Goal: Task Accomplishment & Management: Complete application form

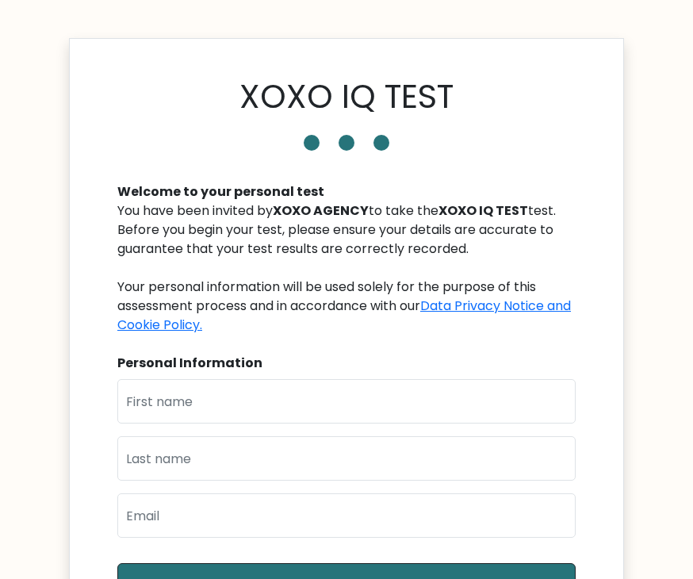
scroll to position [159, 0]
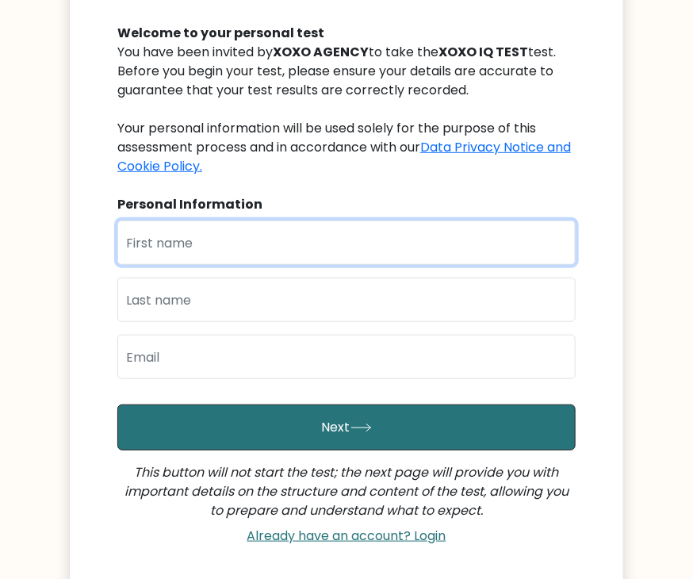
click at [169, 244] on input "text" at bounding box center [346, 242] width 458 height 44
type input "[PERSON_NAME]"
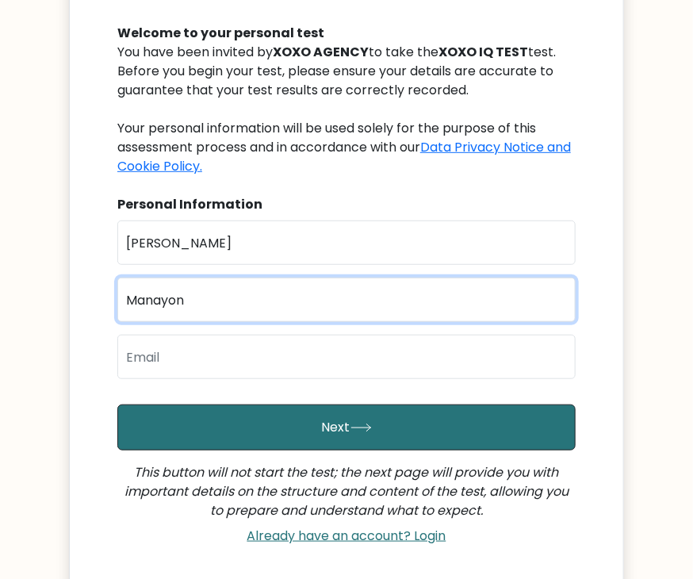
type input "Manayon"
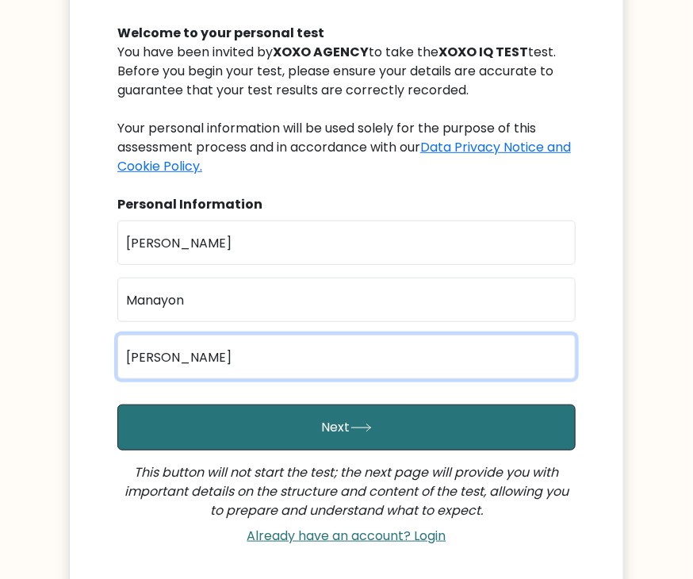
type input "juliusmanayonlll@gmail.com"
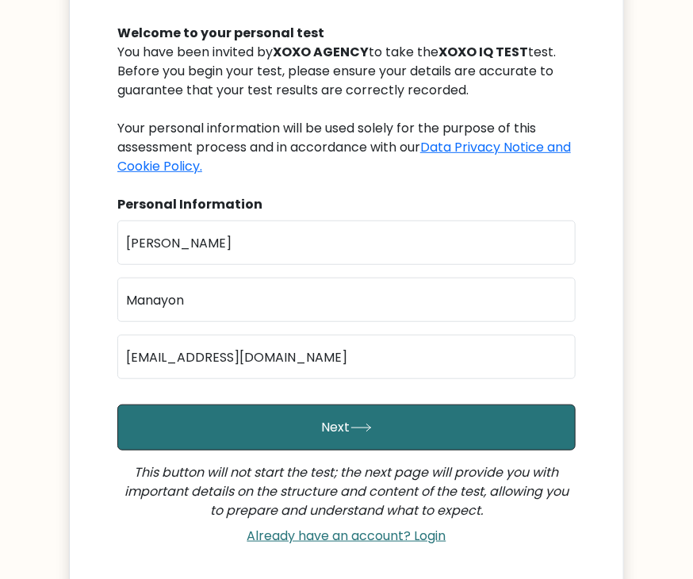
click at [300, 451] on form "First Name Julius Last Name Manayon Email juliusmanayonlll@gmail.com Next This …" at bounding box center [346, 385] width 458 height 331
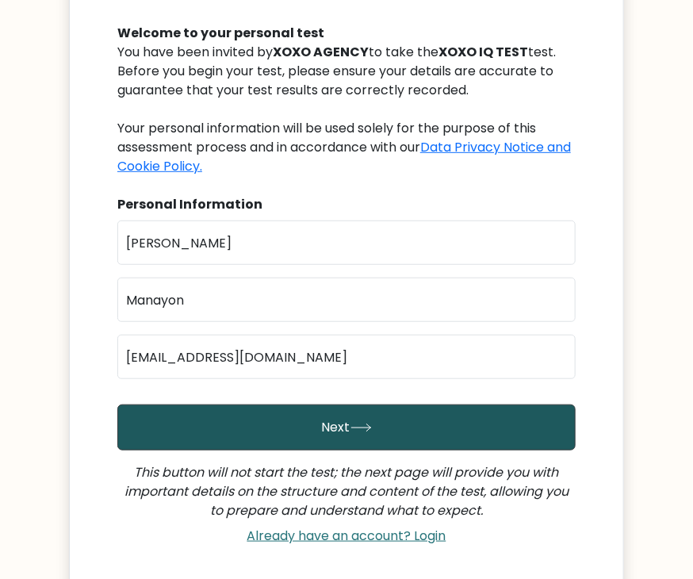
click at [309, 426] on button "Next" at bounding box center [346, 427] width 458 height 46
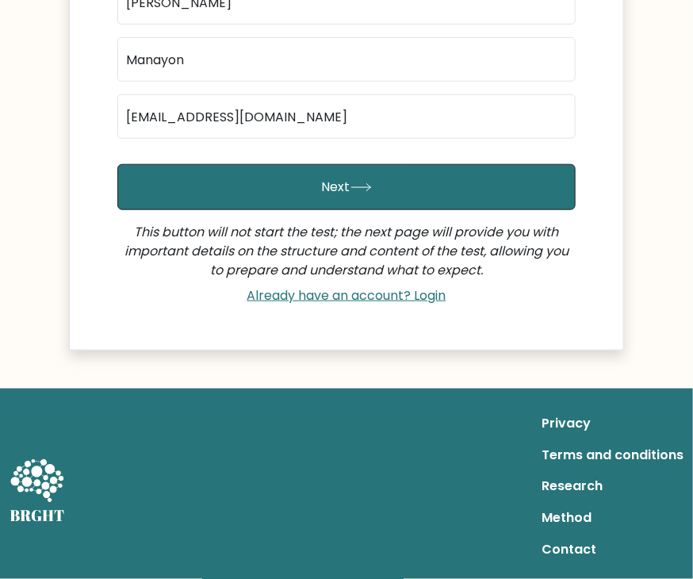
scroll to position [333, 0]
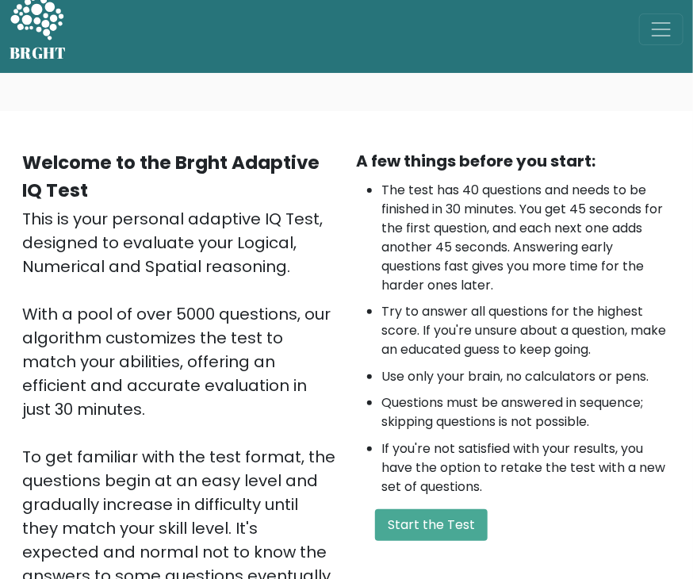
scroll to position [159, 0]
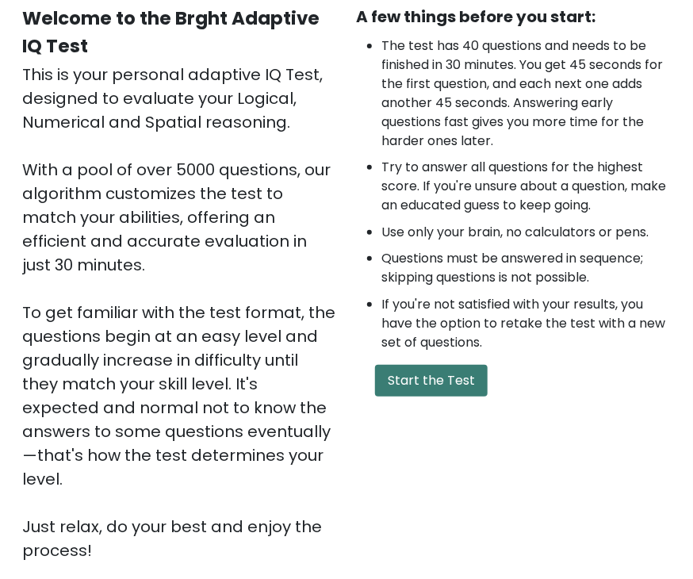
click at [393, 384] on button "Start the Test" at bounding box center [431, 381] width 113 height 32
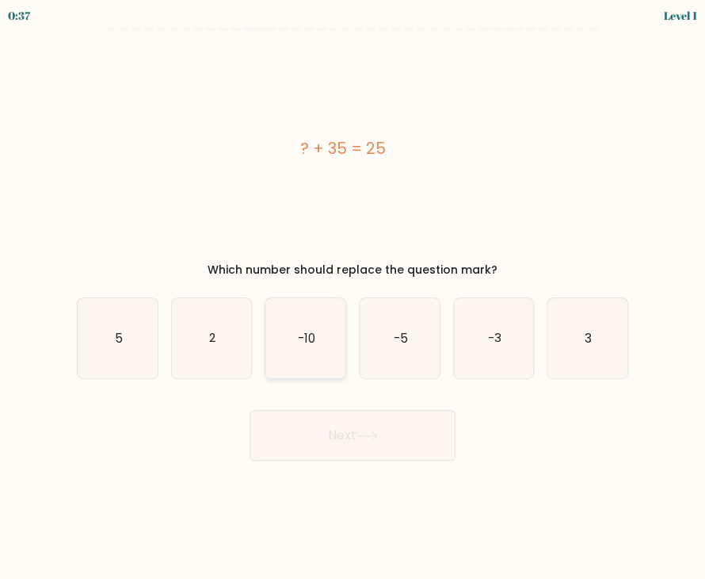
click at [312, 338] on text "-10" at bounding box center [306, 337] width 17 height 17
click at [353, 297] on input "c. -10" at bounding box center [353, 293] width 1 height 8
radio input "true"
click at [341, 432] on button "Next" at bounding box center [353, 435] width 206 height 51
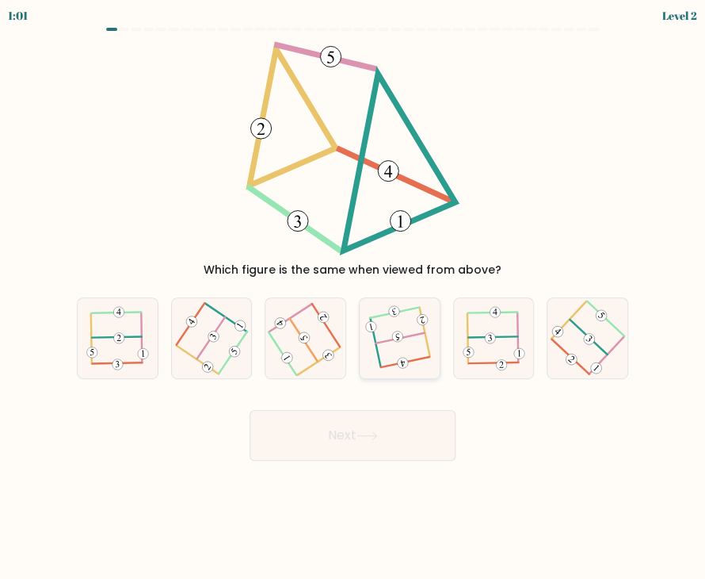
click at [386, 340] on 113 at bounding box center [400, 338] width 49 height 10
click at [353, 297] on input "d." at bounding box center [353, 293] width 1 height 8
radio input "true"
click at [369, 437] on icon at bounding box center [367, 435] width 21 height 9
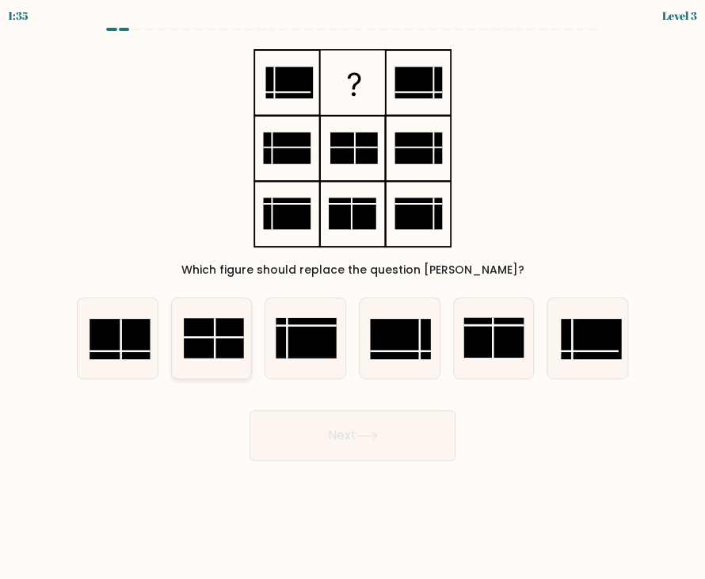
click at [230, 334] on rect at bounding box center [214, 338] width 60 height 40
click at [353, 297] on input "b." at bounding box center [353, 293] width 1 height 8
radio input "true"
click at [329, 427] on button "Next" at bounding box center [353, 435] width 206 height 51
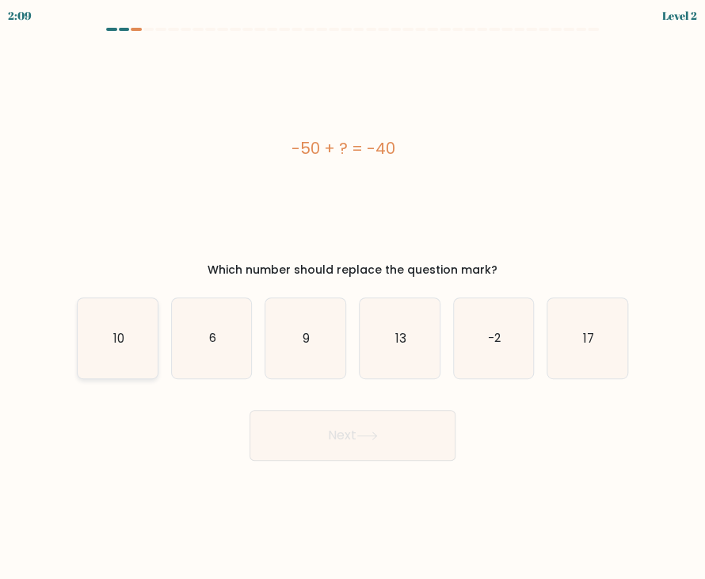
click at [116, 356] on icon "10" at bounding box center [118, 338] width 80 height 80
click at [353, 297] on input "a. 10" at bounding box center [353, 293] width 1 height 8
radio input "true"
click at [320, 429] on button "Next" at bounding box center [353, 435] width 206 height 51
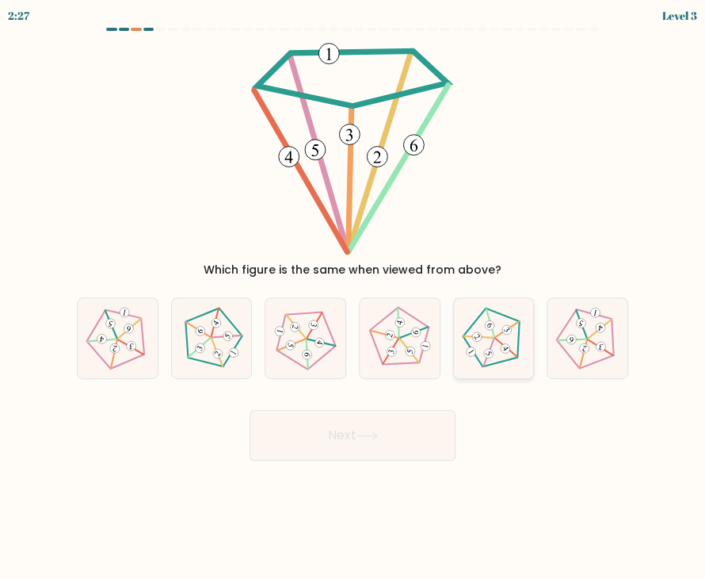
click at [499, 338] on icon at bounding box center [494, 338] width 64 height 64
click at [353, 297] on input "e." at bounding box center [353, 293] width 1 height 8
radio input "true"
click at [399, 435] on button "Next" at bounding box center [353, 435] width 206 height 51
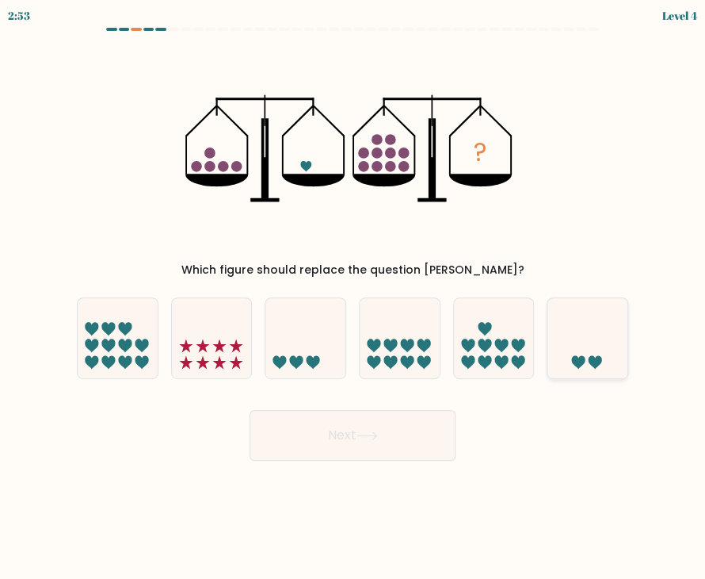
click at [602, 346] on icon at bounding box center [588, 338] width 80 height 66
click at [353, 297] on input "f." at bounding box center [353, 293] width 1 height 8
radio input "true"
click at [412, 430] on button "Next" at bounding box center [353, 435] width 206 height 51
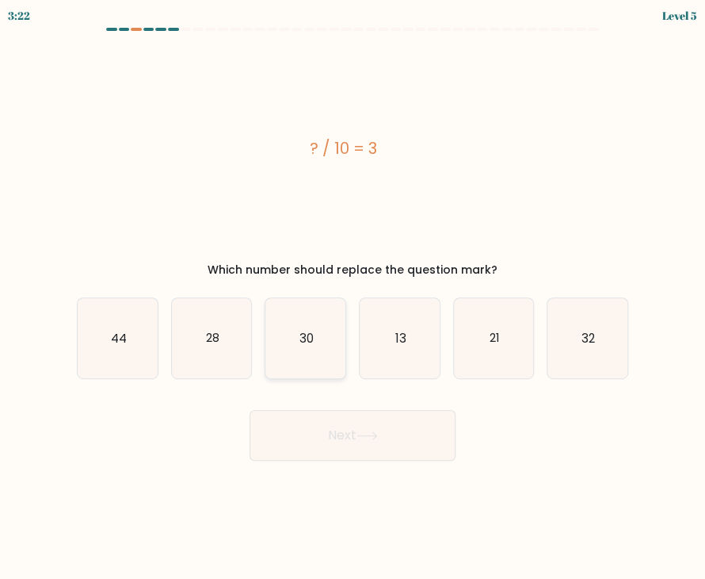
click at [317, 344] on icon "30" at bounding box center [305, 338] width 80 height 80
click at [353, 297] on input "c. 30" at bounding box center [353, 293] width 1 height 8
radio input "true"
click at [343, 435] on button "Next" at bounding box center [353, 435] width 206 height 51
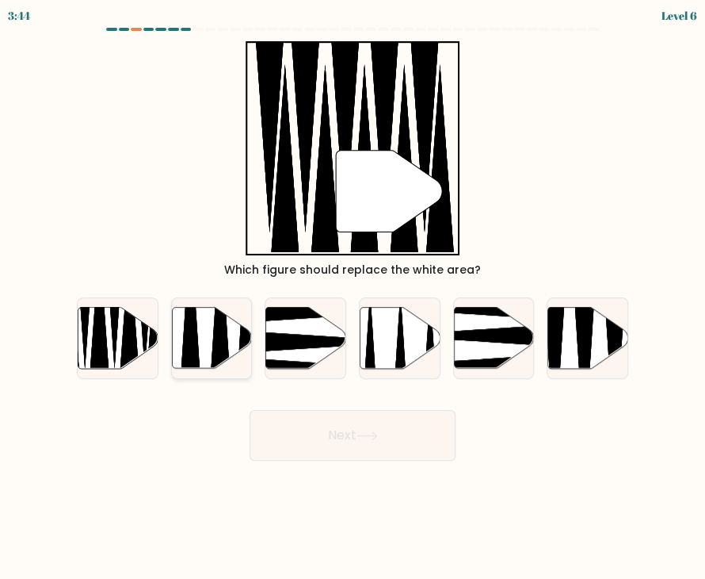
click at [217, 338] on icon at bounding box center [220, 306] width 21 height 159
click at [353, 297] on input "b." at bounding box center [353, 293] width 1 height 8
radio input "true"
click at [336, 444] on button "Next" at bounding box center [353, 435] width 206 height 51
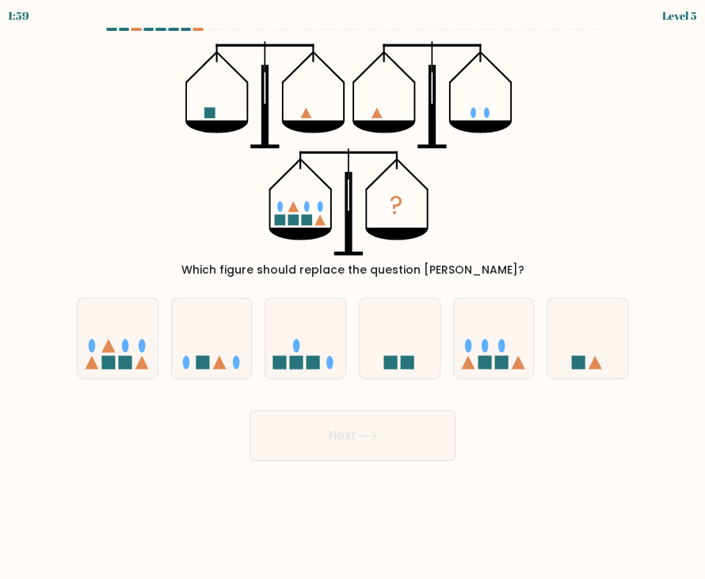
click at [127, 183] on div "? Which figure should replace the question mark?" at bounding box center [352, 159] width 571 height 237
click at [105, 361] on rect at bounding box center [107, 361] width 13 height 13
click at [353, 297] on input "a." at bounding box center [353, 293] width 1 height 8
radio input "true"
click at [312, 432] on button "Next" at bounding box center [353, 435] width 206 height 51
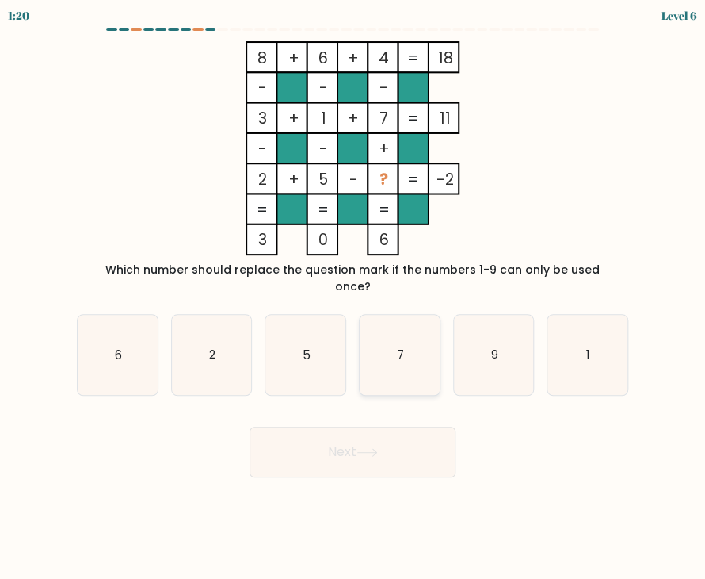
click at [403, 346] on text "7" at bounding box center [400, 354] width 7 height 17
click at [353, 297] on input "d. 7" at bounding box center [353, 293] width 1 height 8
radio input "true"
click at [376, 448] on icon at bounding box center [367, 452] width 21 height 9
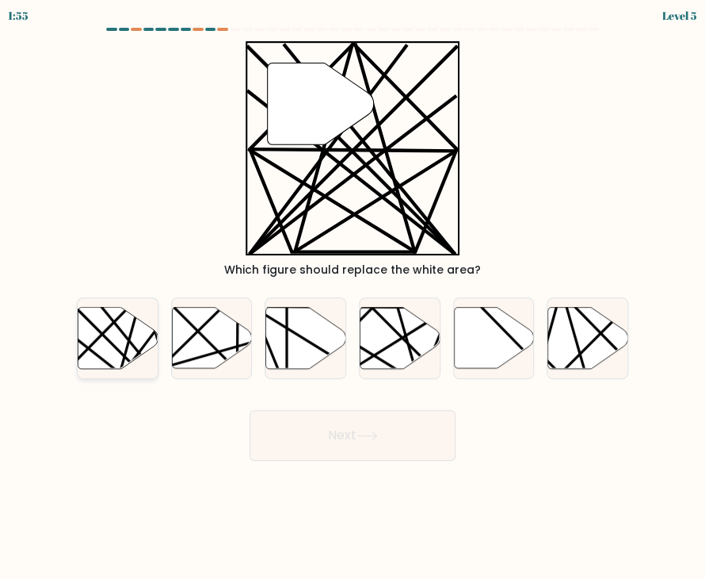
click at [135, 346] on line at bounding box center [154, 371] width 128 height 158
click at [353, 297] on input "a." at bounding box center [353, 293] width 1 height 8
radio input "true"
click at [338, 429] on button "Next" at bounding box center [353, 435] width 206 height 51
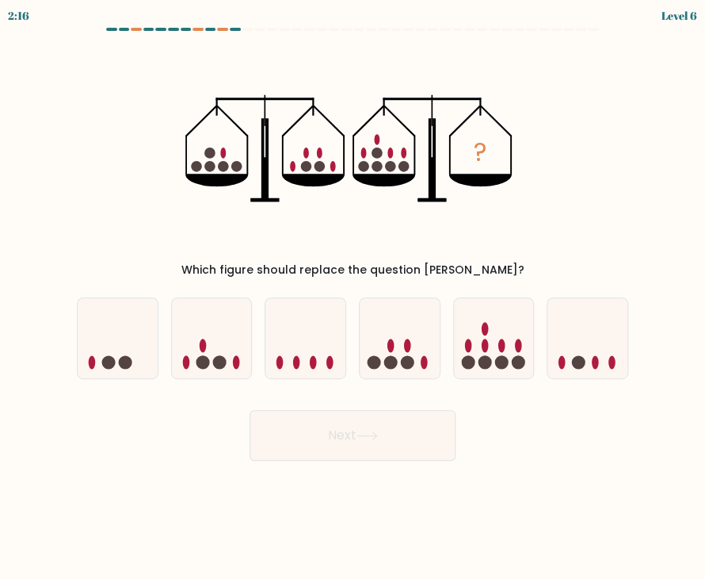
click at [327, 51] on icon "?" at bounding box center [352, 148] width 334 height 214
click at [487, 335] on icon at bounding box center [494, 338] width 80 height 66
click at [353, 297] on input "e." at bounding box center [353, 293] width 1 height 8
radio input "true"
click at [405, 433] on button "Next" at bounding box center [353, 435] width 206 height 51
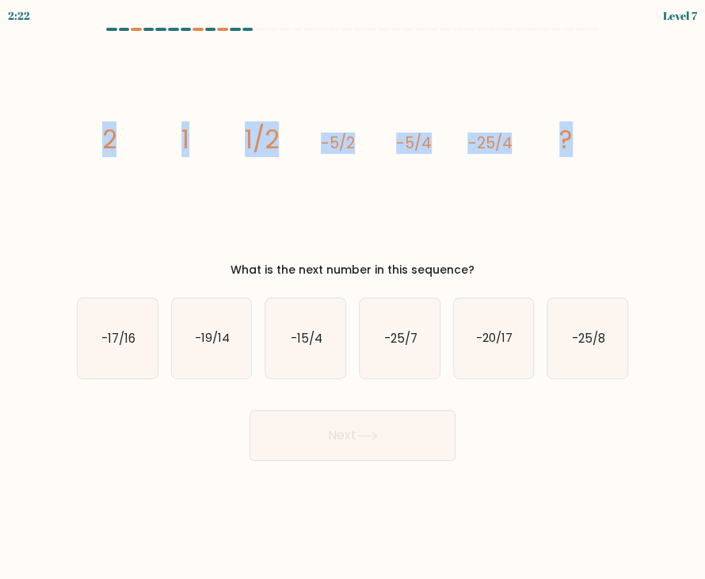
drag, startPoint x: 97, startPoint y: 138, endPoint x: 572, endPoint y: 130, distance: 474.8
click at [572, 130] on icon "image/svg+xml 2 1 1/2 -5/2 -5/4 -25/4 ?" at bounding box center [352, 148] width 533 height 214
copy g "2 1 1/2 -5/2 -5/4 -25/4 ?"
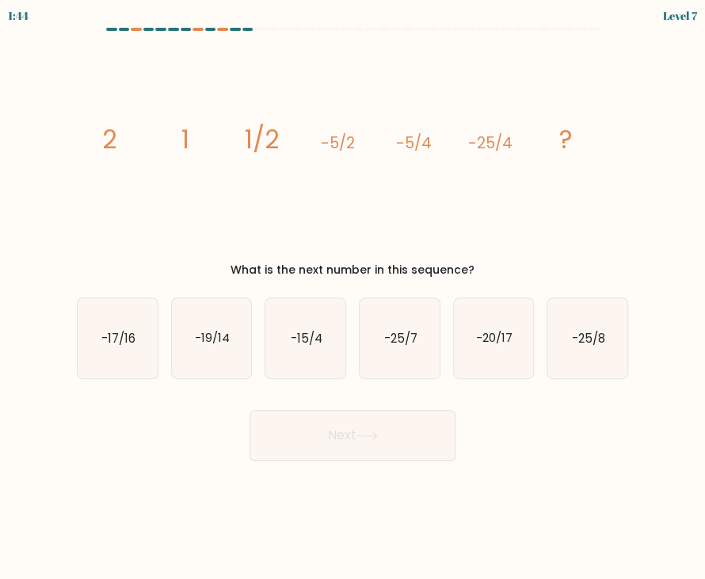
click at [215, 469] on body "1:44 Level 7" at bounding box center [352, 289] width 705 height 579
click at [583, 340] on text "-25/8" at bounding box center [588, 337] width 33 height 17
click at [353, 297] on input "f. -25/8" at bounding box center [353, 293] width 1 height 8
radio input "true"
click at [415, 435] on button "Next" at bounding box center [353, 435] width 206 height 51
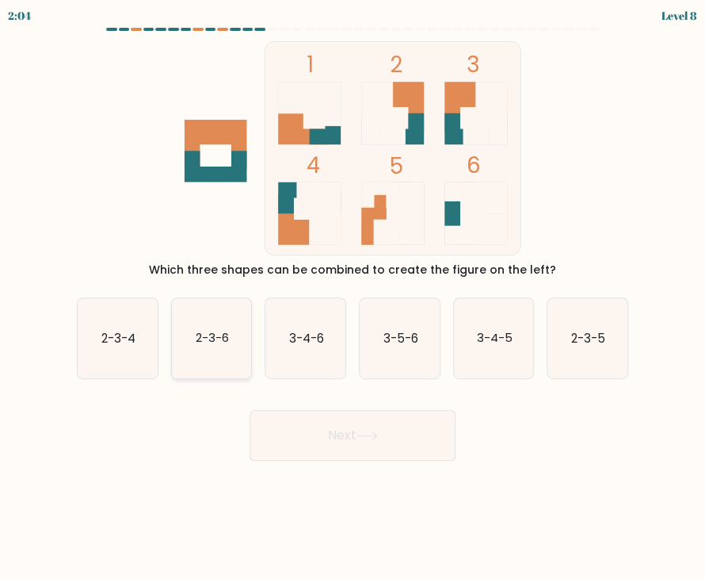
click at [214, 346] on text "2-3-6" at bounding box center [212, 337] width 33 height 17
click at [353, 297] on input "b. 2-3-6" at bounding box center [353, 293] width 1 height 8
radio input "true"
click at [336, 426] on button "Next" at bounding box center [353, 435] width 206 height 51
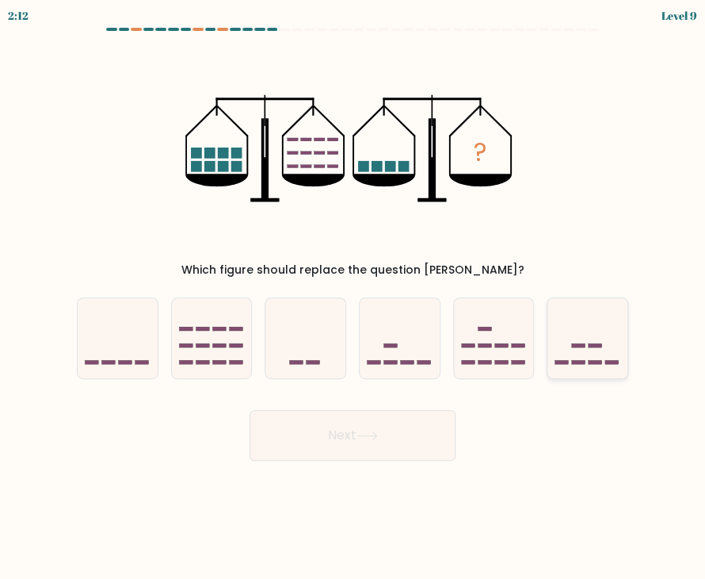
click at [594, 340] on icon at bounding box center [588, 338] width 80 height 66
click at [353, 297] on input "f." at bounding box center [353, 293] width 1 height 8
radio input "true"
click at [374, 424] on button "Next" at bounding box center [353, 435] width 206 height 51
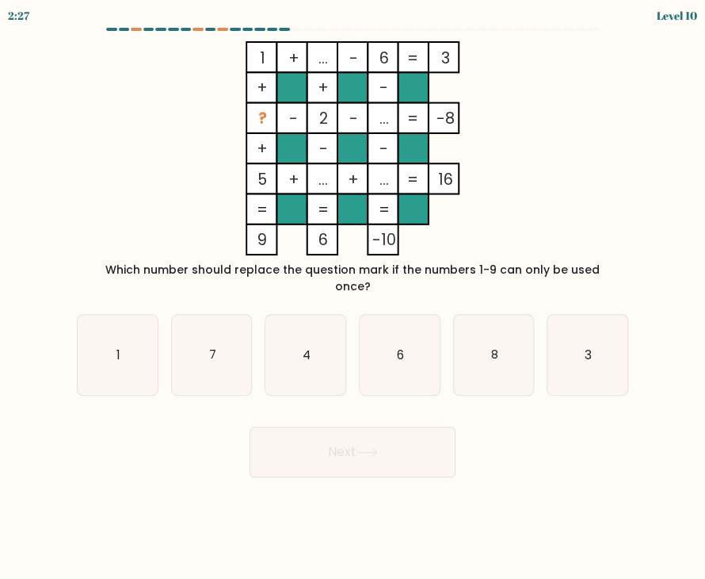
drag, startPoint x: 167, startPoint y: 140, endPoint x: 194, endPoint y: 156, distance: 31.3
click at [167, 140] on icon "1 + ... - 6 3 + + - ? - 2 - ... -8 + - - 5 + ... + ... = 16 = = = = 9 6 -10 =" at bounding box center [352, 148] width 531 height 214
click at [170, 198] on icon "1 + ... - 6 3 + + - ? - 2 - ... -8 + - - 5 + ... + ... = 16 = = = = 9 6 -10 =" at bounding box center [352, 148] width 531 height 214
click at [398, 353] on icon "6" at bounding box center [400, 355] width 80 height 80
click at [353, 297] on input "d. 6" at bounding box center [353, 293] width 1 height 8
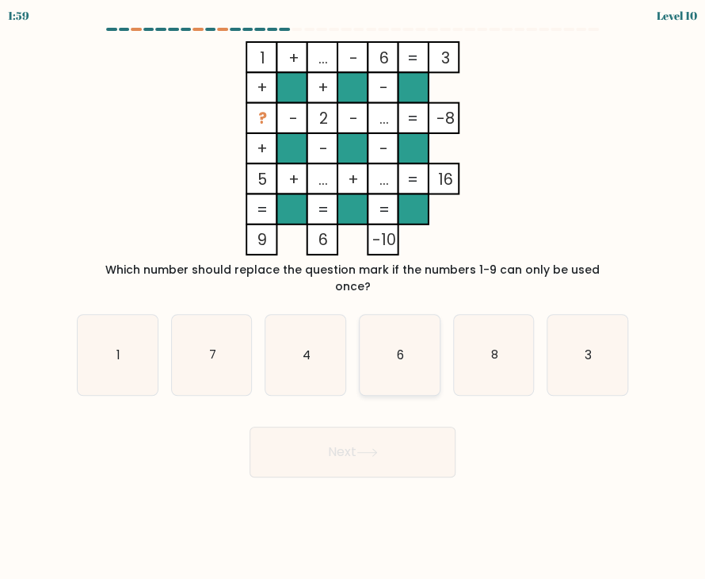
radio input "true"
click at [146, 393] on form at bounding box center [352, 252] width 705 height 449
click at [333, 430] on button "Next" at bounding box center [353, 451] width 206 height 51
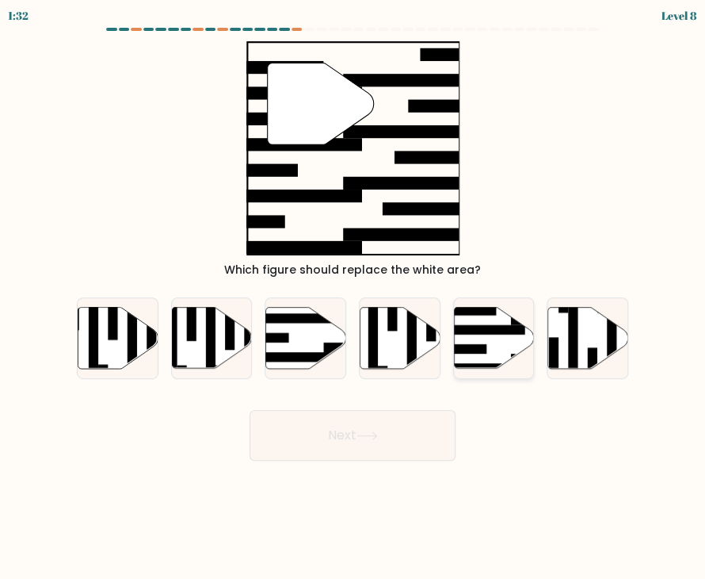
click at [493, 350] on icon at bounding box center [494, 337] width 80 height 61
click at [353, 297] on input "e." at bounding box center [353, 293] width 1 height 8
radio input "true"
click at [408, 430] on button "Next" at bounding box center [353, 435] width 206 height 51
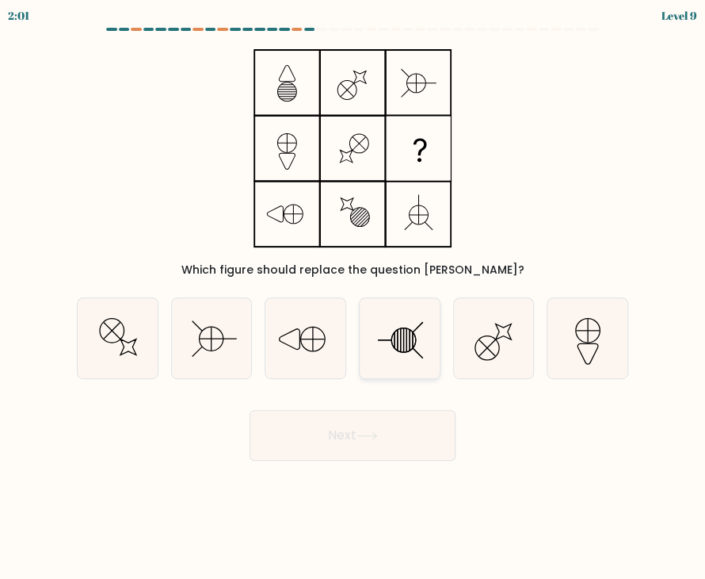
click at [405, 338] on icon at bounding box center [400, 338] width 80 height 80
click at [353, 297] on input "d." at bounding box center [353, 293] width 1 height 8
radio input "true"
click at [369, 434] on icon at bounding box center [367, 435] width 21 height 9
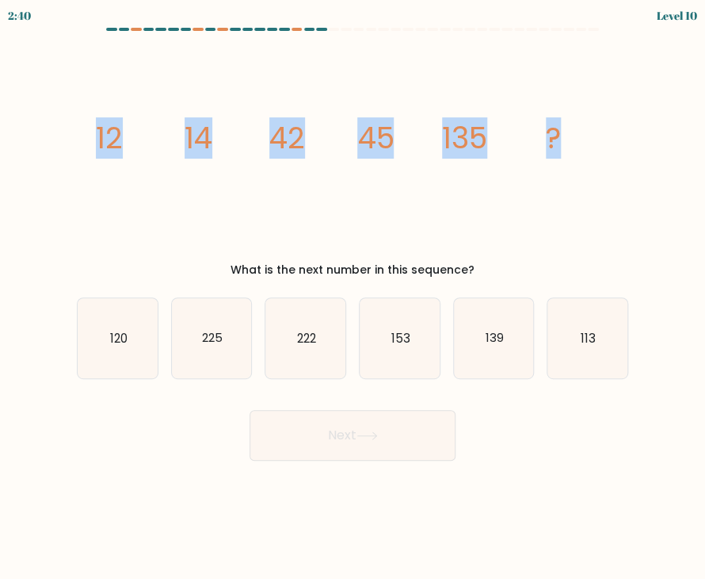
drag, startPoint x: 85, startPoint y: 126, endPoint x: 569, endPoint y: 136, distance: 484.3
click at [569, 136] on div "image/svg+xml 12 14 42 45 135 ? What is the next number in this sequence?" at bounding box center [352, 159] width 571 height 237
copy g "12 14 42 45 135 ?"
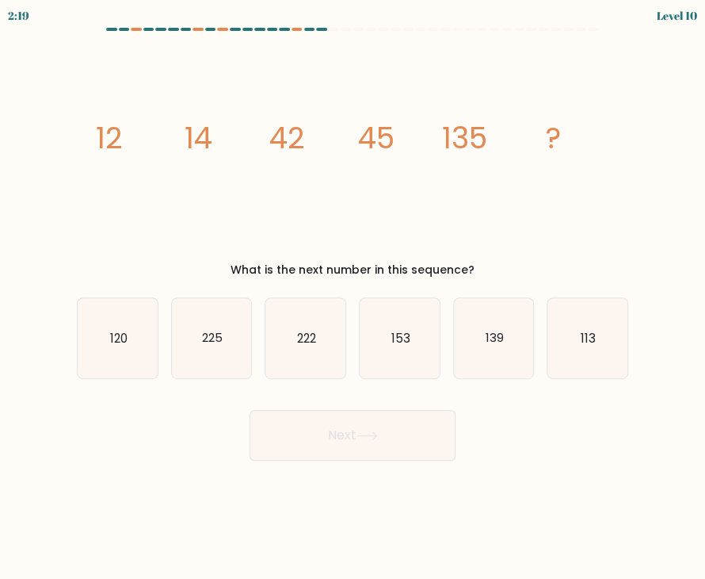
click at [197, 485] on body "2:19 Level 10" at bounding box center [352, 289] width 705 height 579
click at [269, 469] on body "2:11 Level 10" at bounding box center [352, 289] width 705 height 579
click at [180, 217] on icon "image/svg+xml 12 14 42 45 135 ?" at bounding box center [352, 148] width 533 height 214
click at [506, 337] on icon "139" at bounding box center [494, 338] width 80 height 80
click at [353, 297] on input "e. 139" at bounding box center [353, 293] width 1 height 8
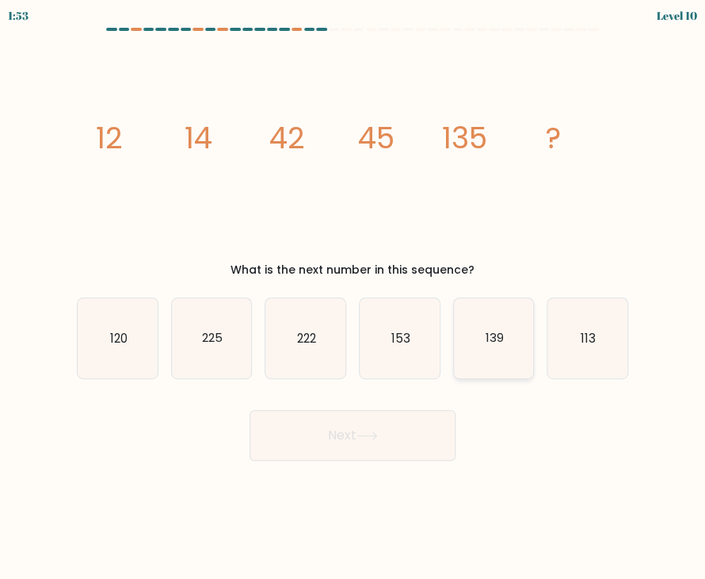
radio input "true"
click at [368, 426] on button "Next" at bounding box center [353, 435] width 206 height 51
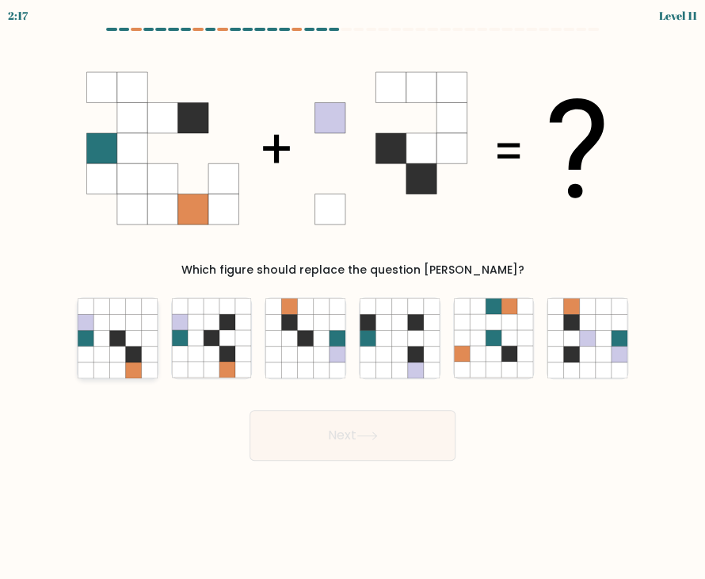
click at [117, 338] on icon at bounding box center [117, 338] width 16 height 16
click at [353, 297] on input "a." at bounding box center [353, 293] width 1 height 8
radio input "true"
click at [311, 433] on button "Next" at bounding box center [353, 435] width 206 height 51
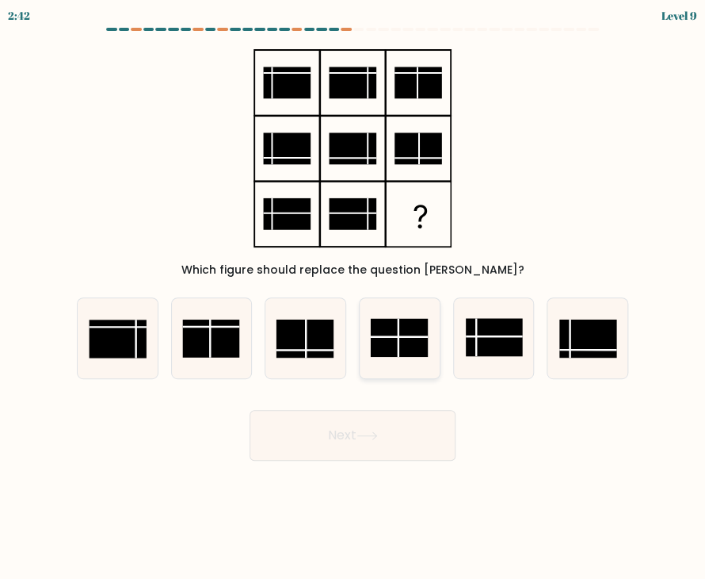
click at [401, 333] on rect at bounding box center [399, 338] width 57 height 38
click at [353, 297] on input "d." at bounding box center [353, 293] width 1 height 8
radio input "true"
click at [361, 441] on button "Next" at bounding box center [353, 435] width 206 height 51
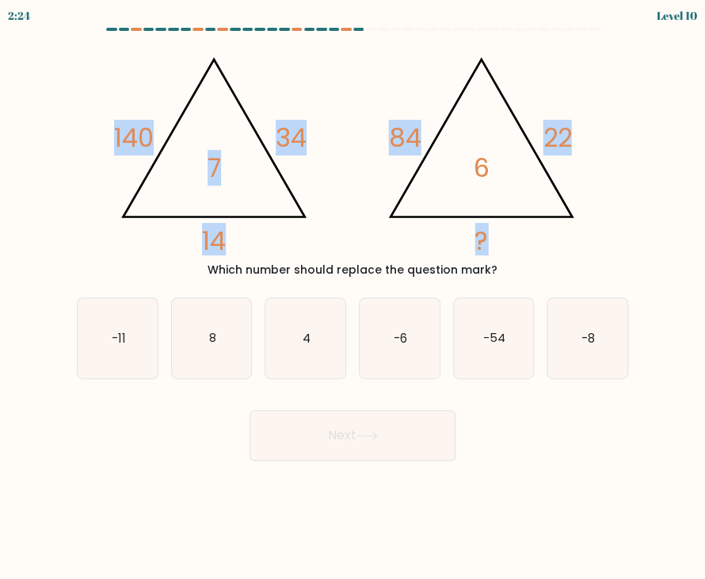
drag, startPoint x: 100, startPoint y: 117, endPoint x: 479, endPoint y: 179, distance: 383.8
click at [479, 179] on div "@import url('https://fonts.googleapis.com/css?family=Abril+Fatface:400,100,100i…" at bounding box center [352, 159] width 571 height 237
click at [479, 179] on tspan "6" at bounding box center [481, 168] width 16 height 36
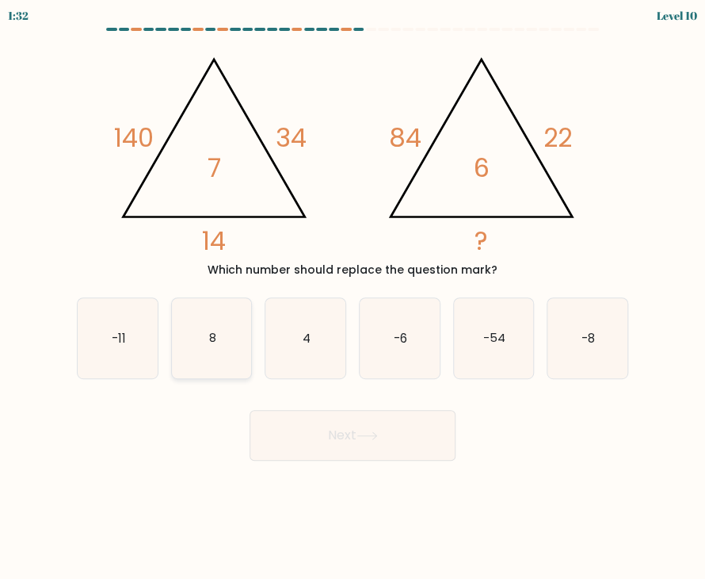
click at [216, 353] on icon "8" at bounding box center [212, 338] width 80 height 80
click at [353, 297] on input "b. 8" at bounding box center [353, 293] width 1 height 8
radio input "true"
drag, startPoint x: 338, startPoint y: 429, endPoint x: 349, endPoint y: 434, distance: 12.1
click at [338, 429] on button "Next" at bounding box center [353, 435] width 206 height 51
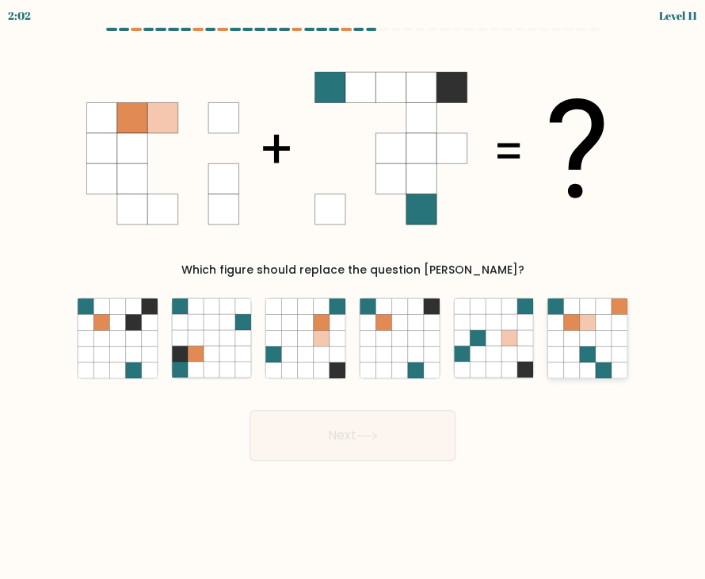
click at [571, 319] on icon at bounding box center [572, 322] width 16 height 16
click at [353, 297] on input "f." at bounding box center [353, 293] width 1 height 8
radio input "true"
click at [349, 441] on button "Next" at bounding box center [353, 435] width 206 height 51
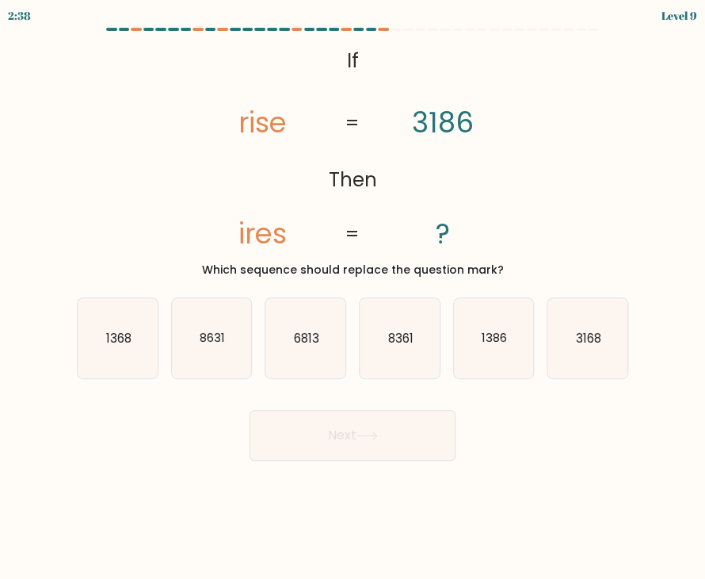
drag, startPoint x: 382, startPoint y: 67, endPoint x: 535, endPoint y: 275, distance: 257.9
click at [535, 275] on div "@import url('https://fonts.googleapis.com/css?family=Abril+Fatface:400,100,100i…" at bounding box center [352, 159] width 571 height 237
copy div "If Then rise ires 3186 ? = = Which sequence should replace the question mark?"
click at [197, 210] on icon "@import url('https://fonts.googleapis.com/css?family=Abril+Fatface:400,100,100i…" at bounding box center [352, 148] width 347 height 214
click at [112, 349] on icon "1368" at bounding box center [118, 338] width 80 height 80
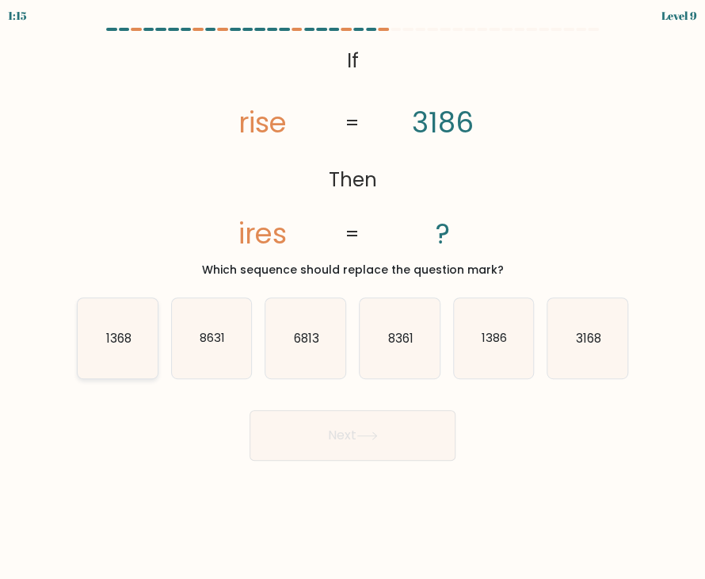
click at [353, 297] on input "a. 1368" at bounding box center [353, 293] width 1 height 8
radio input "true"
click at [337, 432] on button "Next" at bounding box center [353, 435] width 206 height 51
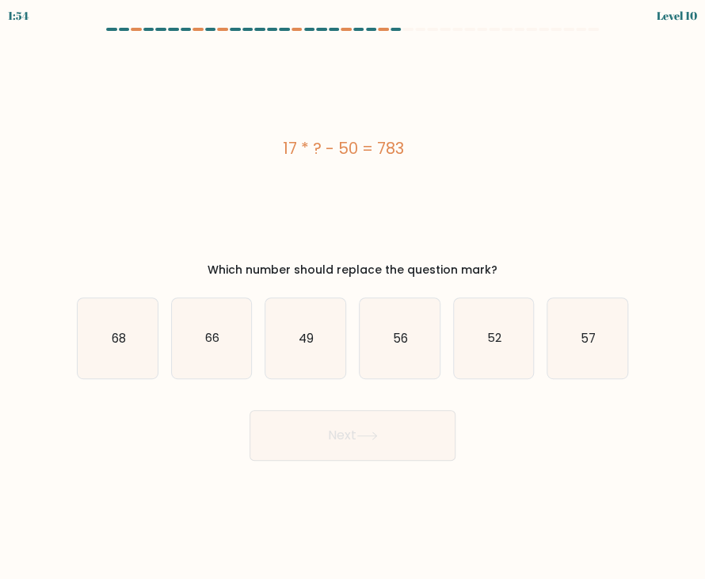
drag, startPoint x: 276, startPoint y: 150, endPoint x: 441, endPoint y: 138, distance: 165.3
click at [441, 138] on div "17 * ? - 50 = 783" at bounding box center [343, 148] width 533 height 24
copy div "17 * ? - 50 = 783"
click at [334, 338] on icon "49" at bounding box center [305, 338] width 80 height 80
click at [353, 297] on input "c. 49" at bounding box center [353, 293] width 1 height 8
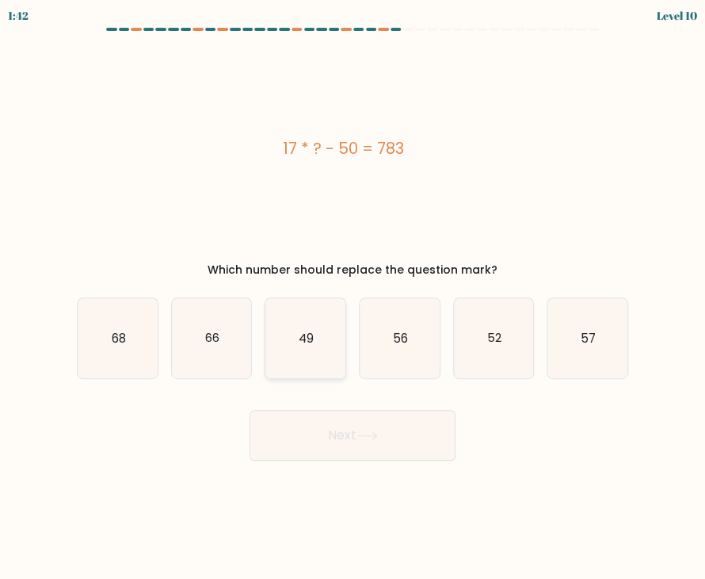
radio input "true"
click at [364, 437] on icon at bounding box center [367, 435] width 21 height 9
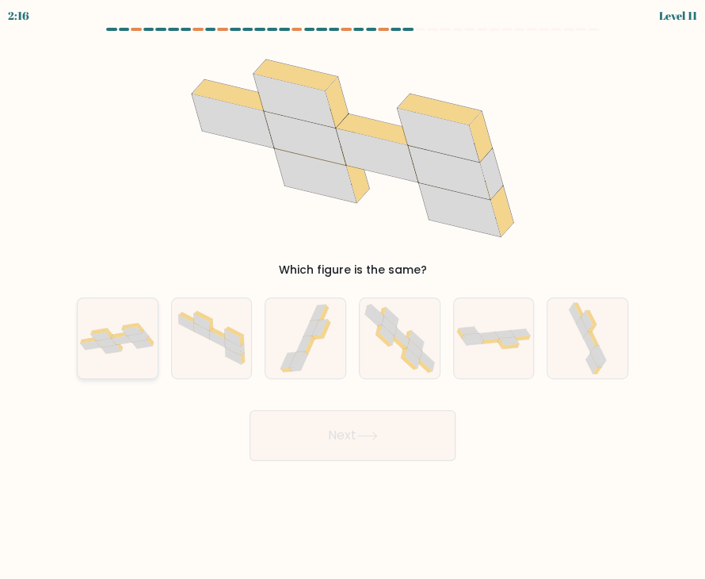
click at [127, 344] on icon at bounding box center [118, 339] width 80 height 32
click at [353, 297] on input "a." at bounding box center [353, 293] width 1 height 8
radio input "true"
click at [344, 424] on button "Next" at bounding box center [353, 435] width 206 height 51
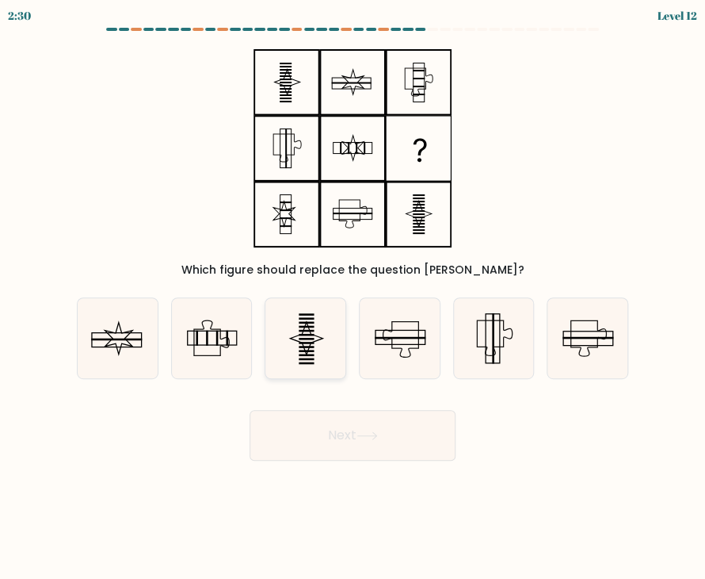
click at [308, 342] on rect at bounding box center [306, 343] width 15 height 2
click at [353, 297] on input "c." at bounding box center [353, 293] width 1 height 8
radio input "true"
click at [397, 432] on button "Next" at bounding box center [353, 435] width 206 height 51
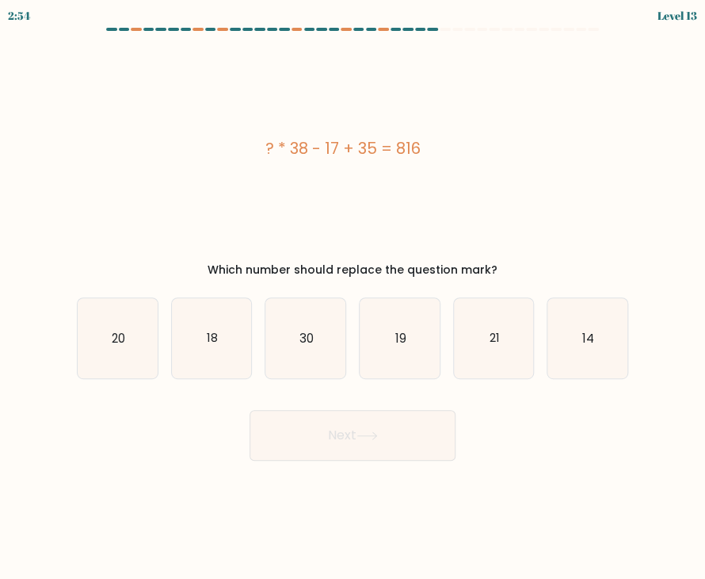
drag, startPoint x: 258, startPoint y: 147, endPoint x: 464, endPoint y: 176, distance: 208.1
click at [431, 159] on div "? * 38 - 17 + 35 = 816" at bounding box center [343, 148] width 533 height 24
copy div "? * 38 - 17 + 35 = 816"
click at [512, 346] on icon "21" at bounding box center [494, 338] width 80 height 80
click at [353, 297] on input "e. 21" at bounding box center [353, 293] width 1 height 8
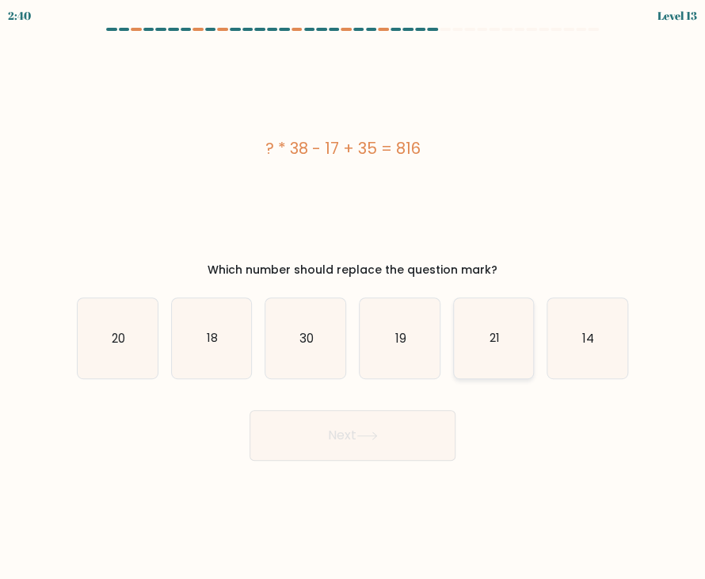
radio input "true"
click at [433, 432] on button "Next" at bounding box center [353, 435] width 206 height 51
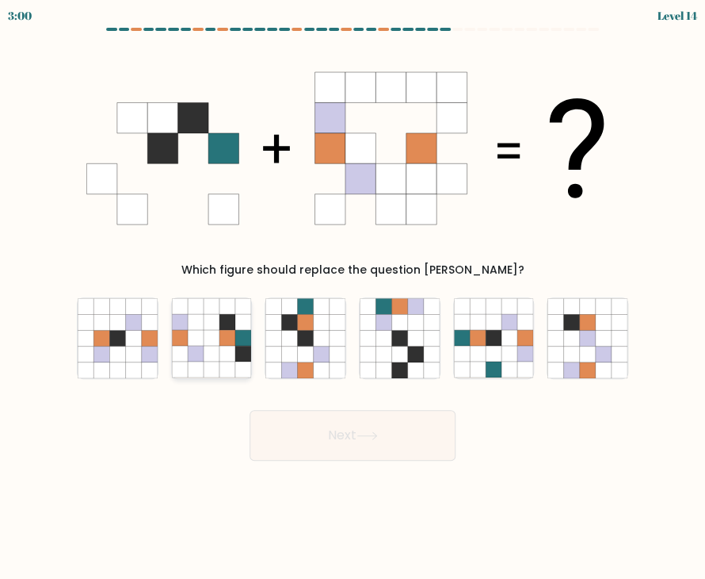
click at [231, 341] on icon at bounding box center [228, 338] width 16 height 16
click at [353, 297] on input "b." at bounding box center [353, 293] width 1 height 8
radio input "true"
click at [340, 447] on button "Next" at bounding box center [353, 435] width 206 height 51
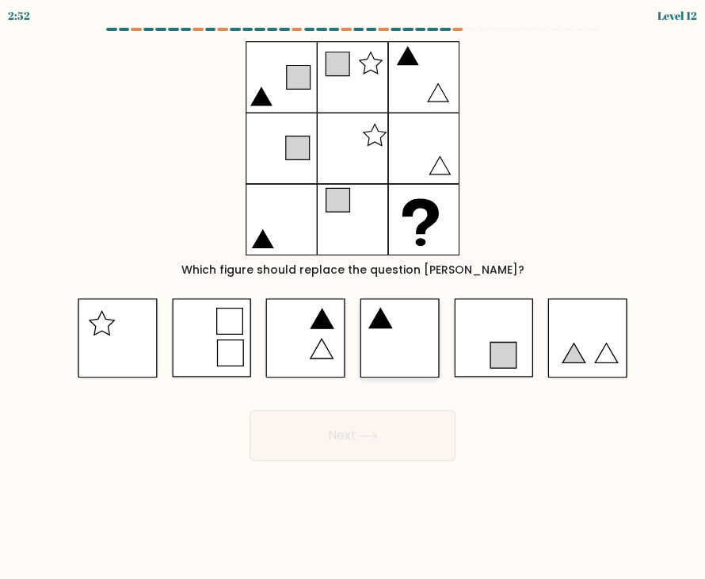
click at [393, 351] on icon at bounding box center [400, 337] width 80 height 79
click at [353, 297] on input "d." at bounding box center [353, 293] width 1 height 8
radio input "true"
click at [361, 448] on button "Next" at bounding box center [353, 435] width 206 height 51
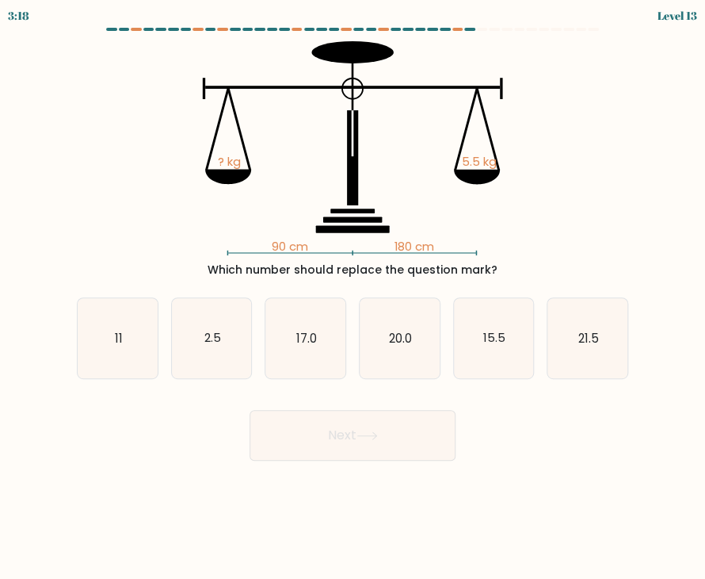
drag, startPoint x: 217, startPoint y: 161, endPoint x: 501, endPoint y: 261, distance: 300.8
click at [501, 261] on div "90 cm 180 cm ? kg 5.5 kg Which number should replace the question mark?" at bounding box center [352, 159] width 571 height 237
click at [449, 249] on icon "90 cm 180 cm ? kg 5.5 kg" at bounding box center [352, 148] width 533 height 214
drag, startPoint x: 447, startPoint y: 249, endPoint x: 230, endPoint y: 174, distance: 229.8
click at [230, 174] on icon "90 cm 180 cm ? kg 5.5 kg" at bounding box center [352, 148] width 533 height 214
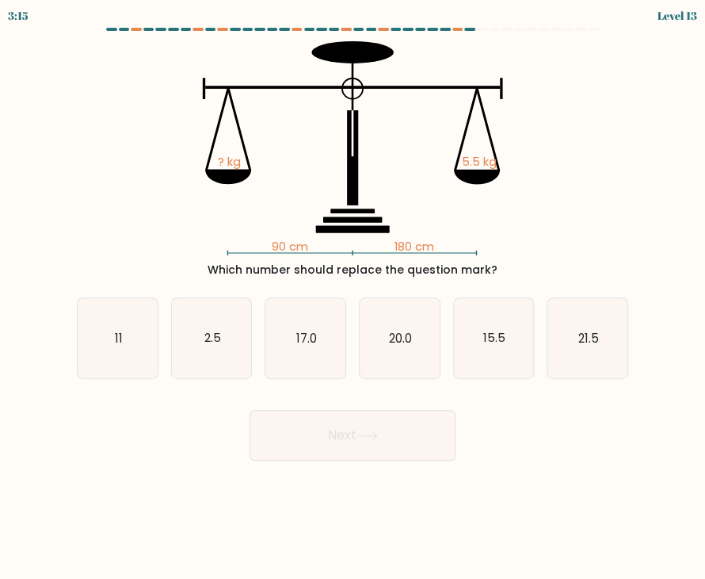
click at [221, 153] on tspan "? kg" at bounding box center [229, 161] width 23 height 17
click at [235, 341] on icon "2.5" at bounding box center [212, 338] width 80 height 80
click at [353, 297] on input "b. 2.5" at bounding box center [353, 293] width 1 height 8
radio input "true"
click at [342, 433] on button "Next" at bounding box center [353, 435] width 206 height 51
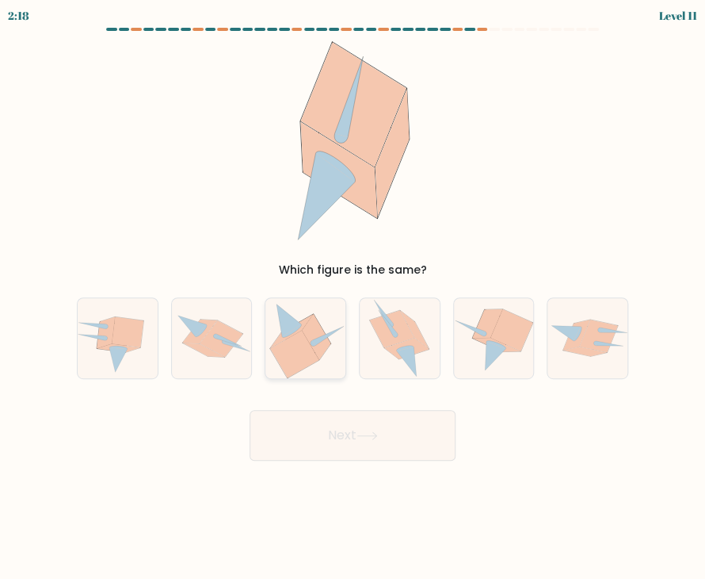
click at [310, 346] on icon at bounding box center [294, 353] width 48 height 47
click at [353, 297] on input "c." at bounding box center [353, 293] width 1 height 8
radio input "true"
click at [329, 440] on button "Next" at bounding box center [353, 435] width 206 height 51
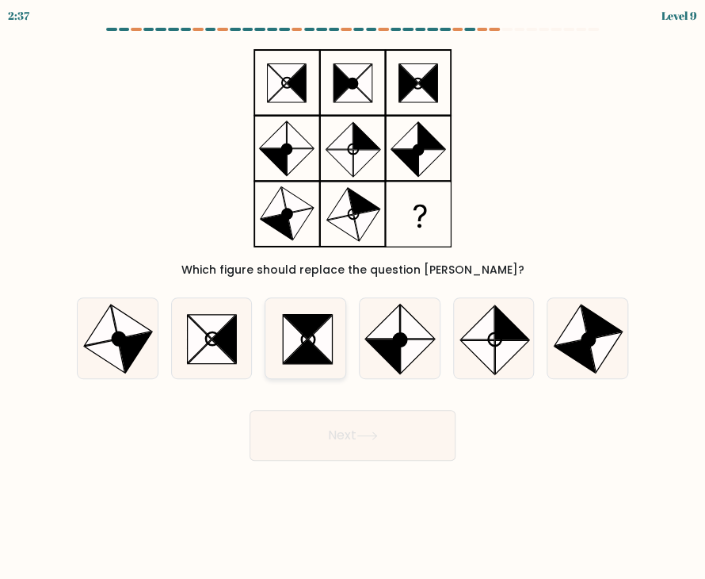
click at [319, 345] on icon at bounding box center [320, 339] width 24 height 48
click at [353, 297] on input "c." at bounding box center [353, 293] width 1 height 8
radio input "true"
click at [378, 432] on icon at bounding box center [367, 435] width 21 height 9
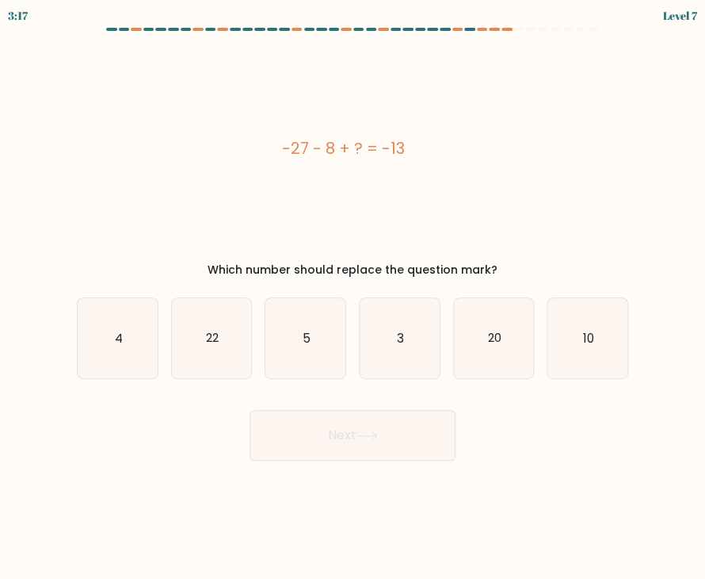
drag, startPoint x: 276, startPoint y: 151, endPoint x: 409, endPoint y: 136, distance: 134.0
click at [409, 136] on div "-27 - 8 + ? = -13" at bounding box center [343, 148] width 533 height 24
copy div "-27 - 8 + ? = -13"
click at [233, 359] on icon "22" at bounding box center [212, 338] width 80 height 80
click at [353, 297] on input "b. 22" at bounding box center [353, 293] width 1 height 8
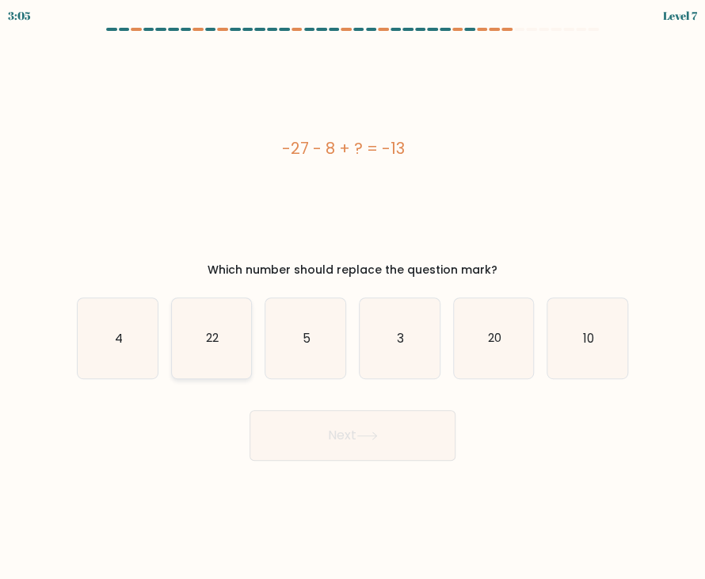
radio input "true"
click at [343, 430] on button "Next" at bounding box center [353, 435] width 206 height 51
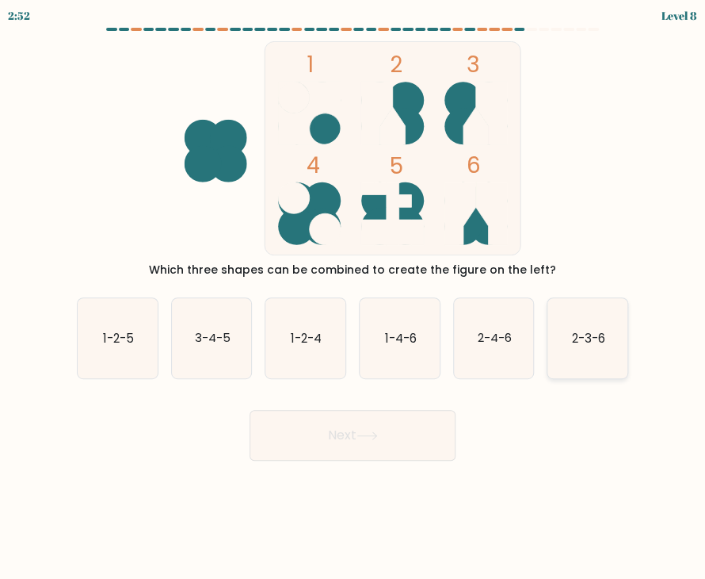
click at [576, 327] on icon "2-3-6" at bounding box center [588, 338] width 80 height 80
click at [353, 297] on input "f. 2-3-6" at bounding box center [353, 293] width 1 height 8
radio input "true"
click at [381, 447] on button "Next" at bounding box center [353, 435] width 206 height 51
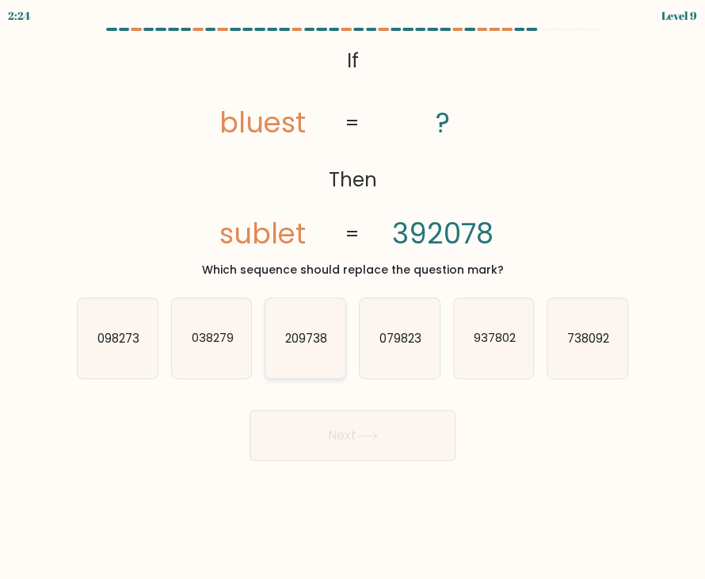
click at [308, 334] on text "209738" at bounding box center [306, 337] width 42 height 17
click at [353, 297] on input "c. 209738" at bounding box center [353, 293] width 1 height 8
radio input "true"
click at [369, 435] on icon at bounding box center [367, 435] width 21 height 9
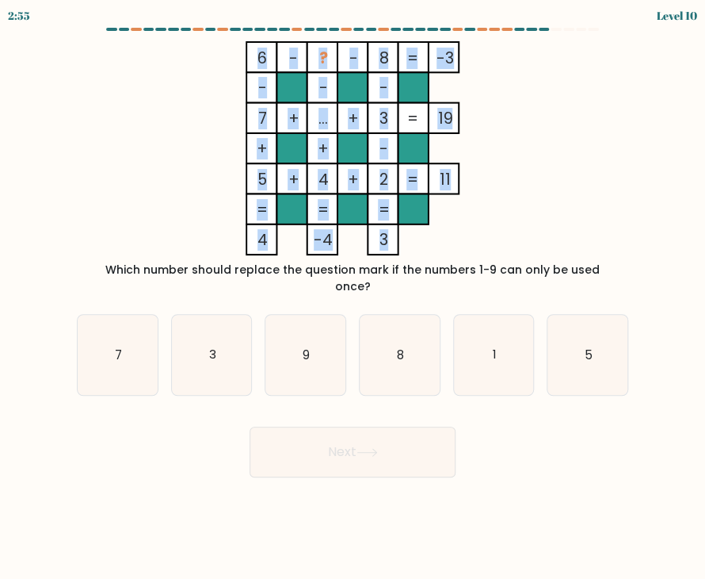
drag, startPoint x: 250, startPoint y: 238, endPoint x: 387, endPoint y: 242, distance: 136.4
click at [387, 242] on icon "6 - ? - 8 -3 - - - 7 + ... + 3 19 + + - 5 + 4 + 2 = 11 = = = = 4 -4 3 =" at bounding box center [352, 148] width 531 height 214
copy icon "6 - ? - 8 -3 - - - 7 + ... + 3 19 + + - 5 + 4 + 2 = 11 = = = = 4 -4 3"
click at [240, 63] on icon "6 - ? - 8 -3 - - - 7 + ... + 3 19 + + - 5 + 4 + 2 = 11 = = = = 4 -4 3 =" at bounding box center [352, 148] width 531 height 214
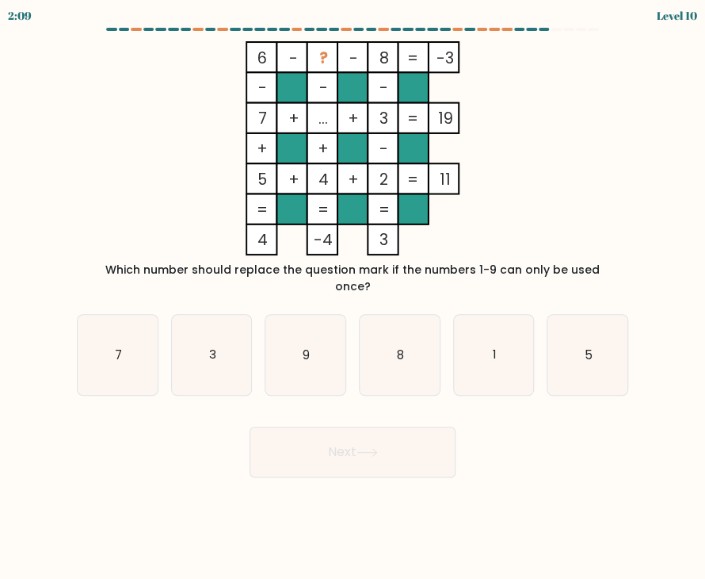
drag, startPoint x: 250, startPoint y: 57, endPoint x: 341, endPoint y: 64, distance: 90.6
click at [317, 61] on icon "6 - ? - 8 -3 - - - 7 + ... + 3 19 + + - 5 + 4 + 2 = 11 = = = = 4 -4 3 =" at bounding box center [352, 148] width 531 height 214
click at [212, 272] on div "Which number should replace the question mark if the numbers 1-9 can only be us…" at bounding box center [352, 278] width 533 height 33
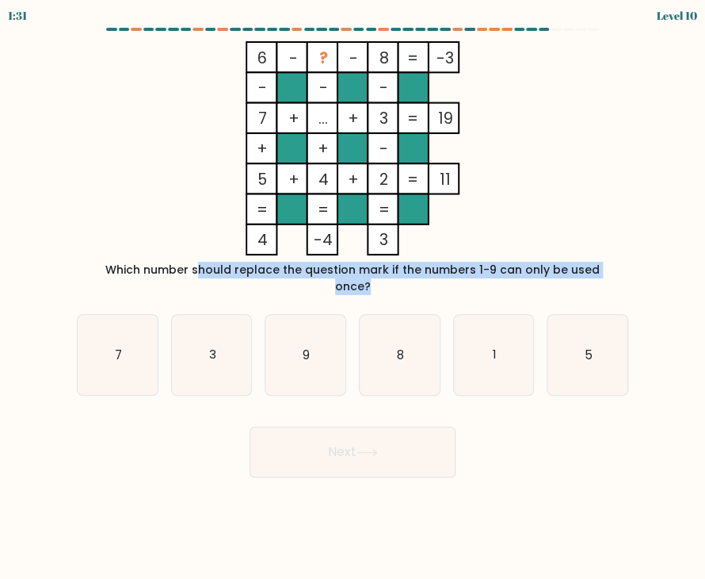
click at [212, 272] on div "Which number should replace the question mark if the numbers 1-9 can only be us…" at bounding box center [352, 278] width 533 height 33
copy form "Which number should replace the question mark if the numbers 1-9 can only be us…"
drag, startPoint x: 488, startPoint y: 349, endPoint x: 479, endPoint y: 358, distance: 13.4
click at [488, 349] on icon "1" at bounding box center [494, 355] width 80 height 80
click at [353, 297] on input "e. 1" at bounding box center [353, 293] width 1 height 8
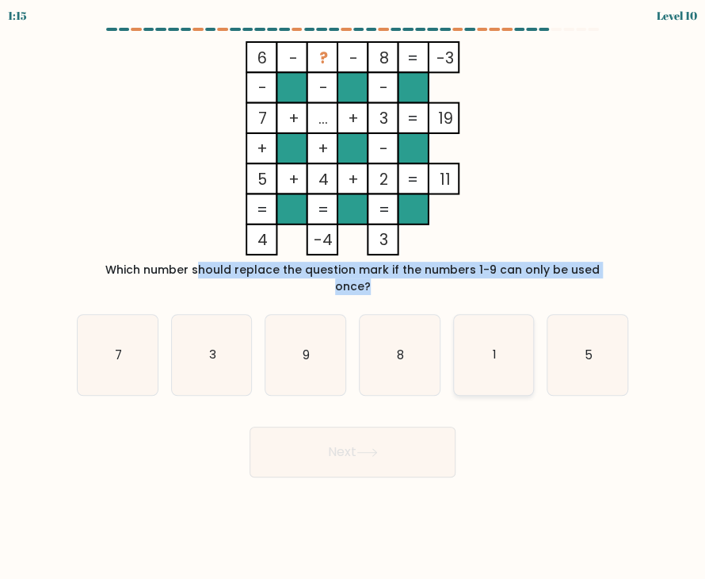
radio input "true"
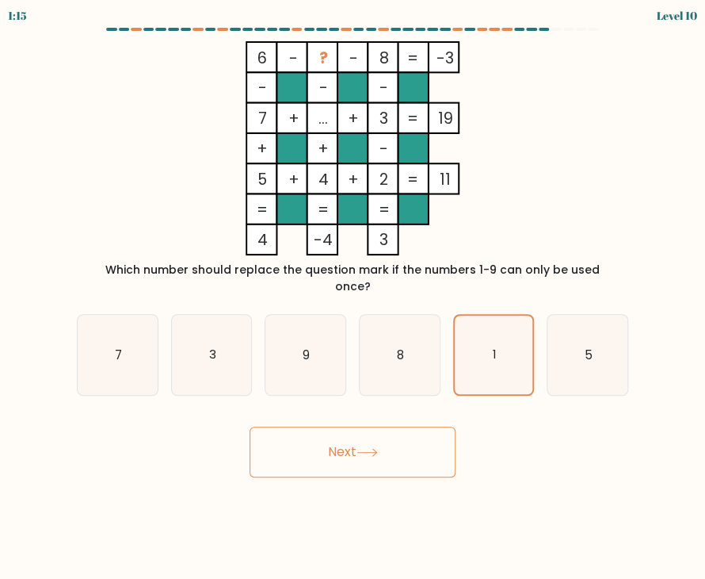
click at [401, 438] on button "Next" at bounding box center [353, 451] width 206 height 51
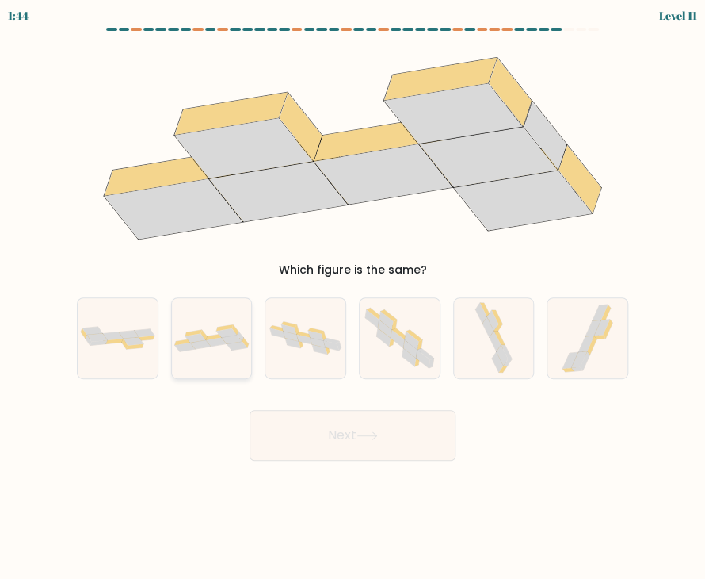
click at [201, 352] on div at bounding box center [212, 338] width 82 height 82
click at [353, 297] on input "b." at bounding box center [353, 293] width 1 height 8
radio input "true"
click at [301, 437] on button "Next" at bounding box center [353, 435] width 206 height 51
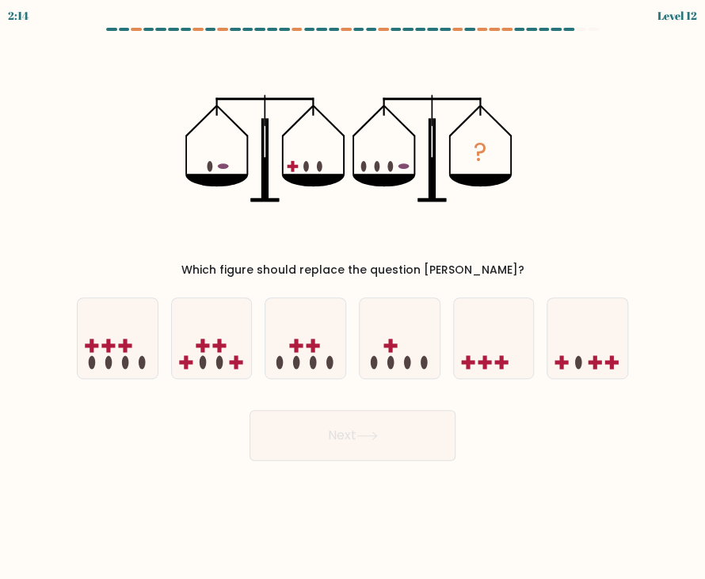
drag, startPoint x: 204, startPoint y: 158, endPoint x: 249, endPoint y: 170, distance: 46.2
click at [249, 170] on icon "?" at bounding box center [352, 148] width 334 height 214
click at [387, 347] on icon at bounding box center [400, 338] width 80 height 66
click at [353, 297] on input "d." at bounding box center [353, 293] width 1 height 8
radio input "true"
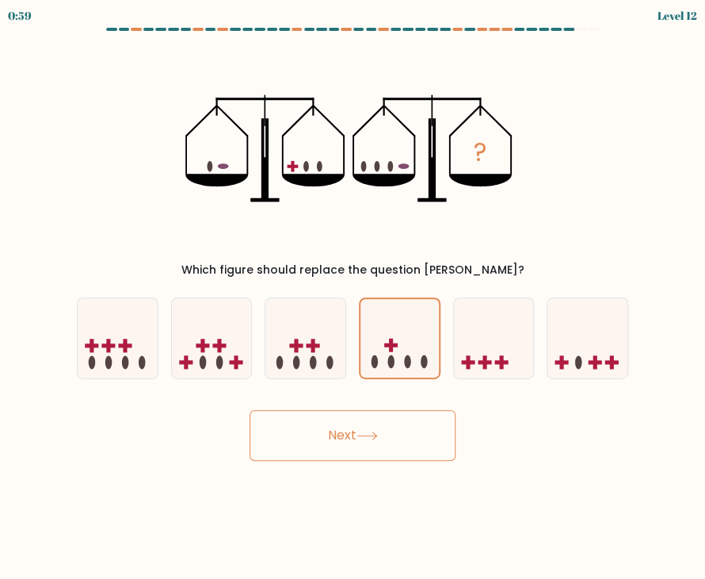
click at [378, 437] on icon at bounding box center [367, 435] width 21 height 9
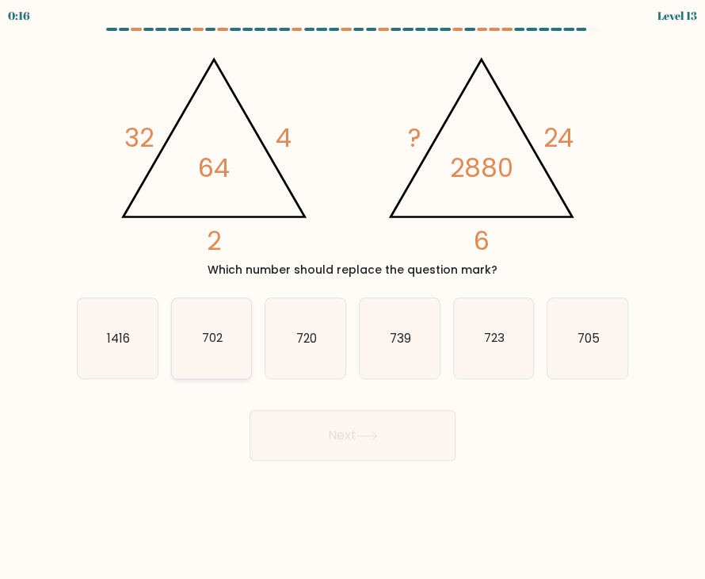
click at [202, 335] on text "702" at bounding box center [212, 337] width 21 height 17
click at [353, 297] on input "b. 702" at bounding box center [353, 293] width 1 height 8
radio input "true"
click at [323, 444] on button "Next" at bounding box center [353, 435] width 206 height 51
click at [327, 422] on button "Next" at bounding box center [353, 435] width 206 height 51
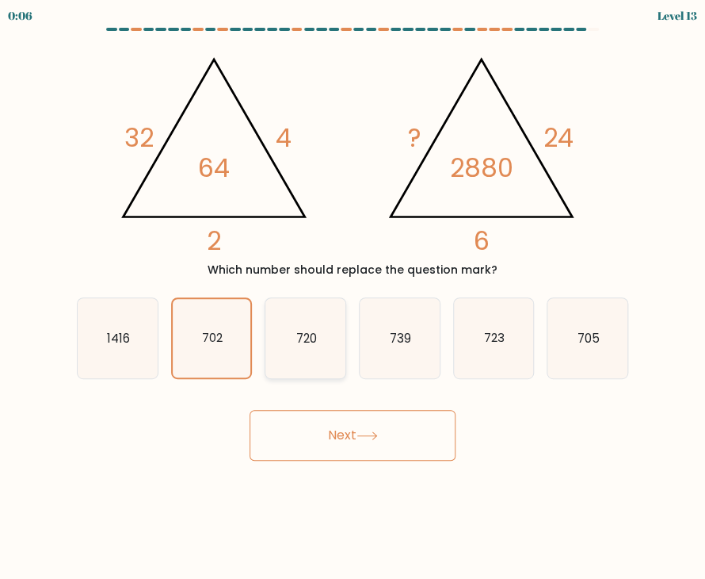
click at [302, 324] on icon "720" at bounding box center [305, 338] width 80 height 80
click at [353, 297] on input "c. 720" at bounding box center [353, 293] width 1 height 8
radio input "true"
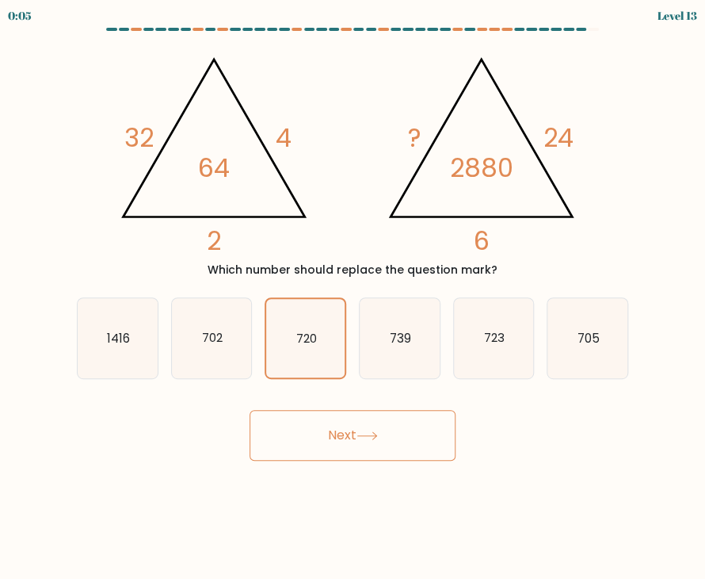
click at [350, 427] on button "Next" at bounding box center [353, 435] width 206 height 51
click at [358, 445] on button "Next" at bounding box center [353, 435] width 206 height 51
click at [590, 460] on body "0:03 Level 13" at bounding box center [352, 289] width 705 height 579
click at [339, 434] on button "Next" at bounding box center [353, 435] width 206 height 51
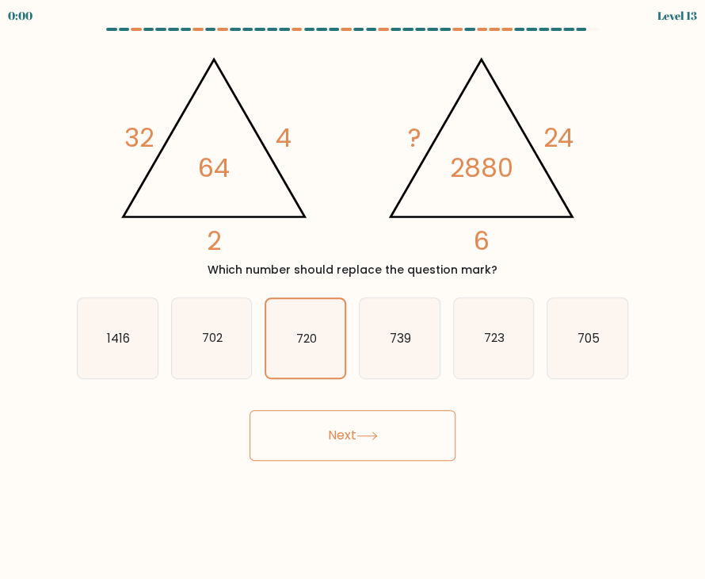
click at [339, 434] on button "Next" at bounding box center [353, 435] width 206 height 51
click at [340, 434] on div "Next" at bounding box center [352, 429] width 571 height 63
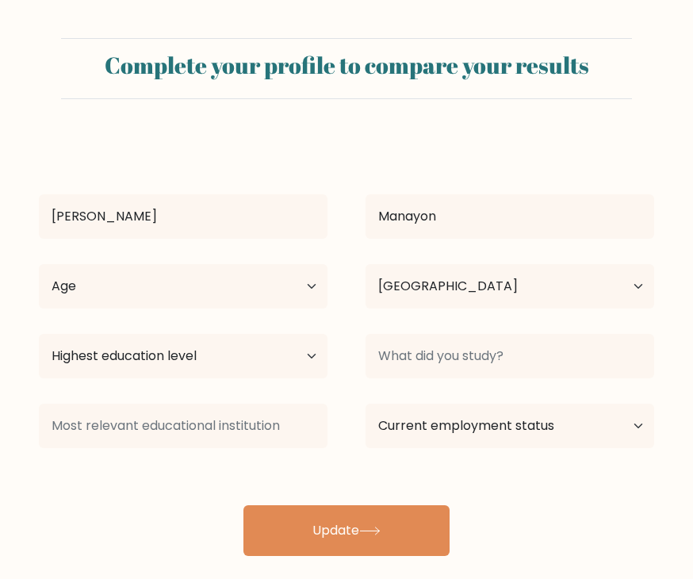
select select "PH"
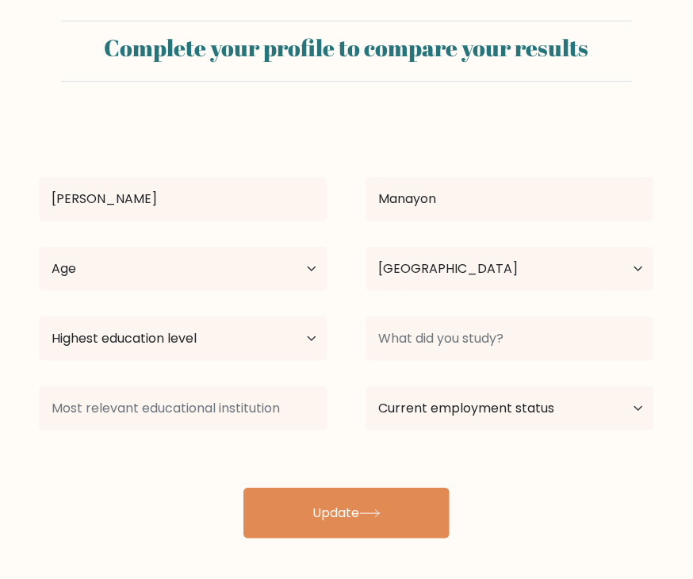
scroll to position [22, 0]
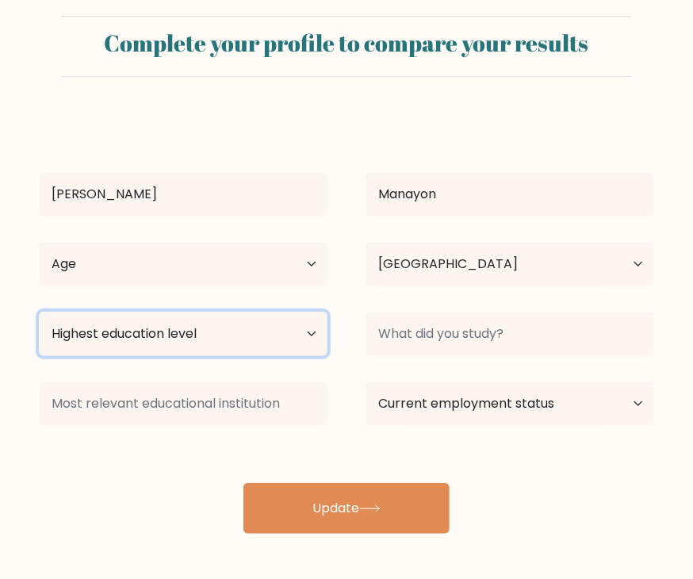
click at [269, 340] on select "Highest education level No schooling Primary Lower Secondary Upper Secondary Oc…" at bounding box center [183, 333] width 288 height 44
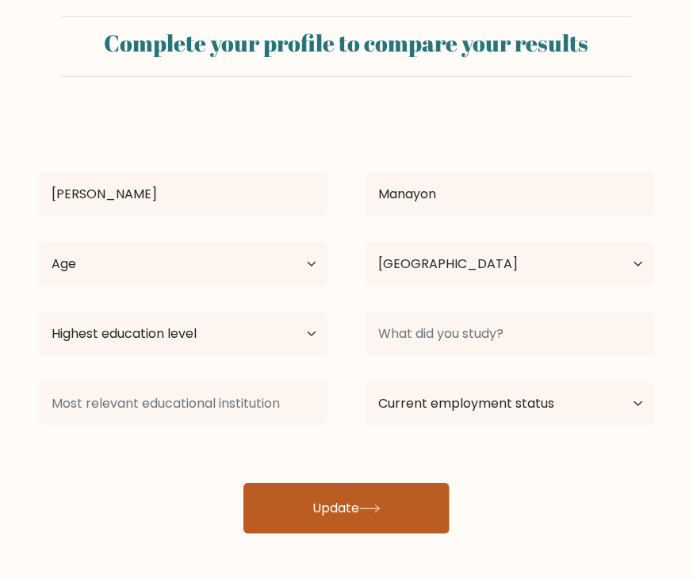
click at [412, 524] on button "Update" at bounding box center [346, 508] width 206 height 51
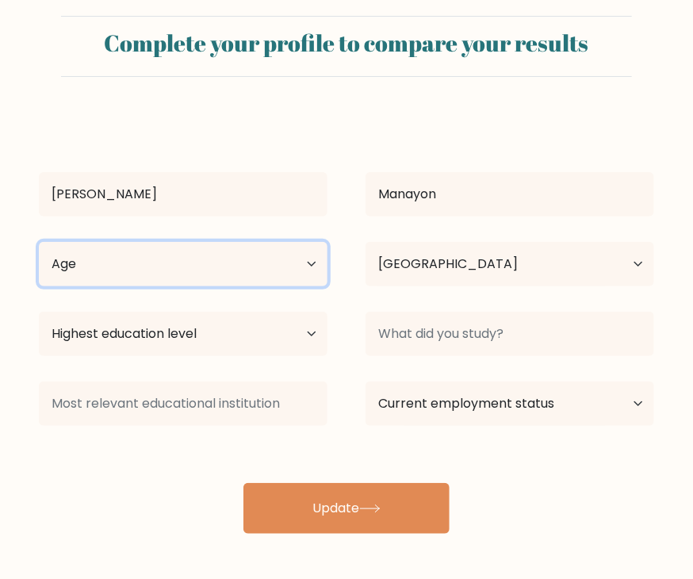
click at [205, 277] on select "Age Under 18 years old 18-24 years old 25-34 years old 35-44 years old 45-54 ye…" at bounding box center [183, 264] width 288 height 44
select select "25_34"
click at [39, 242] on select "Age Under 18 years old 18-24 years old 25-34 years old 35-44 years old 45-54 ye…" at bounding box center [183, 264] width 288 height 44
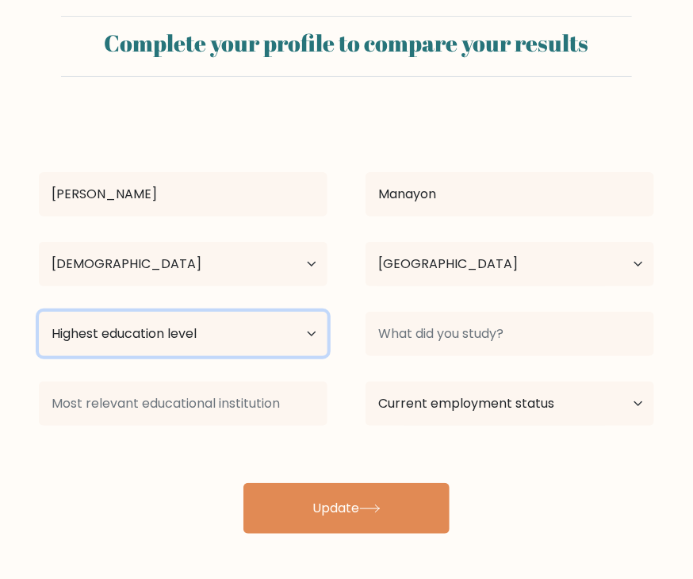
click at [136, 330] on select "Highest education level No schooling Primary Lower Secondary Upper Secondary Oc…" at bounding box center [183, 333] width 288 height 44
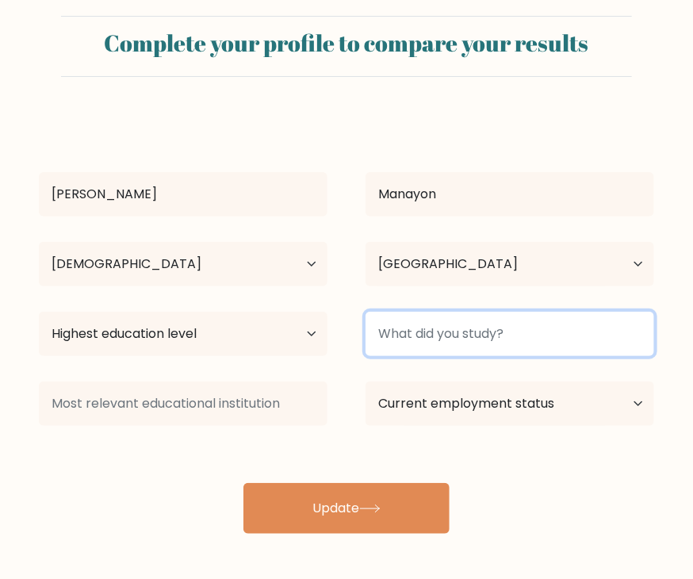
click at [399, 329] on input at bounding box center [509, 333] width 288 height 44
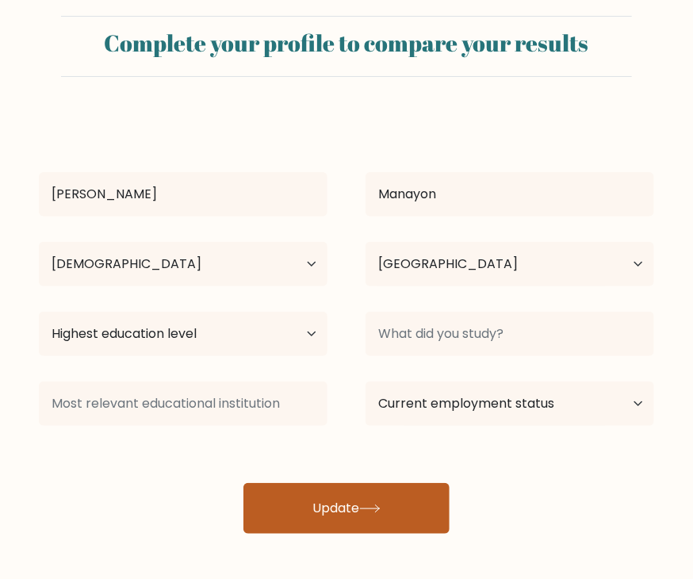
click at [364, 487] on button "Update" at bounding box center [346, 508] width 206 height 51
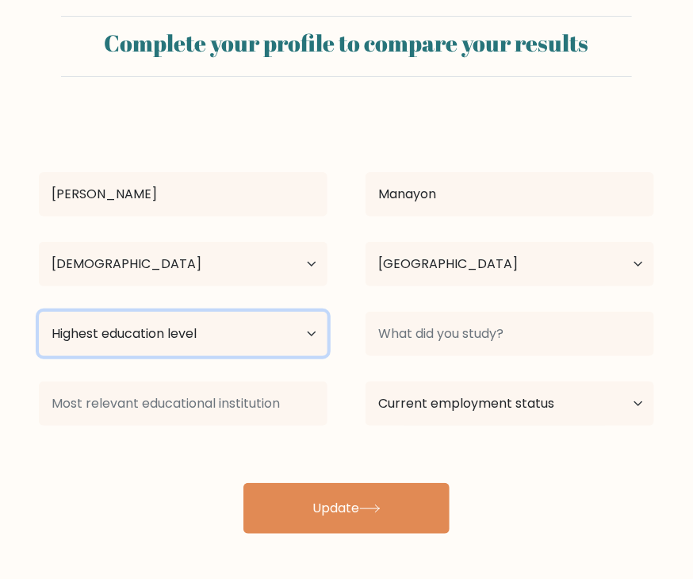
click at [250, 334] on select "Highest education level No schooling Primary Lower Secondary Upper Secondary Oc…" at bounding box center [183, 333] width 288 height 44
select select "occupation_specific"
click at [39, 311] on select "Highest education level No schooling Primary Lower Secondary Upper Secondary Oc…" at bounding box center [183, 333] width 288 height 44
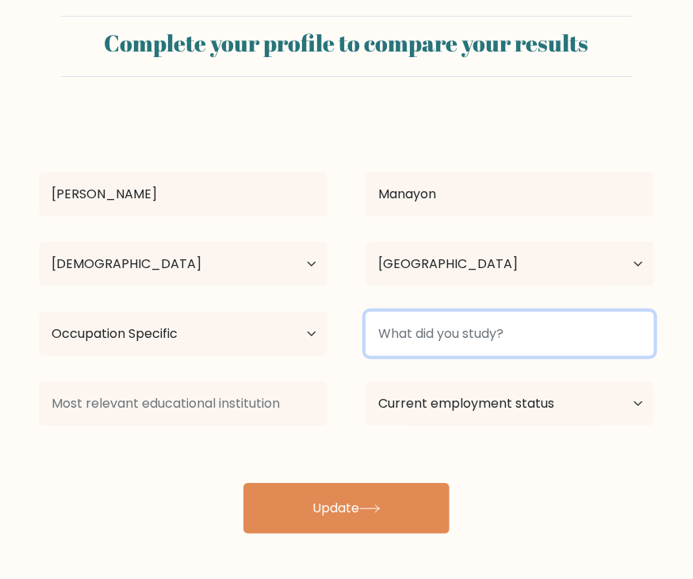
click at [453, 333] on input at bounding box center [509, 333] width 288 height 44
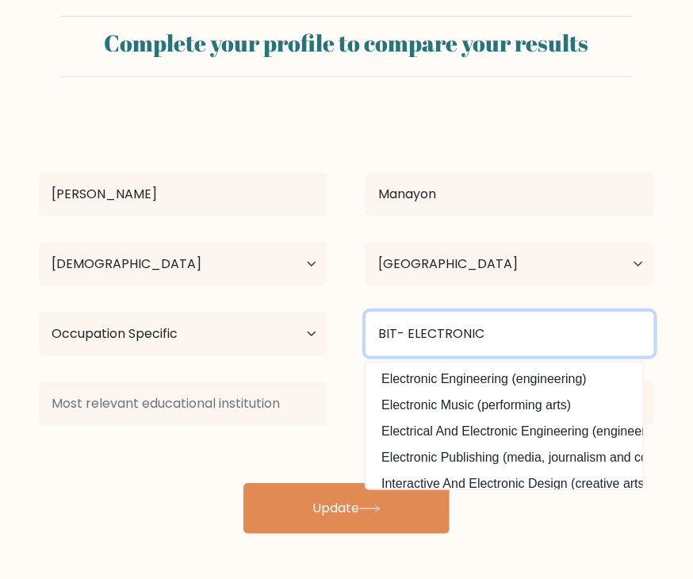
type input "BIT- ELECTRONIC"
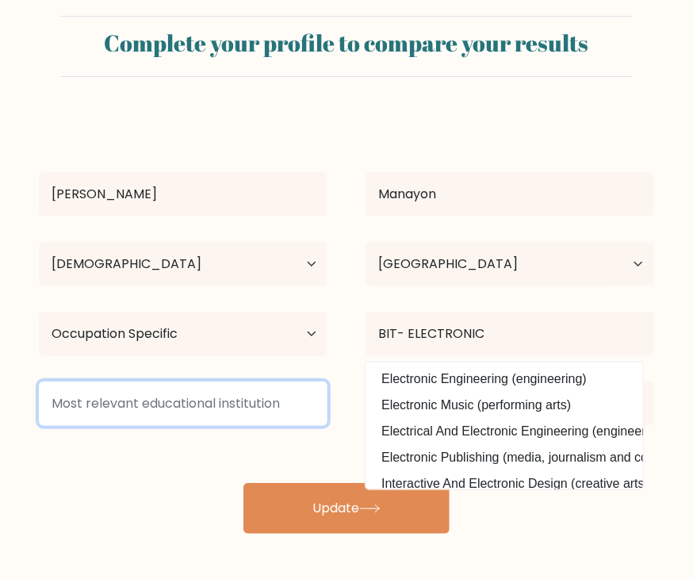
click at [244, 404] on input at bounding box center [183, 403] width 288 height 44
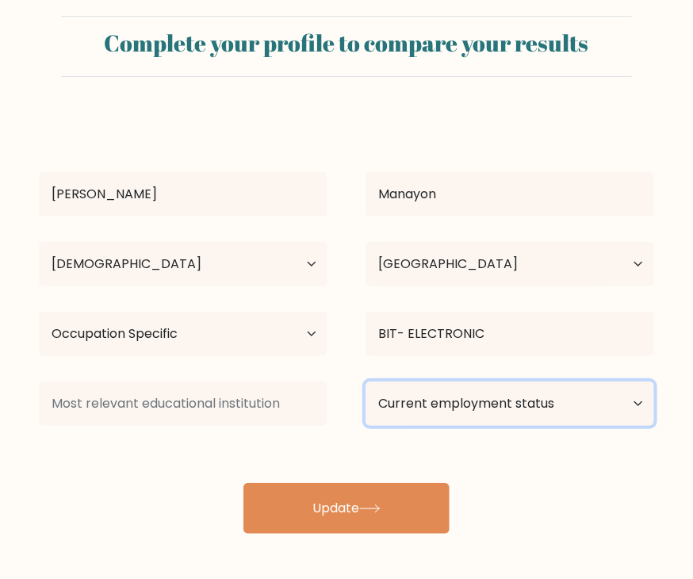
click at [460, 416] on select "Current employment status Employed Student Retired Other / prefer not to answer" at bounding box center [509, 403] width 288 height 44
select select "other"
click at [365, 381] on select "Current employment status Employed Student Retired Other / prefer not to answer" at bounding box center [509, 403] width 288 height 44
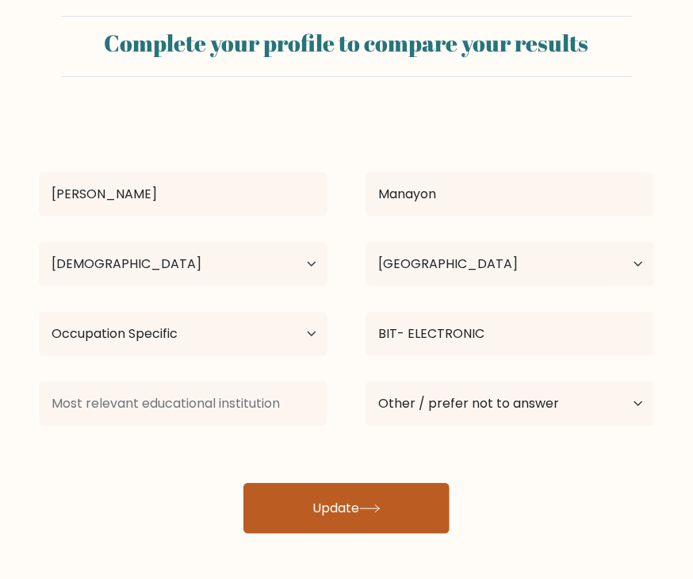
click at [380, 508] on icon at bounding box center [369, 508] width 21 height 9
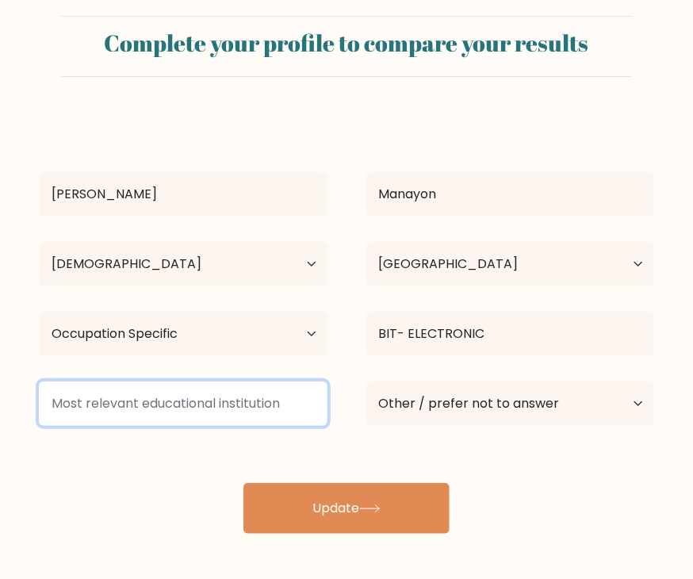
drag, startPoint x: 279, startPoint y: 399, endPoint x: 136, endPoint y: 425, distance: 144.9
click at [116, 427] on div at bounding box center [183, 403] width 327 height 57
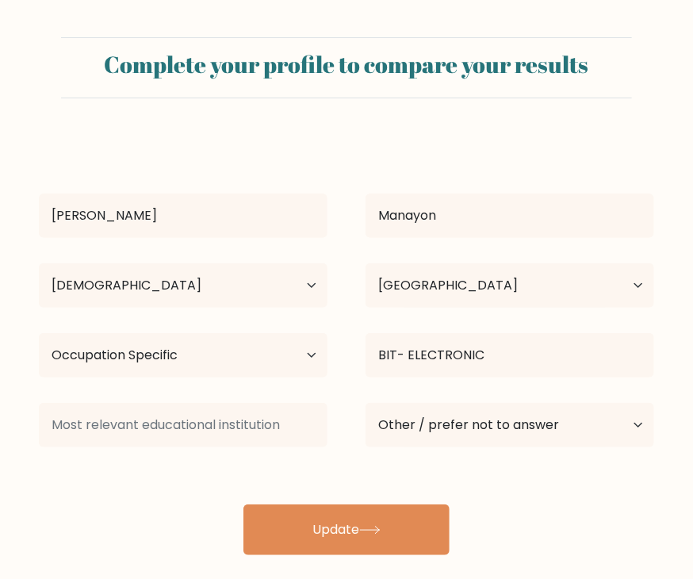
scroll to position [0, 0]
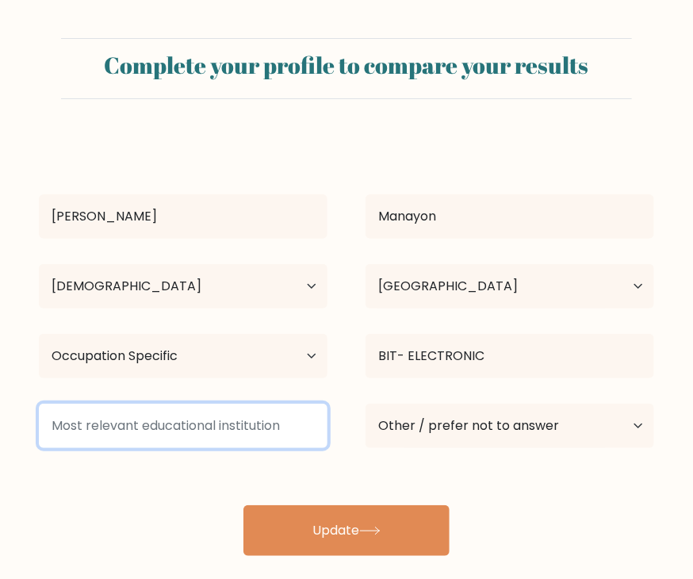
click at [212, 435] on input at bounding box center [183, 425] width 288 height 44
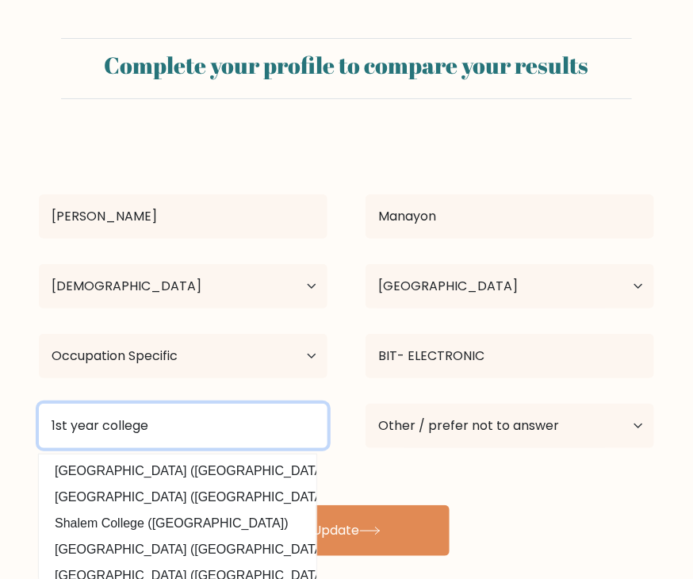
drag, startPoint x: 235, startPoint y: 437, endPoint x: 29, endPoint y: 433, distance: 206.1
click at [29, 433] on div "1st year college GEA College (Slovenia) Sapir College (Israel) Shalem College (…" at bounding box center [183, 425] width 327 height 57
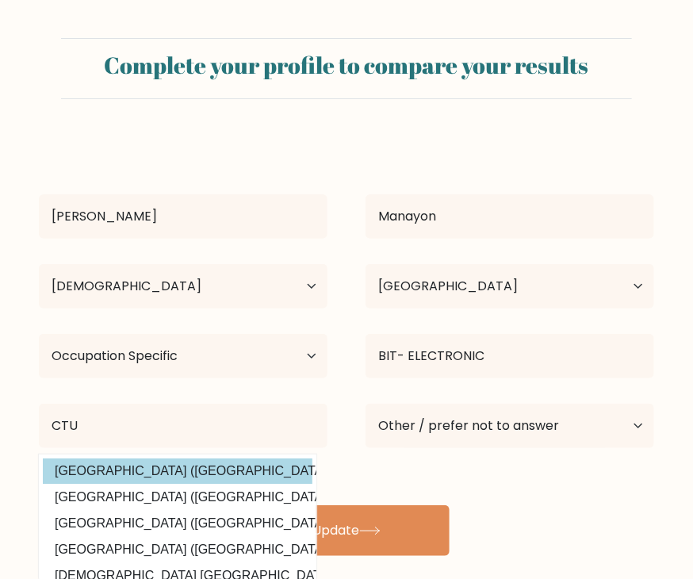
click at [180, 468] on option "Cebu Technological University (Philippines)" at bounding box center [177, 470] width 269 height 25
type input "Cebu Technological University"
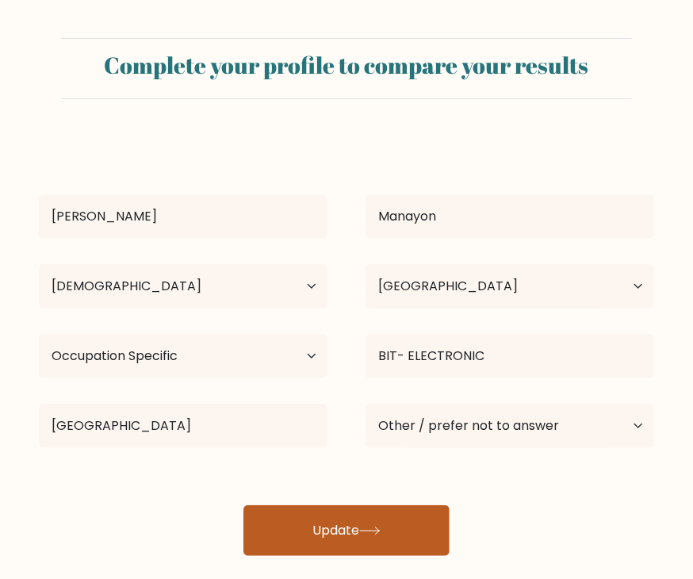
click at [329, 522] on button "Update" at bounding box center [346, 530] width 206 height 51
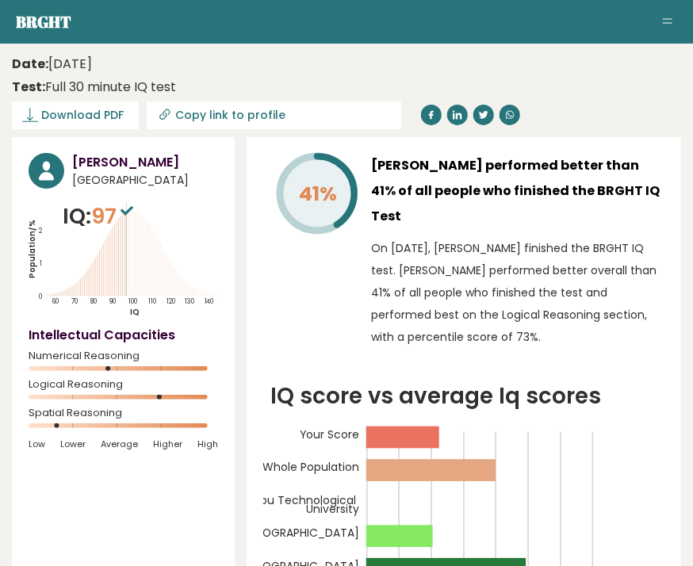
click at [241, 115] on input "Copy link to profile" at bounding box center [284, 115] width 216 height 13
type input "[URL][DOMAIN_NAME][PERSON_NAME]"
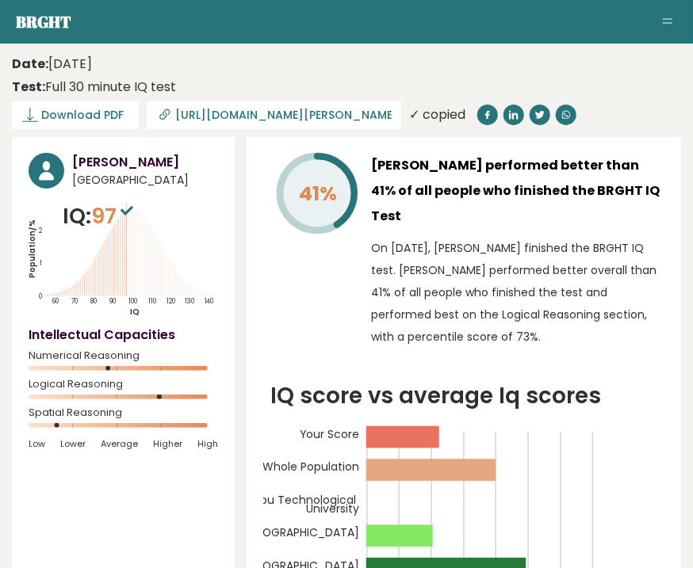
click at [580, 67] on div "Date: [DATE] Test: Full 30 minute IQ test" at bounding box center [334, 76] width 645 height 42
click at [368, 51] on header "Date: [DATE] Test: Full 30 minute IQ test Download PDF Downloading... Downloadi…" at bounding box center [346, 90] width 669 height 78
click at [659, 15] on button "Toggle navigation" at bounding box center [667, 22] width 19 height 19
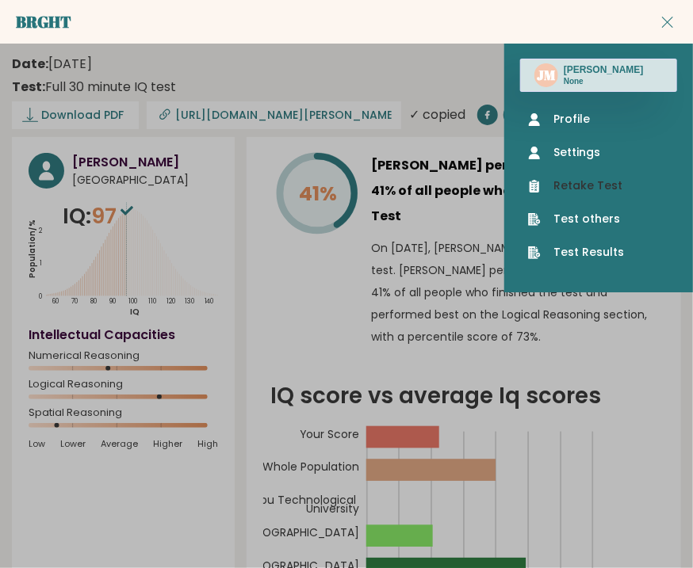
click at [591, 191] on link "Retake Test" at bounding box center [598, 186] width 141 height 17
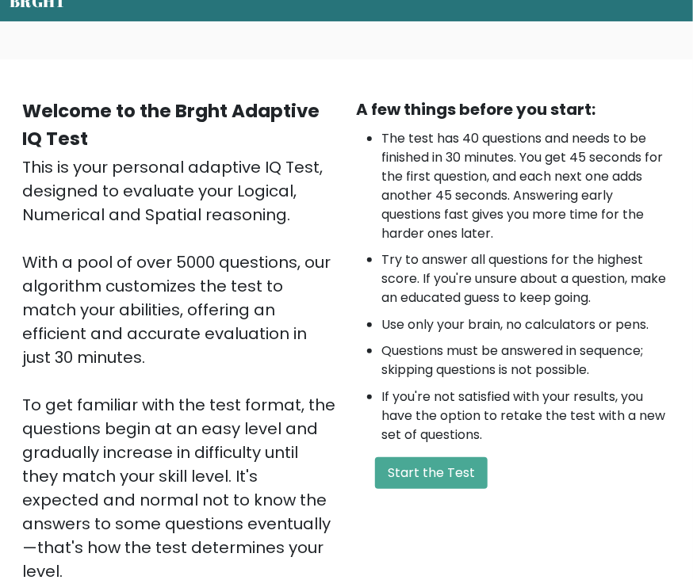
scroll to position [238, 0]
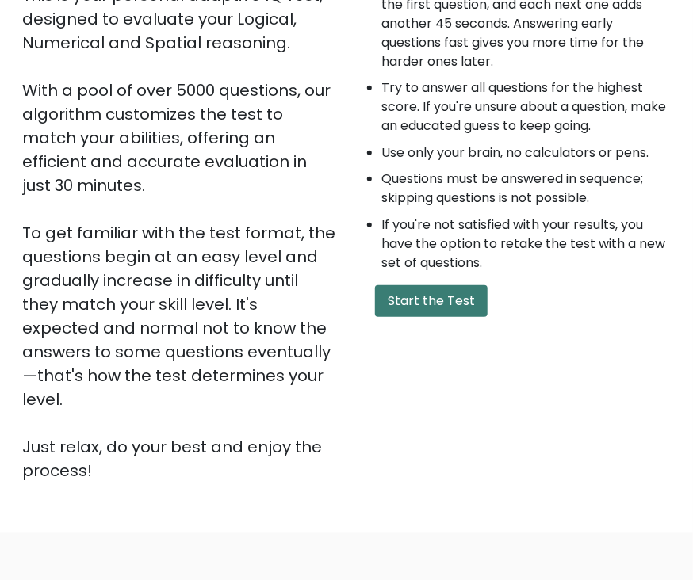
click at [460, 305] on button "Start the Test" at bounding box center [431, 301] width 113 height 32
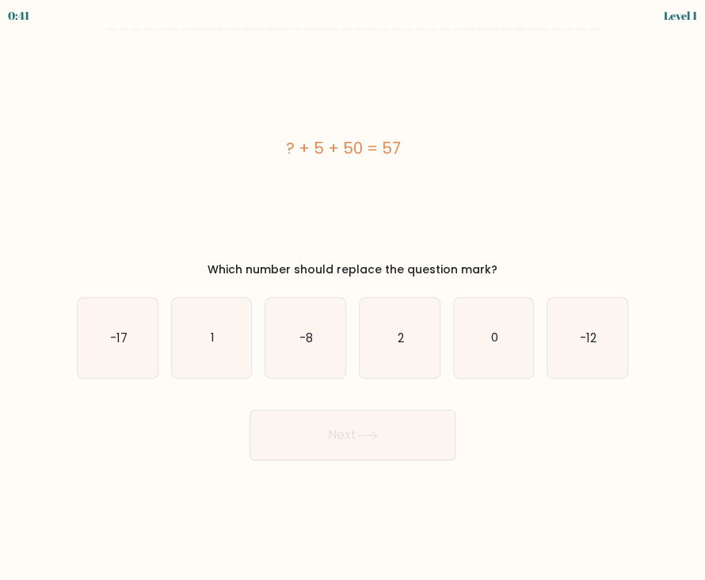
drag, startPoint x: 284, startPoint y: 141, endPoint x: 435, endPoint y: 137, distance: 151.4
click at [435, 137] on div "? + 5 + 50 = 57" at bounding box center [343, 148] width 533 height 24
copy div "? + 5 + 50 = 57"
click at [594, 108] on div "? + 5 + 50 = 57" at bounding box center [343, 148] width 533 height 214
click at [410, 346] on icon "2" at bounding box center [400, 338] width 80 height 80
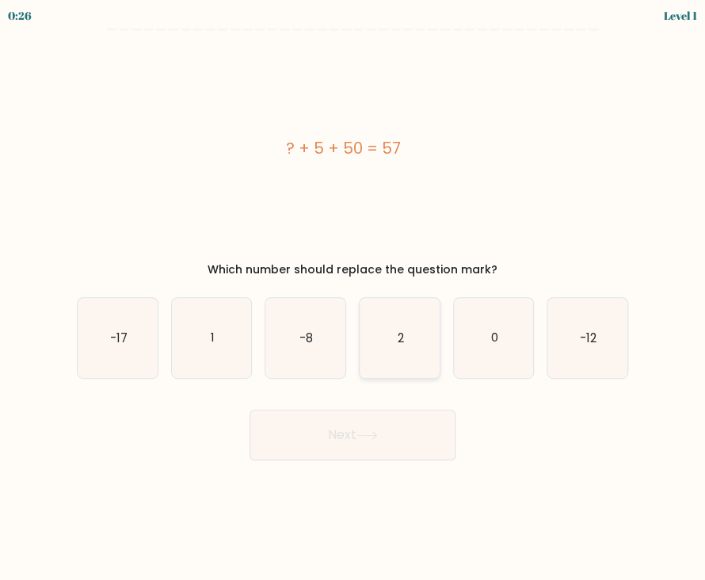
click at [353, 298] on input "d. 2" at bounding box center [353, 294] width 1 height 8
radio input "true"
click at [389, 441] on button "Next" at bounding box center [353, 435] width 206 height 51
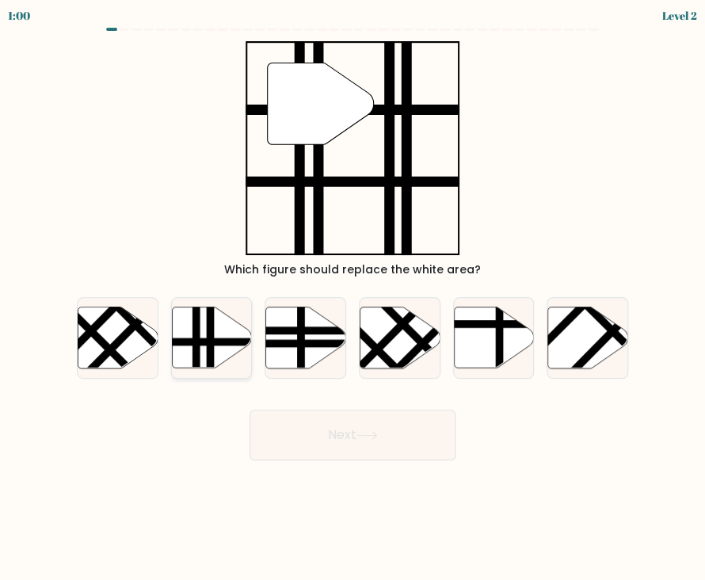
click at [219, 342] on line at bounding box center [235, 342] width 161 height 0
click at [353, 298] on input "b." at bounding box center [353, 294] width 1 height 8
radio input "true"
click at [331, 432] on button "Next" at bounding box center [353, 435] width 206 height 51
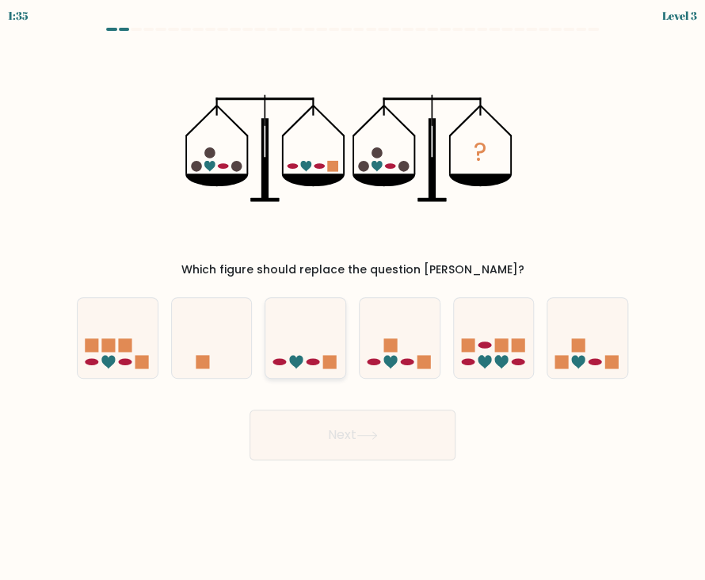
click at [305, 365] on icon at bounding box center [305, 338] width 80 height 66
click at [353, 298] on input "c." at bounding box center [353, 294] width 1 height 8
radio input "true"
click at [329, 440] on button "Next" at bounding box center [353, 435] width 206 height 51
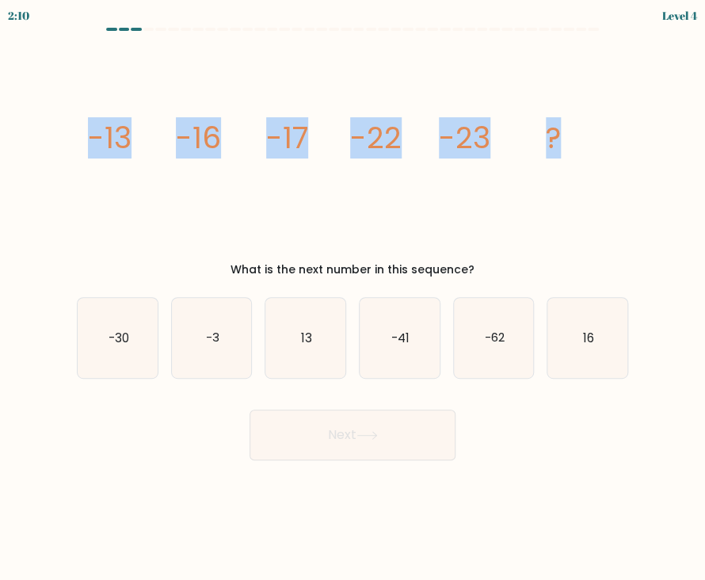
drag, startPoint x: 86, startPoint y: 132, endPoint x: 581, endPoint y: 120, distance: 494.7
click at [581, 120] on icon "image/svg+xml -13 -16 -17 -22 -23 ?" at bounding box center [352, 148] width 533 height 214
copy g "-13 -16 -17 -22 -23 ?"
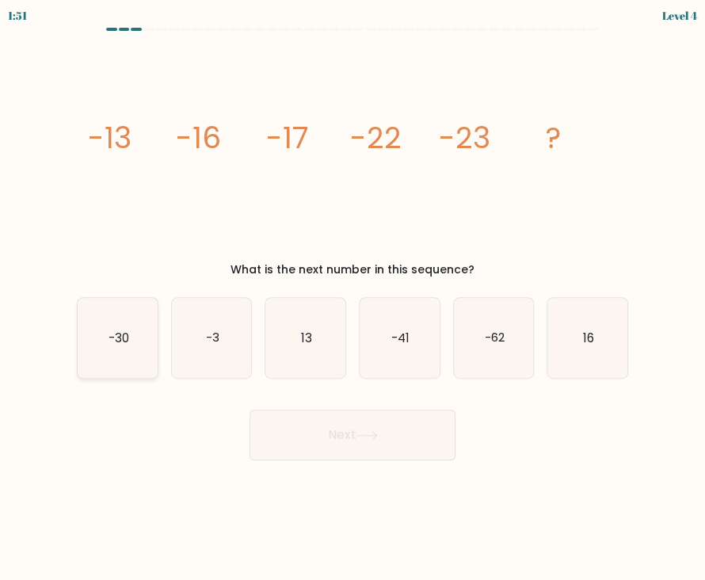
click at [132, 347] on icon "-30" at bounding box center [118, 338] width 80 height 80
click at [353, 298] on input "a. -30" at bounding box center [353, 294] width 1 height 8
radio input "true"
click at [319, 434] on button "Next" at bounding box center [353, 435] width 206 height 51
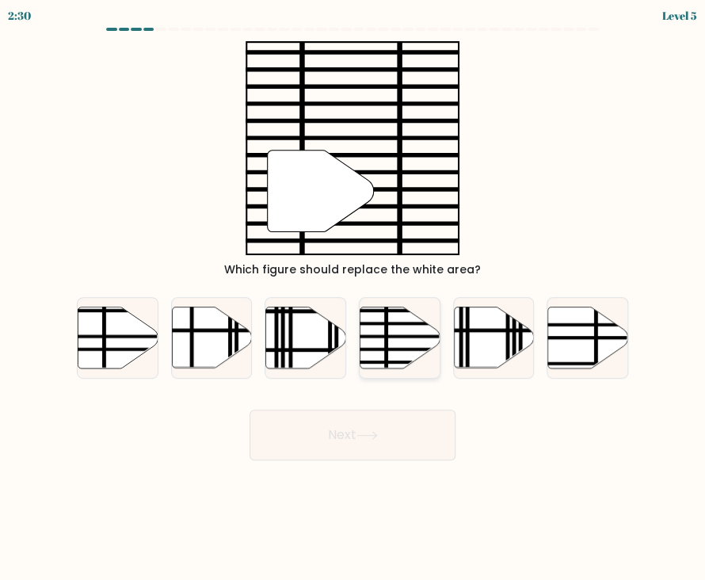
click at [384, 349] on line at bounding box center [424, 349] width 161 height 0
click at [353, 298] on input "d." at bounding box center [353, 294] width 1 height 8
radio input "true"
click at [349, 438] on button "Next" at bounding box center [353, 435] width 206 height 51
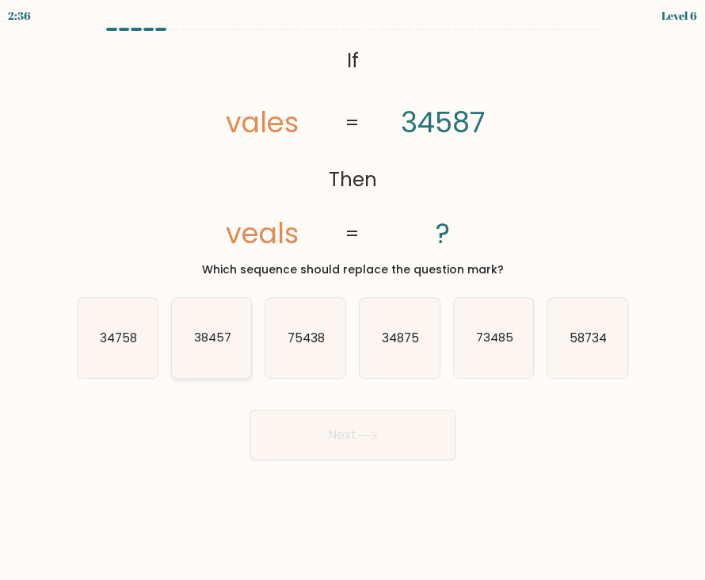
click at [228, 334] on text "38457" at bounding box center [211, 337] width 37 height 17
click at [353, 298] on input "b. 38457" at bounding box center [353, 294] width 1 height 8
radio input "true"
click at [361, 431] on icon at bounding box center [367, 435] width 21 height 9
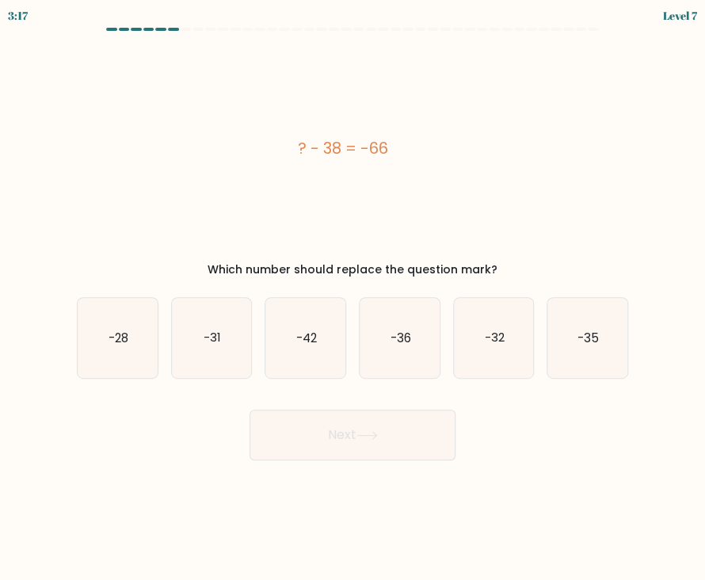
drag, startPoint x: 292, startPoint y: 150, endPoint x: 412, endPoint y: 139, distance: 121.0
click at [412, 139] on div "? - 38 = -66" at bounding box center [343, 148] width 533 height 24
copy div "? - 38 = -66"
click at [127, 342] on text "-28" at bounding box center [119, 337] width 20 height 17
click at [353, 298] on input "a. -28" at bounding box center [353, 294] width 1 height 8
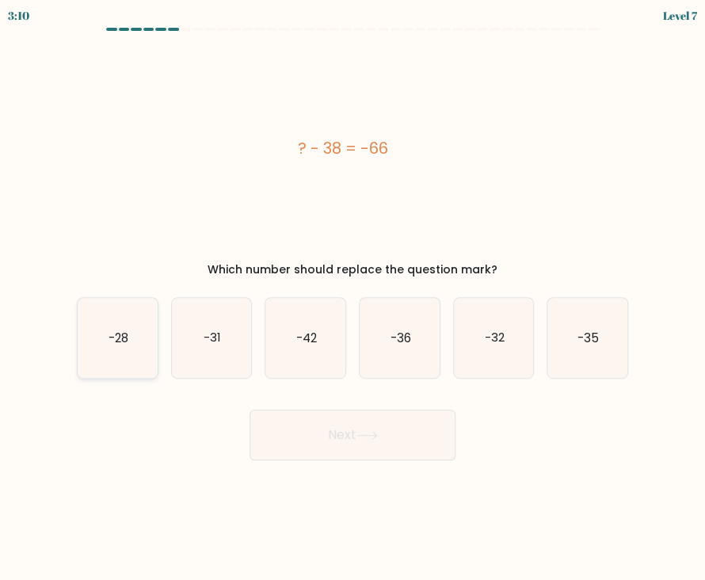
radio input "true"
click at [353, 445] on button "Next" at bounding box center [353, 435] width 206 height 51
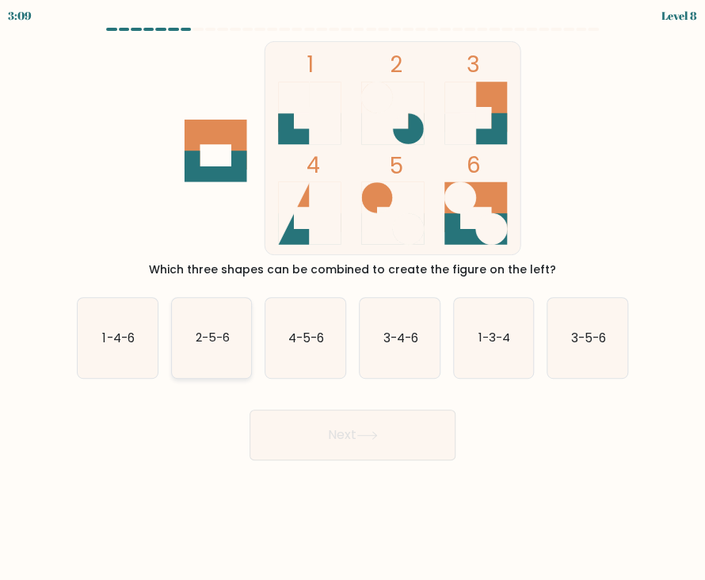
click at [225, 341] on text "2-5-6" at bounding box center [212, 337] width 34 height 17
click at [353, 298] on input "b. 2-5-6" at bounding box center [353, 294] width 1 height 8
radio input "true"
click at [313, 437] on button "Next" at bounding box center [353, 435] width 206 height 51
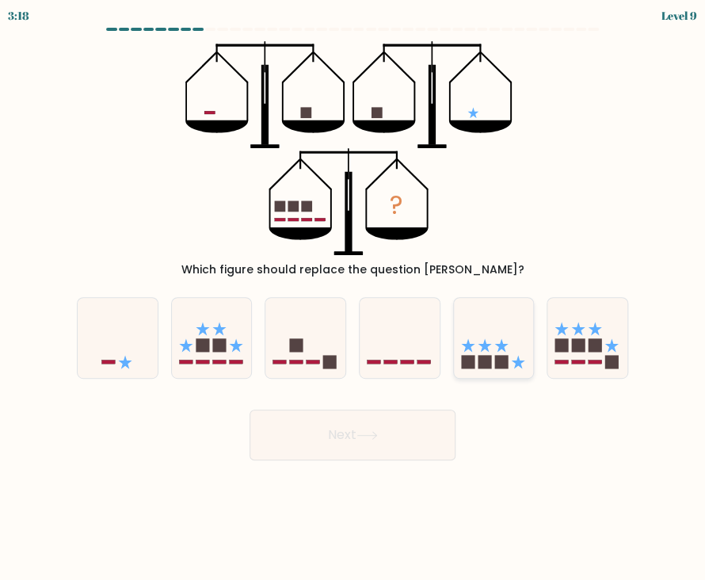
click at [479, 342] on icon at bounding box center [494, 338] width 80 height 66
click at [353, 298] on input "e." at bounding box center [353, 294] width 1 height 8
radio input "true"
click at [387, 444] on button "Next" at bounding box center [353, 435] width 206 height 51
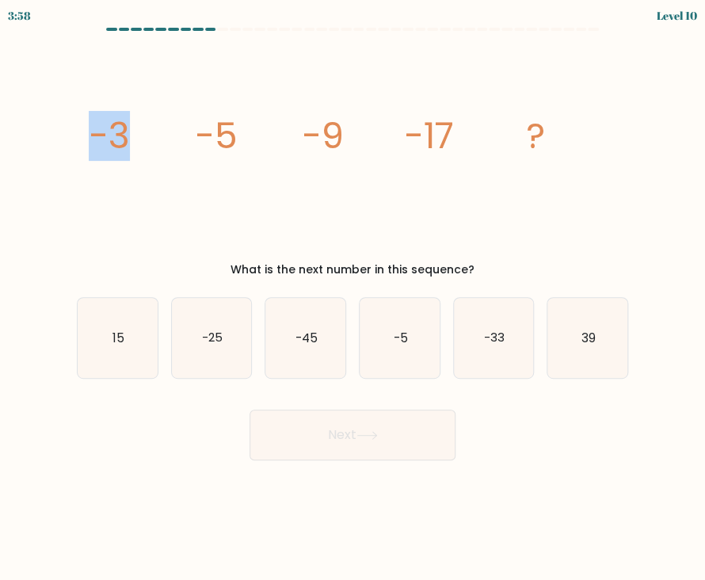
drag, startPoint x: 95, startPoint y: 130, endPoint x: 203, endPoint y: 134, distance: 107.9
drag, startPoint x: 203, startPoint y: 134, endPoint x: 510, endPoint y: 118, distance: 307.9
click at [510, 118] on icon "image/svg+xml -3 -5 -9 -17 ?" at bounding box center [352, 148] width 533 height 214
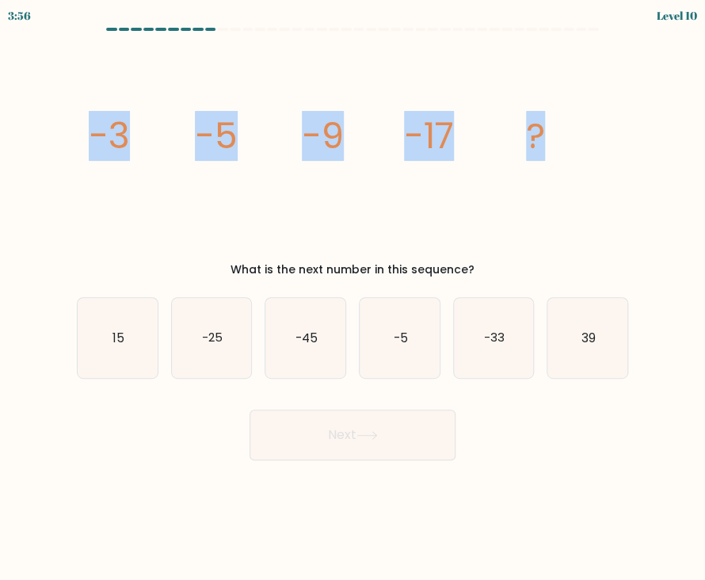
drag, startPoint x: 486, startPoint y: 141, endPoint x: 86, endPoint y: 162, distance: 400.7
click at [86, 162] on icon "image/svg+xml -3 -5 -9 -17 ?" at bounding box center [352, 148] width 533 height 214
copy g "-3 -5 -9 -17 ?"
click at [509, 343] on icon "-33" at bounding box center [494, 338] width 80 height 80
click at [353, 298] on input "e. -33" at bounding box center [353, 294] width 1 height 8
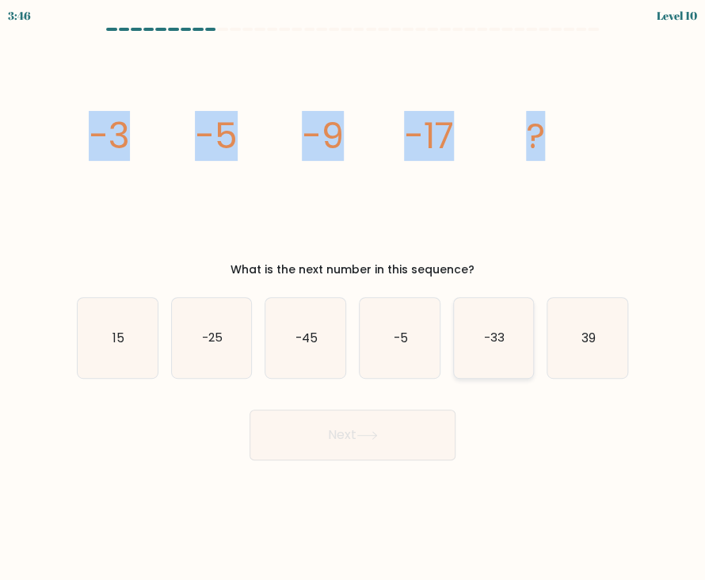
radio input "true"
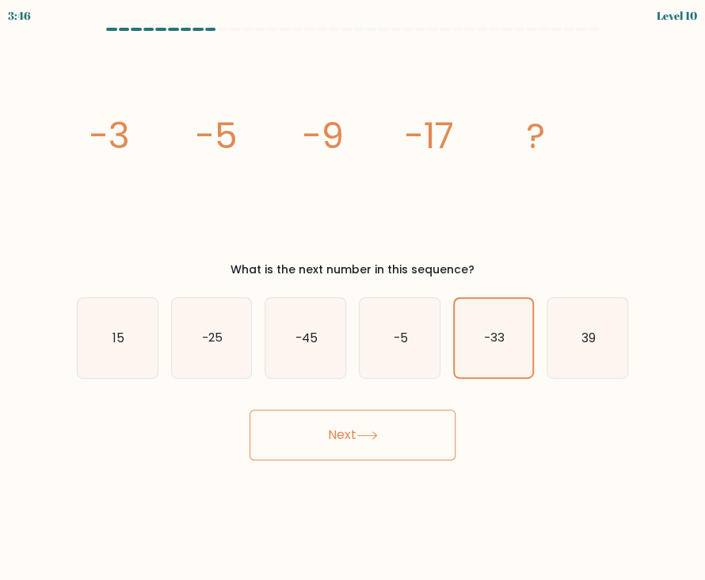
click at [416, 425] on button "Next" at bounding box center [353, 435] width 206 height 51
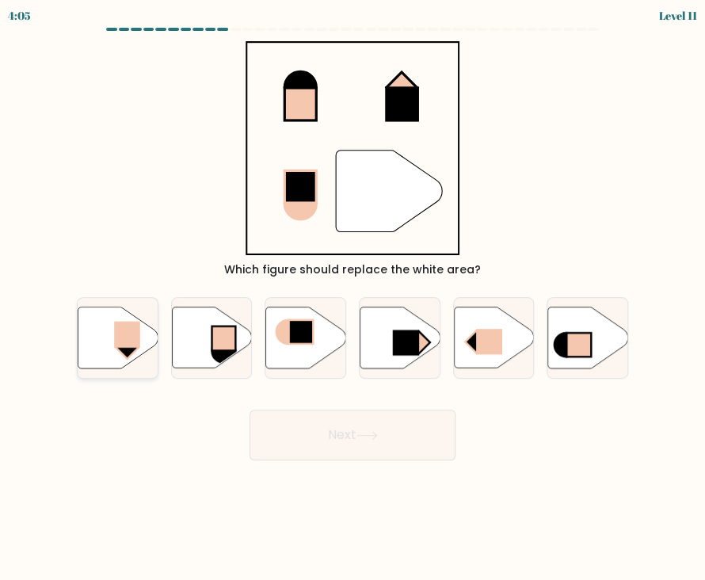
click at [136, 334] on rect at bounding box center [126, 334] width 25 height 26
click at [353, 298] on input "a." at bounding box center [353, 294] width 1 height 8
radio input "true"
click at [355, 437] on button "Next" at bounding box center [353, 435] width 206 height 51
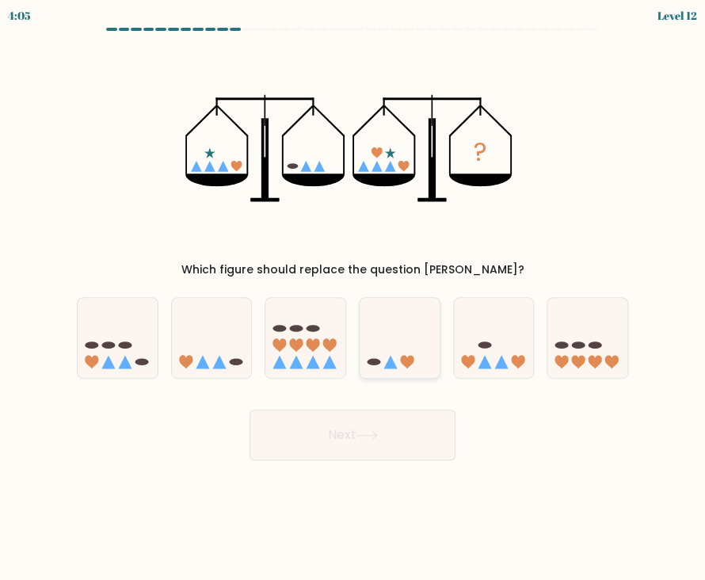
click at [393, 353] on icon at bounding box center [400, 338] width 80 height 66
click at [353, 298] on input "d." at bounding box center [353, 294] width 1 height 8
radio input "true"
click at [224, 347] on icon at bounding box center [212, 338] width 80 height 66
click at [353, 298] on input "b." at bounding box center [353, 294] width 1 height 8
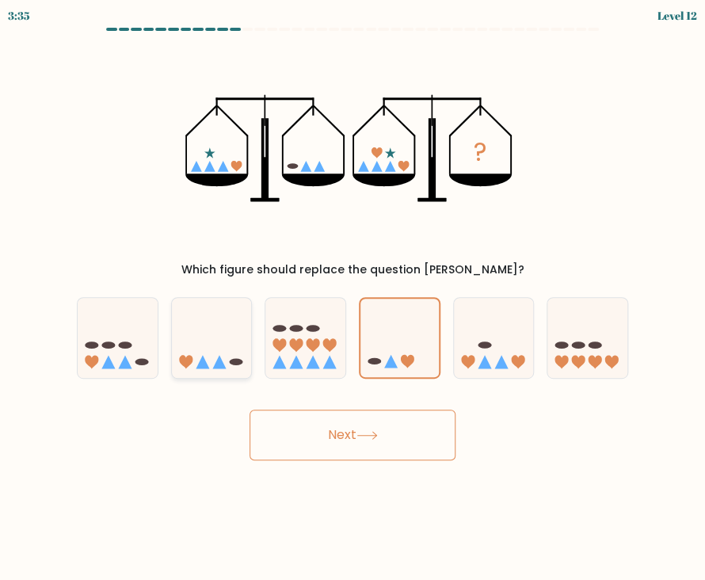
radio input "true"
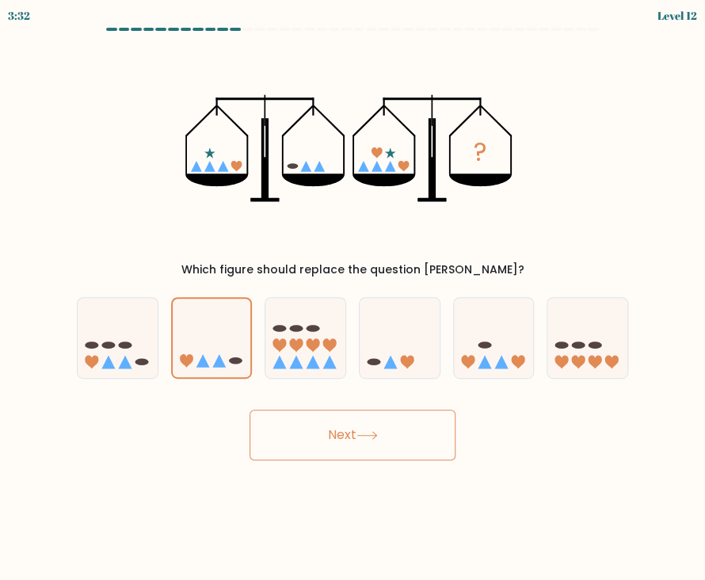
click at [365, 431] on icon at bounding box center [367, 435] width 21 height 9
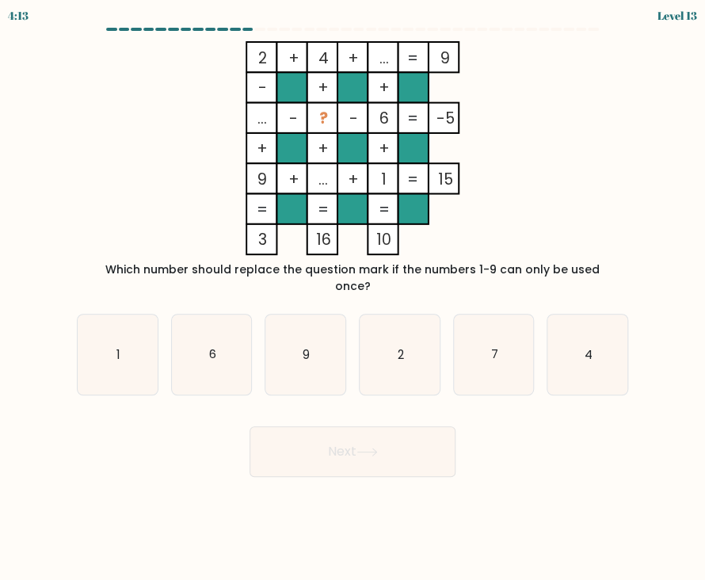
drag, startPoint x: 254, startPoint y: 121, endPoint x: 366, endPoint y: 119, distance: 111.8
click at [366, 119] on icon "2 + 4 + ... 9 - + + ... - ? - 6 -5 + + + 9 + ... + 1 = 15 = = = = 3 16 10 =" at bounding box center [352, 148] width 531 height 214
click at [101, 365] on icon "1" at bounding box center [118, 355] width 80 height 80
click at [353, 298] on input "a. 1" at bounding box center [353, 294] width 1 height 8
radio input "true"
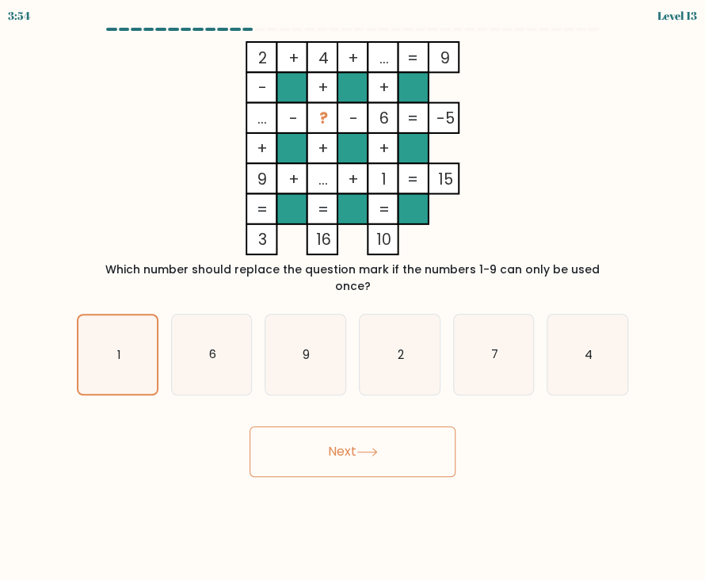
click at [306, 439] on button "Next" at bounding box center [353, 451] width 206 height 51
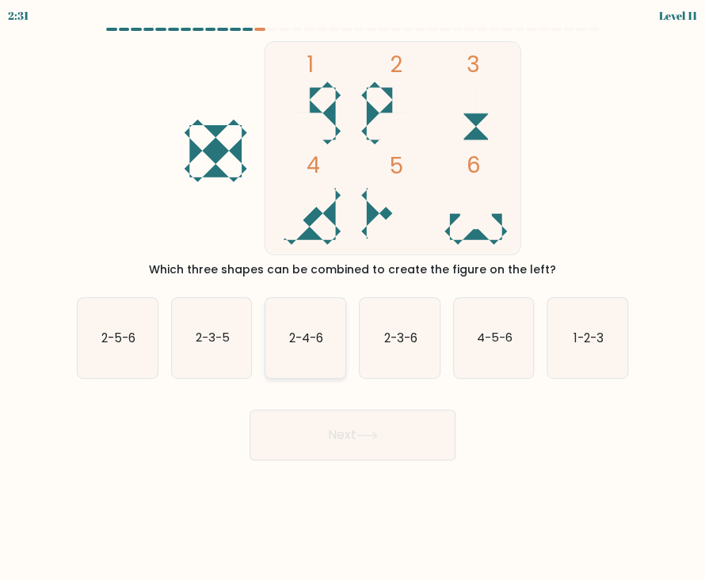
click at [300, 340] on text "2-4-6" at bounding box center [306, 337] width 34 height 17
click at [353, 298] on input "c. 2-4-6" at bounding box center [353, 294] width 1 height 8
radio input "true"
click at [567, 339] on icon "1-2-3" at bounding box center [588, 338] width 80 height 80
click at [353, 298] on input "f. 1-2-3" at bounding box center [353, 294] width 1 height 8
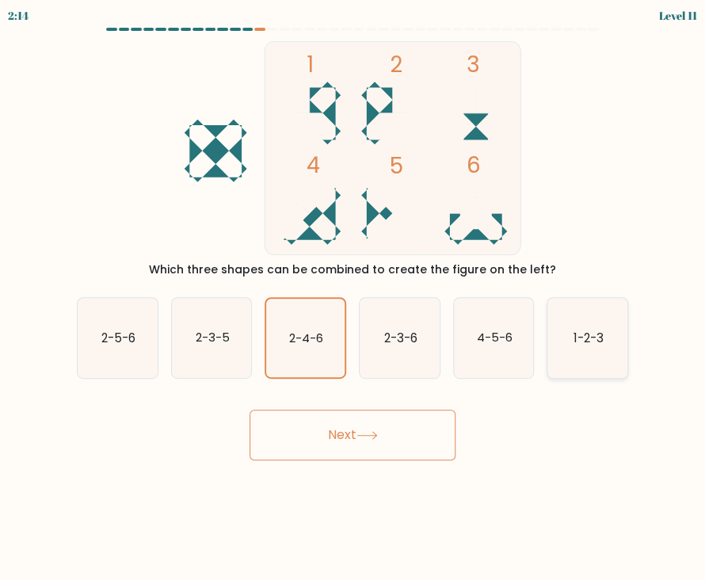
radio input "true"
click at [317, 349] on icon "2-4-6" at bounding box center [305, 338] width 80 height 80
click at [353, 298] on input "c. 2-4-6" at bounding box center [353, 294] width 1 height 8
radio input "true"
click at [574, 327] on icon "1-2-3" at bounding box center [588, 338] width 80 height 80
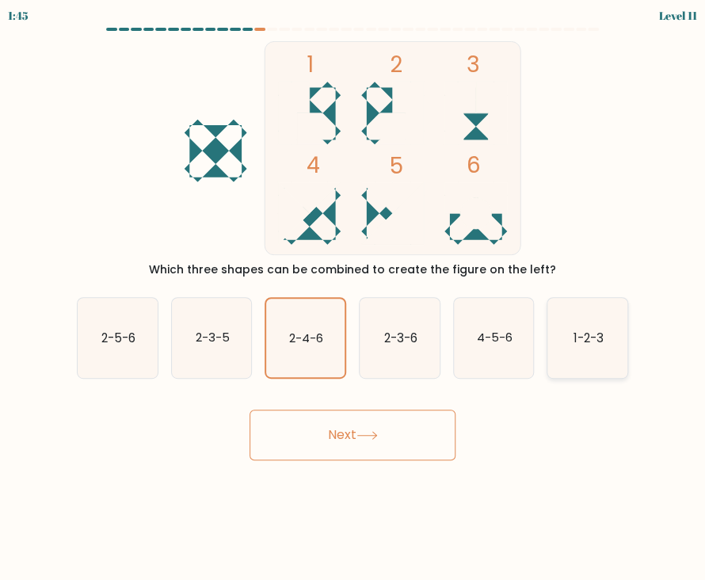
click at [353, 298] on input "f. 1-2-3" at bounding box center [353, 294] width 1 height 8
radio input "true"
click at [327, 426] on button "Next" at bounding box center [353, 435] width 206 height 51
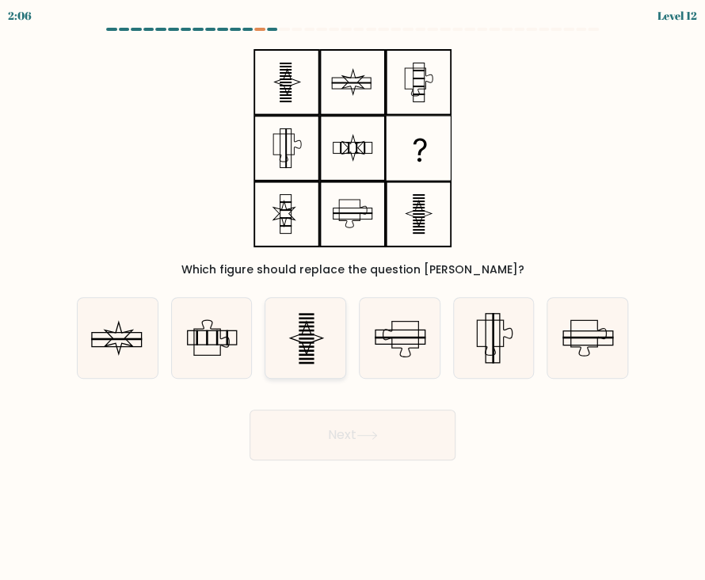
click at [311, 347] on icon at bounding box center [305, 338] width 80 height 80
click at [353, 298] on input "c." at bounding box center [353, 294] width 1 height 8
radio input "true"
click at [376, 432] on icon at bounding box center [366, 435] width 19 height 7
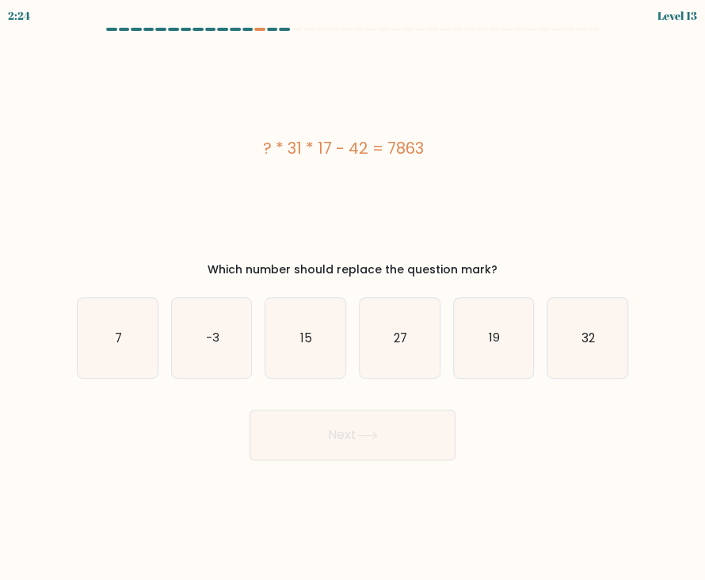
drag, startPoint x: 257, startPoint y: 138, endPoint x: 427, endPoint y: 118, distance: 171.5
click at [427, 118] on div "? * 31 * 17 - 42 = 7863" at bounding box center [343, 148] width 533 height 214
copy div "? * 31 * 17 - 42 = 7863"
click at [330, 333] on icon "15" at bounding box center [305, 338] width 80 height 80
click at [353, 298] on input "c. 15" at bounding box center [353, 294] width 1 height 8
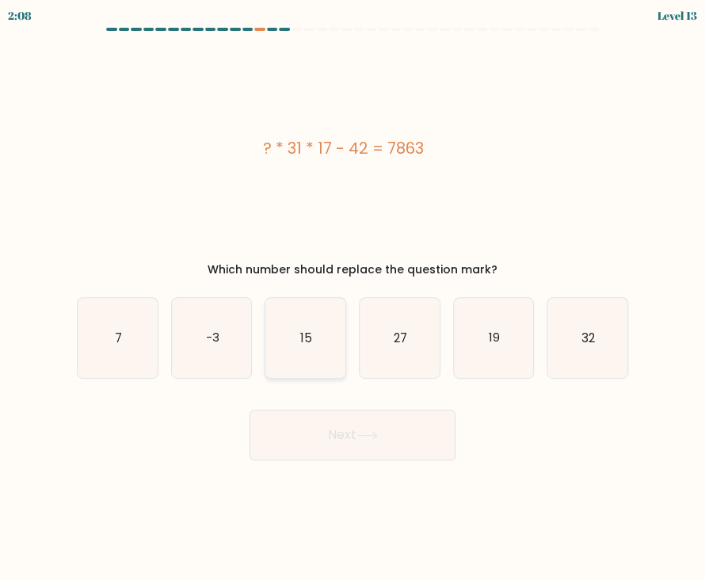
radio input "true"
click at [378, 432] on icon at bounding box center [367, 435] width 21 height 9
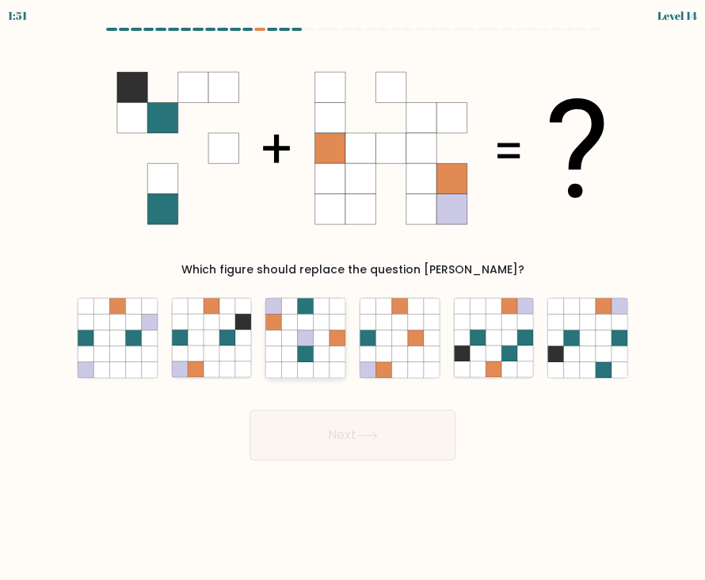
click at [314, 344] on icon at bounding box center [322, 338] width 16 height 16
click at [353, 298] on input "c." at bounding box center [353, 294] width 1 height 8
radio input "true"
click at [229, 349] on icon at bounding box center [228, 354] width 16 height 16
click at [353, 298] on input "b." at bounding box center [353, 294] width 1 height 8
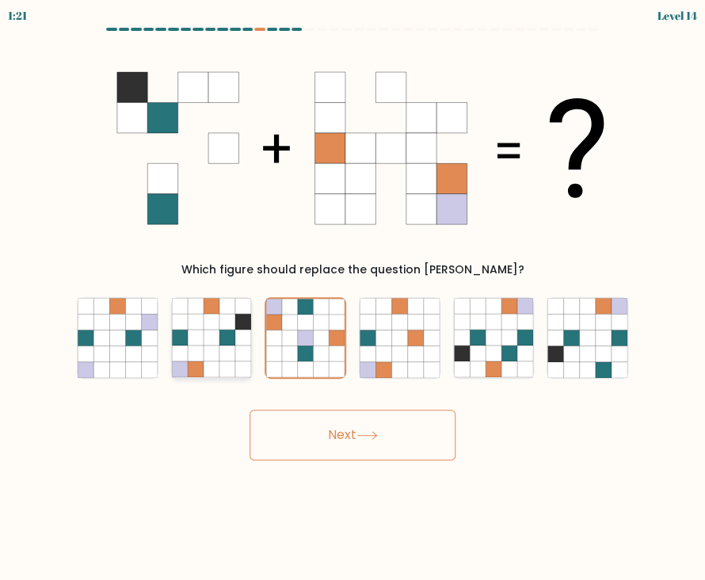
radio input "true"
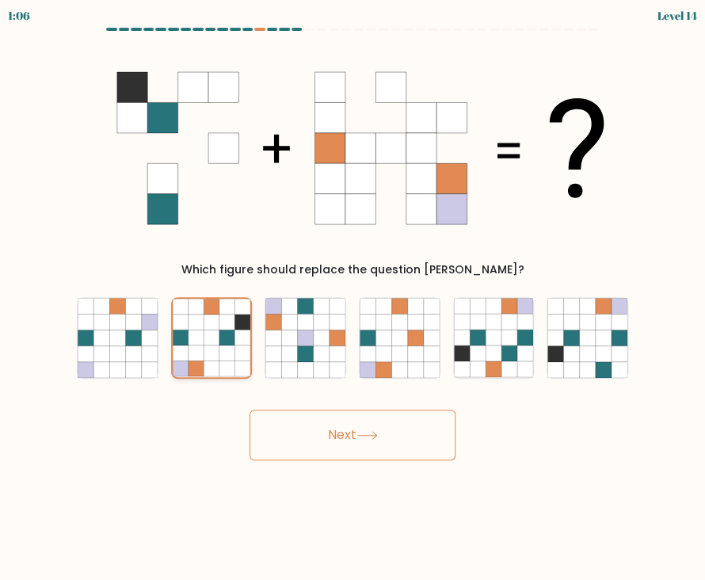
click at [209, 352] on icon at bounding box center [212, 354] width 16 height 16
click at [353, 298] on input "b." at bounding box center [353, 294] width 1 height 8
click at [342, 439] on button "Next" at bounding box center [353, 435] width 206 height 51
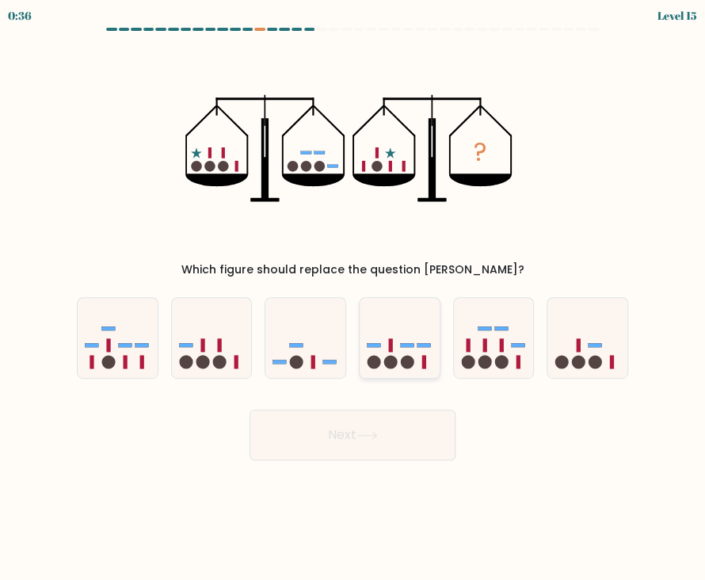
click at [417, 359] on icon at bounding box center [400, 338] width 80 height 66
click at [353, 298] on input "d." at bounding box center [353, 294] width 1 height 8
radio input "true"
click at [206, 348] on icon at bounding box center [212, 338] width 80 height 66
click at [353, 298] on input "b." at bounding box center [353, 294] width 1 height 8
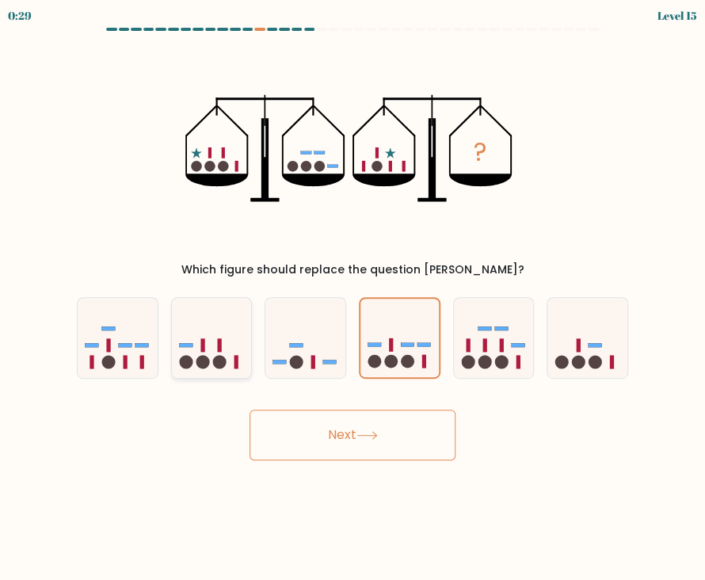
radio input "true"
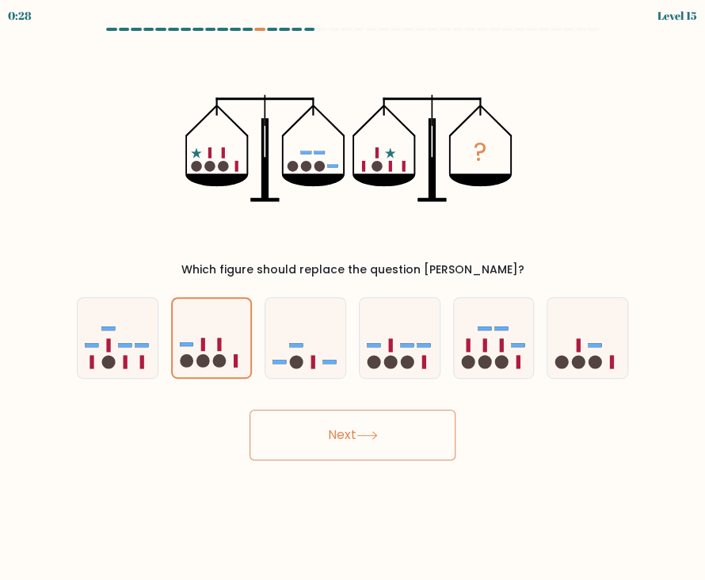
click at [340, 437] on button "Next" at bounding box center [353, 435] width 206 height 51
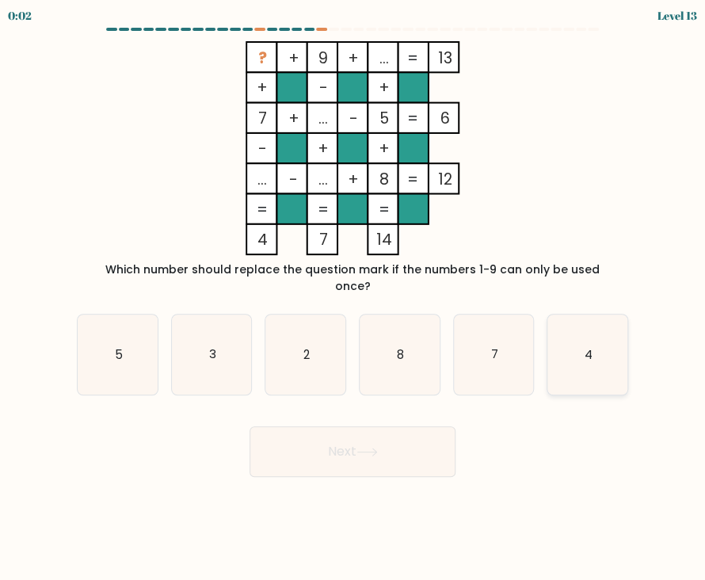
drag, startPoint x: 582, startPoint y: 330, endPoint x: 575, endPoint y: 342, distance: 15.0
click at [582, 330] on icon "4" at bounding box center [588, 355] width 80 height 80
click at [353, 298] on input "f. 4" at bounding box center [353, 294] width 1 height 8
radio input "true"
click at [412, 453] on button "Next" at bounding box center [353, 451] width 206 height 51
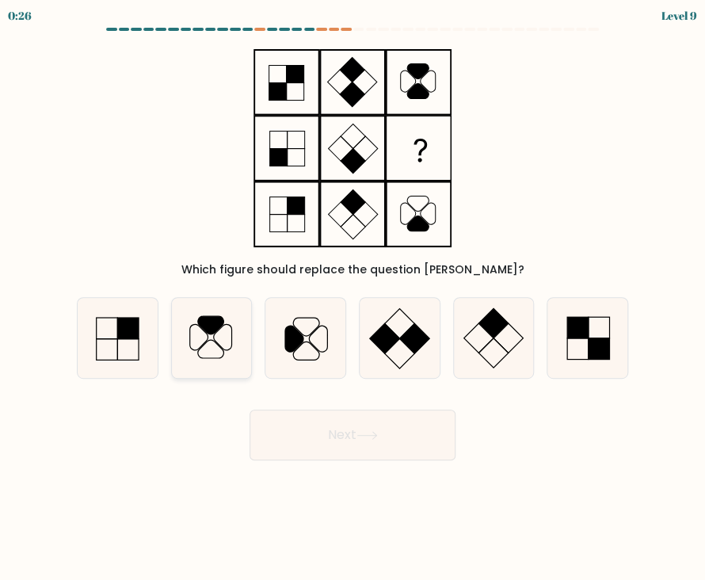
click at [219, 349] on icon at bounding box center [212, 338] width 80 height 80
click at [353, 298] on input "b." at bounding box center [353, 294] width 1 height 8
radio input "true"
click at [344, 432] on button "Next" at bounding box center [353, 435] width 206 height 51
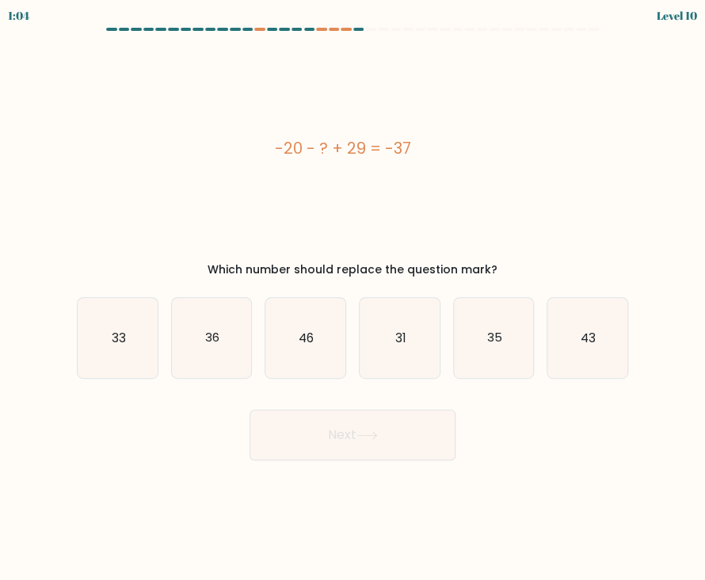
drag, startPoint x: 269, startPoint y: 149, endPoint x: 418, endPoint y: 143, distance: 149.9
click at [418, 143] on div "-20 - ? + 29 = -37" at bounding box center [343, 148] width 533 height 24
copy div "-20 - ? + 29 = -37"
drag, startPoint x: 291, startPoint y: 342, endPoint x: 309, endPoint y: 371, distance: 33.9
click at [291, 342] on icon "46" at bounding box center [305, 338] width 80 height 80
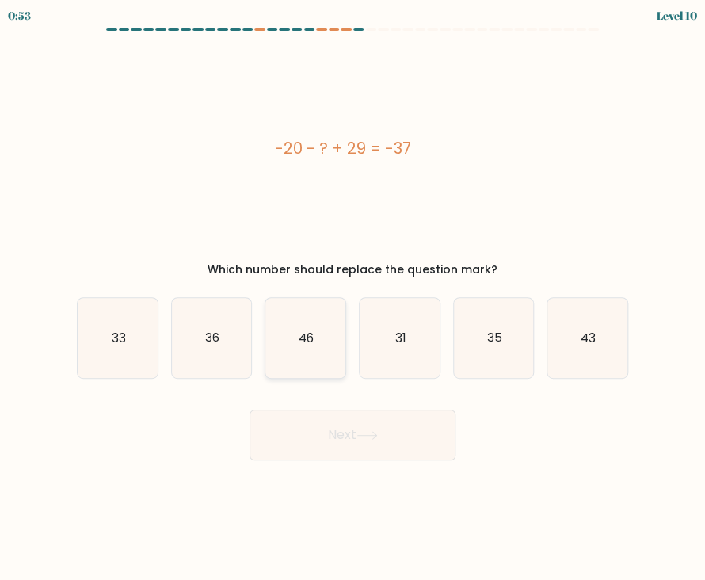
click at [353, 298] on input "c. 46" at bounding box center [353, 294] width 1 height 8
radio input "true"
click at [353, 436] on button "Next" at bounding box center [353, 435] width 206 height 51
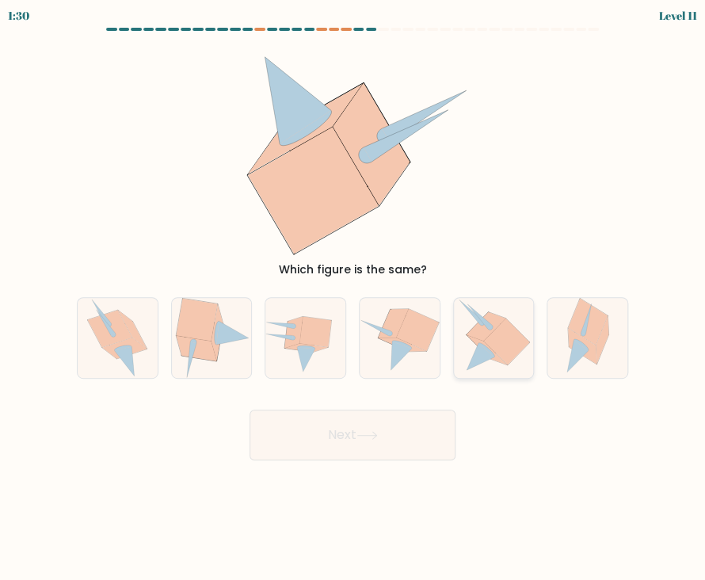
click at [494, 337] on icon at bounding box center [507, 342] width 46 height 47
click at [353, 298] on input "e." at bounding box center [353, 294] width 1 height 8
radio input "true"
click at [374, 438] on icon at bounding box center [367, 435] width 21 height 9
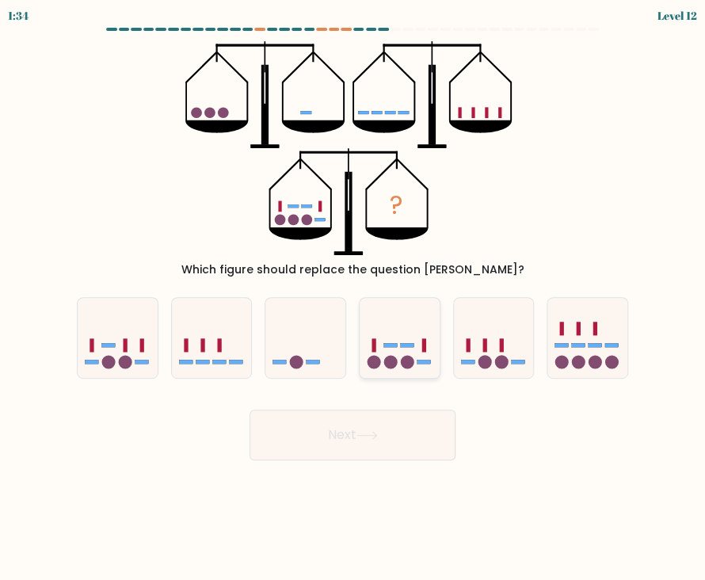
click at [389, 358] on circle at bounding box center [390, 361] width 13 height 13
click at [353, 298] on input "d." at bounding box center [353, 294] width 1 height 8
radio input "true"
click at [383, 429] on button "Next" at bounding box center [353, 435] width 206 height 51
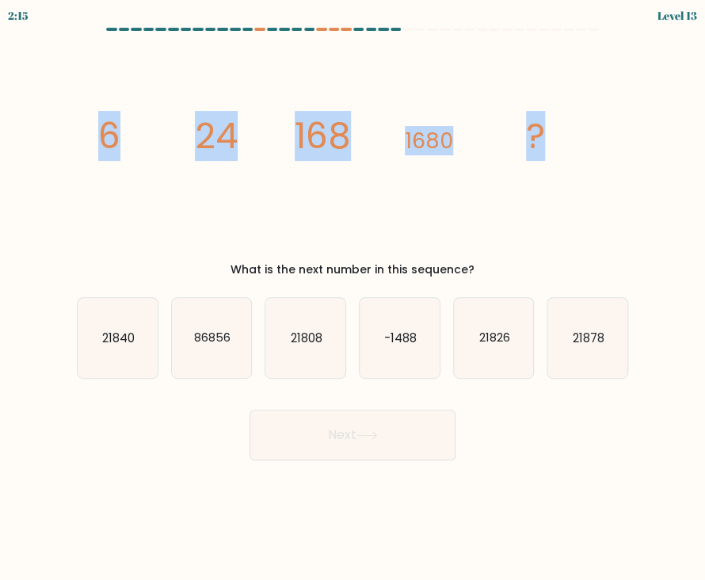
drag, startPoint x: 92, startPoint y: 126, endPoint x: 586, endPoint y: 117, distance: 494.6
click at [586, 117] on div "image/svg+xml 6 24 168 1680 ? What is the next number in this sequence?" at bounding box center [352, 159] width 571 height 237
copy g "6 24 168 1680 ?"
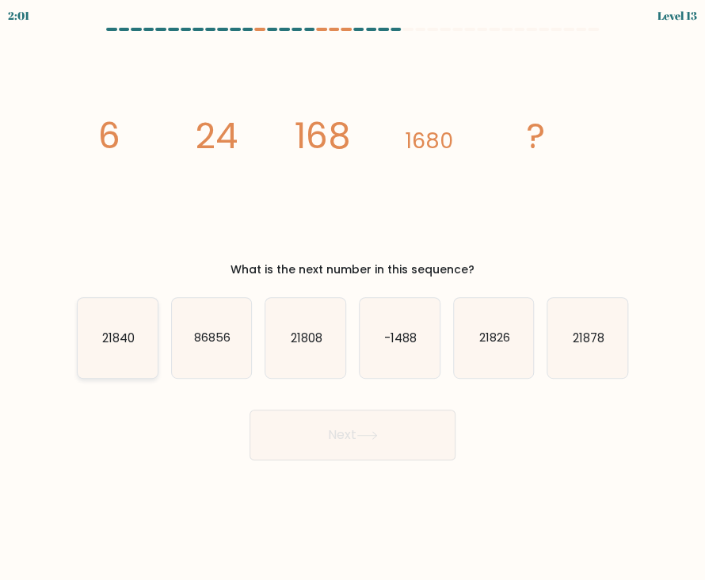
click at [129, 335] on text "21840" at bounding box center [118, 337] width 32 height 17
click at [353, 298] on input "a. 21840" at bounding box center [353, 294] width 1 height 8
radio input "true"
click at [307, 441] on button "Next" at bounding box center [353, 435] width 206 height 51
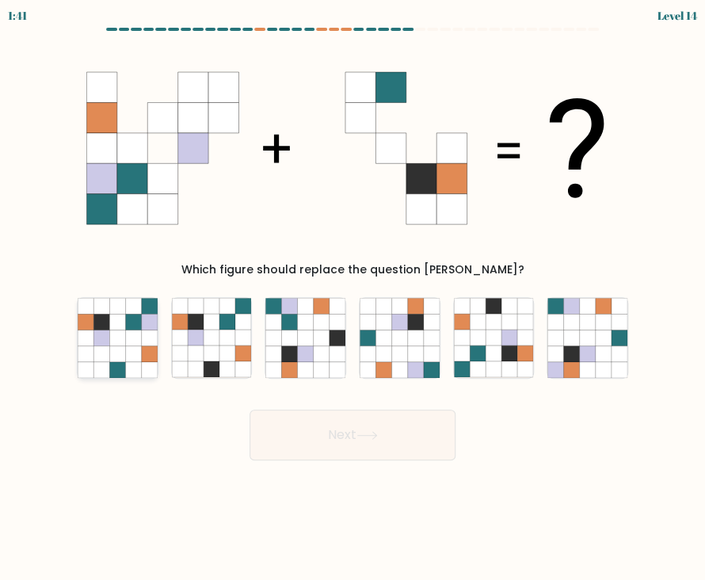
click at [133, 333] on icon at bounding box center [133, 338] width 16 height 16
click at [353, 298] on input "a." at bounding box center [353, 294] width 1 height 8
radio input "true"
click at [383, 449] on button "Next" at bounding box center [353, 435] width 206 height 51
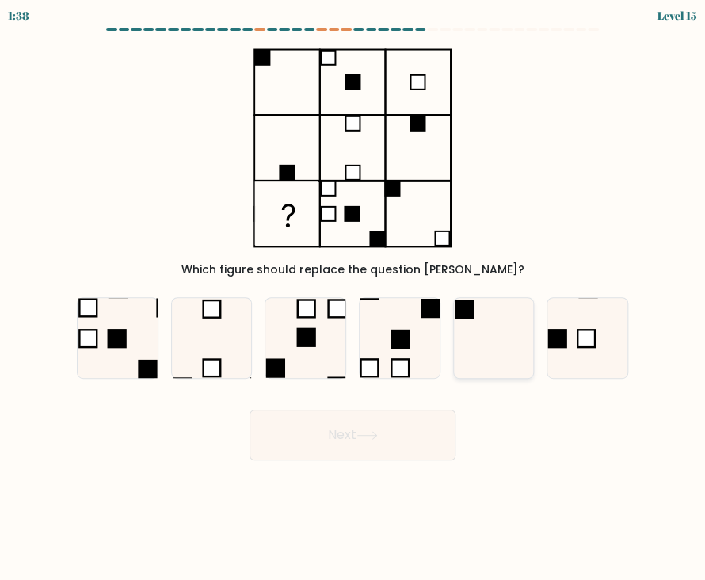
click at [468, 323] on icon at bounding box center [494, 338] width 80 height 80
click at [353, 298] on input "e." at bounding box center [353, 294] width 1 height 8
radio input "true"
click at [372, 436] on icon at bounding box center [367, 435] width 21 height 9
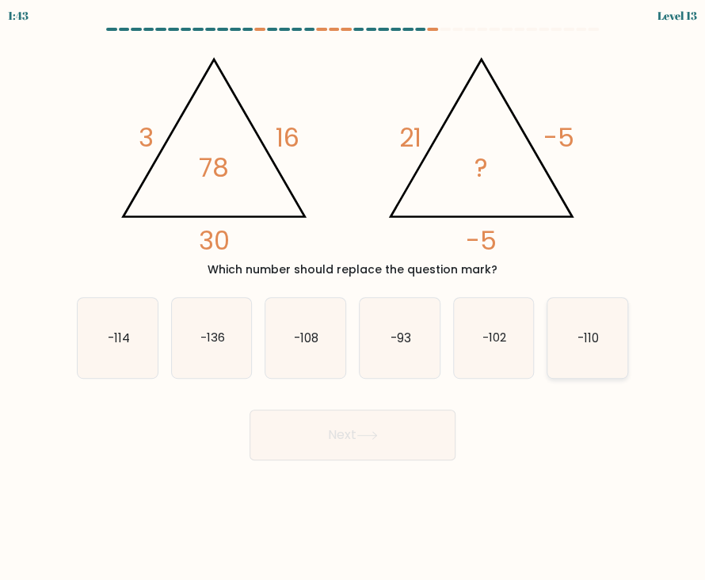
click at [579, 327] on icon "-110" at bounding box center [588, 338] width 80 height 80
click at [353, 298] on input "f. -110" at bounding box center [353, 294] width 1 height 8
radio input "true"
click at [361, 438] on icon at bounding box center [367, 435] width 21 height 9
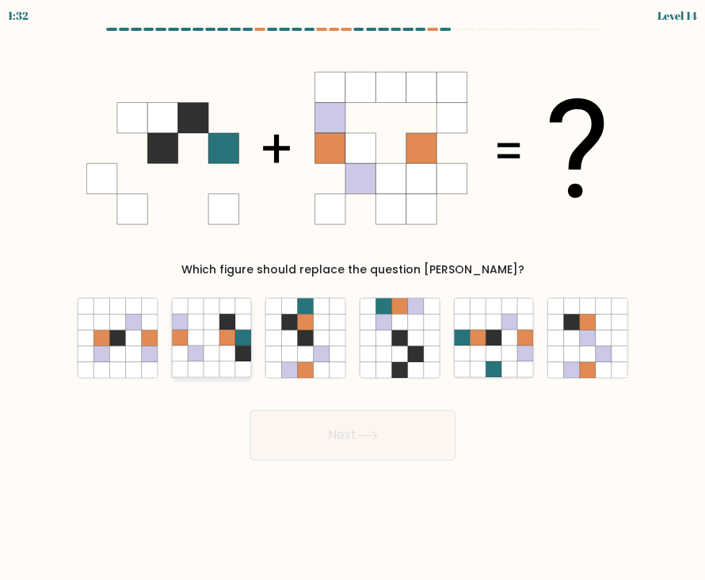
click at [235, 343] on icon at bounding box center [228, 338] width 16 height 16
click at [353, 298] on input "b." at bounding box center [353, 294] width 1 height 8
radio input "true"
click at [403, 428] on button "Next" at bounding box center [353, 435] width 206 height 51
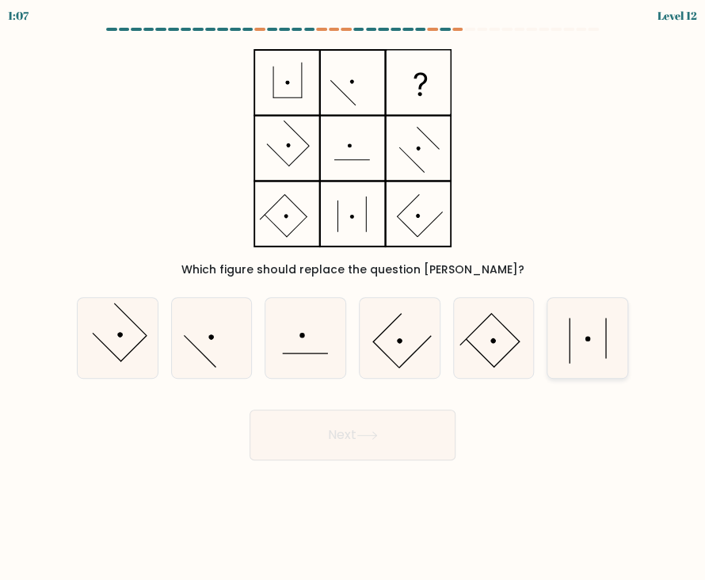
click at [593, 350] on icon at bounding box center [588, 338] width 80 height 80
click at [353, 298] on input "f." at bounding box center [353, 294] width 1 height 8
radio input "true"
click at [388, 445] on button "Next" at bounding box center [353, 435] width 206 height 51
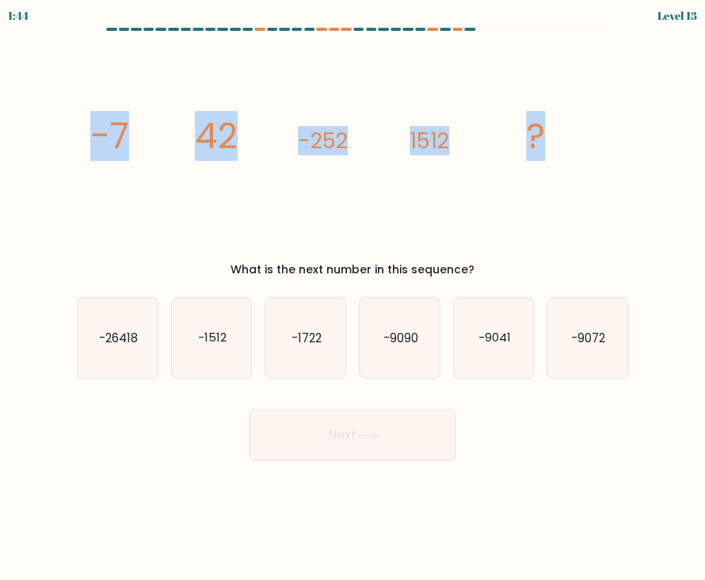
drag, startPoint x: 89, startPoint y: 131, endPoint x: 604, endPoint y: 150, distance: 515.5
click at [577, 142] on icon "image/svg+xml -7 42 -252 1512 ?" at bounding box center [352, 148] width 533 height 214
copy g "-7 42 -252 1512 ?"
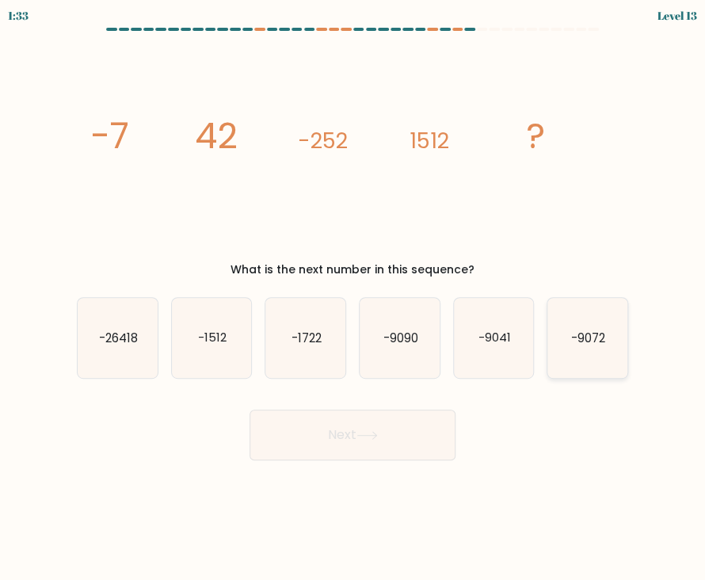
click at [585, 325] on icon "-9072" at bounding box center [588, 338] width 80 height 80
click at [353, 298] on input "f. -9072" at bounding box center [353, 294] width 1 height 8
radio input "true"
click at [368, 428] on button "Next" at bounding box center [353, 435] width 206 height 51
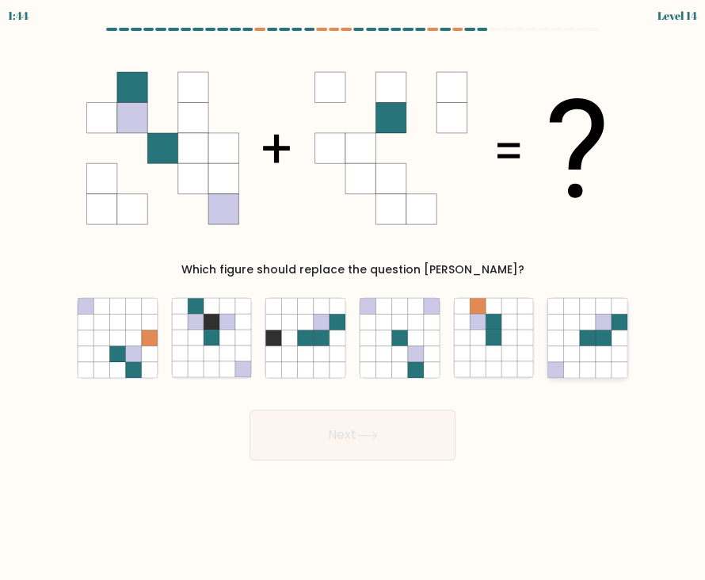
click at [597, 330] on icon at bounding box center [604, 338] width 16 height 16
click at [353, 298] on input "f." at bounding box center [353, 294] width 1 height 8
radio input "true"
click at [354, 454] on button "Next" at bounding box center [353, 435] width 206 height 51
click at [317, 431] on button "Next" at bounding box center [353, 435] width 206 height 51
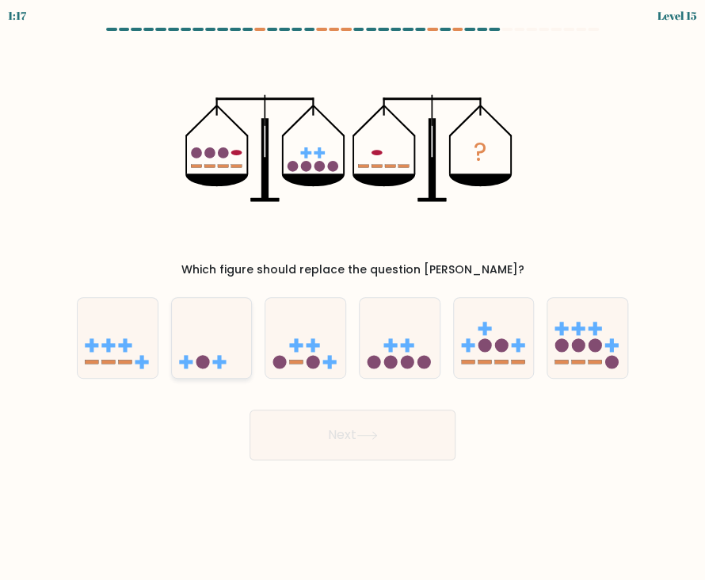
click at [227, 346] on icon at bounding box center [212, 338] width 80 height 66
click at [353, 298] on input "b." at bounding box center [353, 294] width 1 height 8
radio input "true"
click at [359, 430] on button "Next" at bounding box center [353, 435] width 206 height 51
click at [358, 441] on button "Next" at bounding box center [353, 435] width 206 height 51
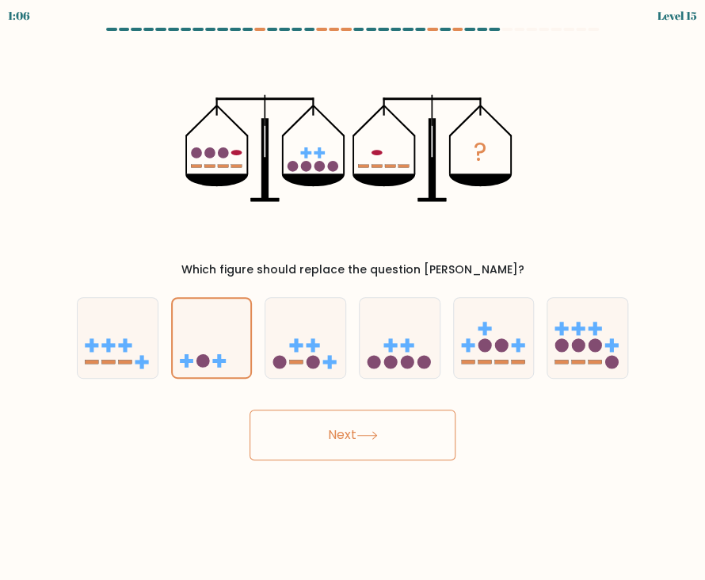
click at [613, 115] on div "? Which figure should replace the question mark?" at bounding box center [352, 159] width 571 height 237
click at [357, 438] on button "Next" at bounding box center [353, 435] width 206 height 51
click at [76, 124] on div "? Which figure should replace the question mark?" at bounding box center [352, 159] width 571 height 237
click at [329, 442] on button "Next" at bounding box center [353, 435] width 206 height 51
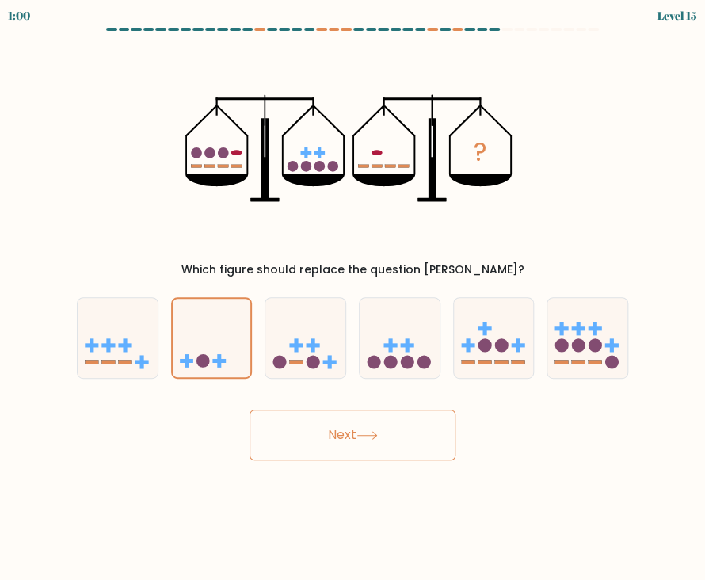
drag, startPoint x: 330, startPoint y: 441, endPoint x: 311, endPoint y: 425, distance: 24.2
click at [330, 439] on button "Next" at bounding box center [353, 435] width 206 height 51
click at [201, 321] on icon at bounding box center [212, 337] width 78 height 65
click at [353, 298] on input "b." at bounding box center [353, 294] width 1 height 8
click at [321, 437] on button "Next" at bounding box center [353, 435] width 206 height 51
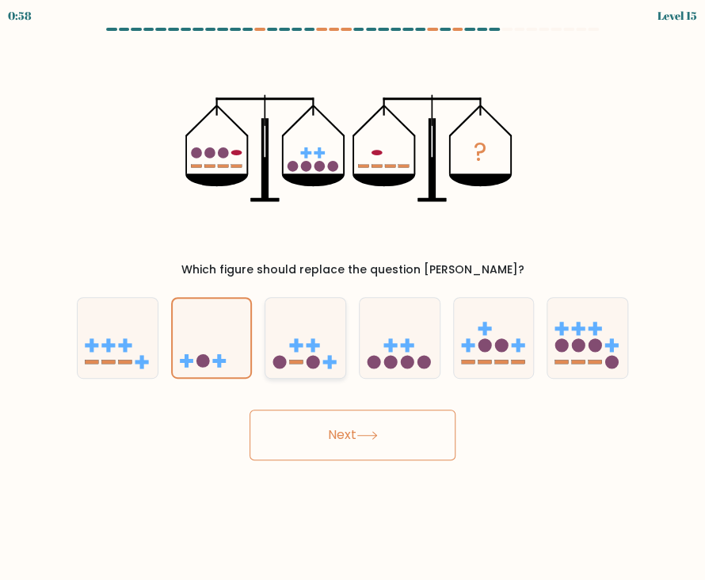
click at [299, 337] on icon at bounding box center [305, 338] width 80 height 66
click at [353, 298] on input "c." at bounding box center [353, 294] width 1 height 8
radio input "true"
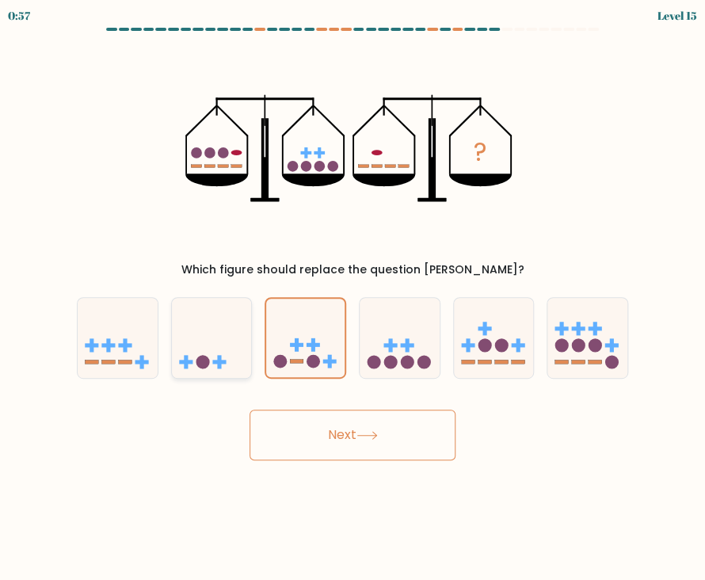
click at [249, 330] on icon at bounding box center [212, 338] width 80 height 66
click at [353, 298] on input "b." at bounding box center [353, 294] width 1 height 8
radio input "true"
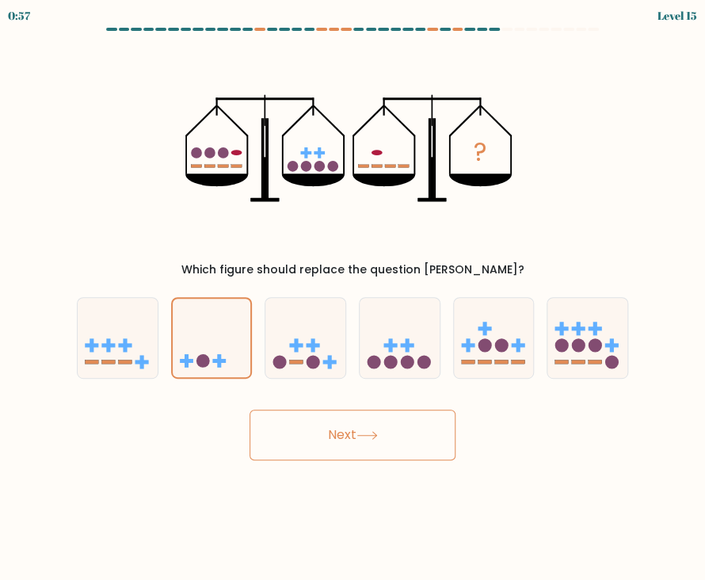
click at [317, 425] on button "Next" at bounding box center [353, 435] width 206 height 51
click at [333, 439] on button "Next" at bounding box center [353, 435] width 206 height 51
click at [335, 441] on button "Next" at bounding box center [353, 435] width 206 height 51
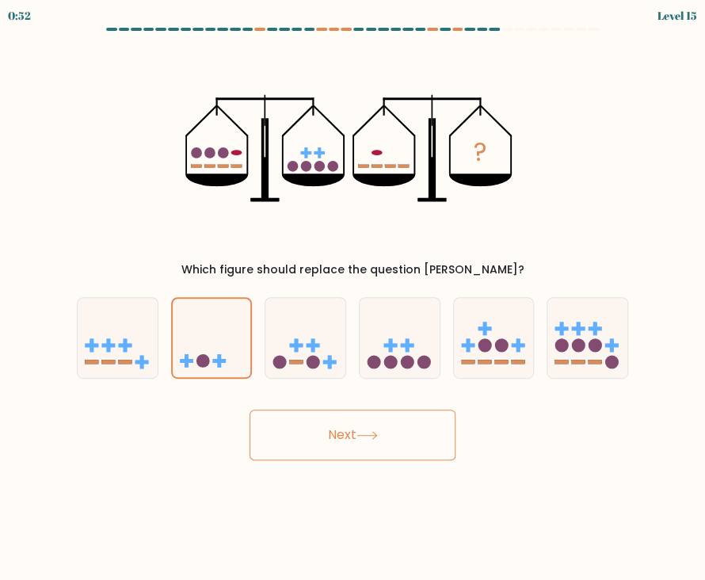
click at [335, 441] on button "Next" at bounding box center [353, 435] width 206 height 51
click at [250, 410] on button "Next" at bounding box center [353, 435] width 206 height 51
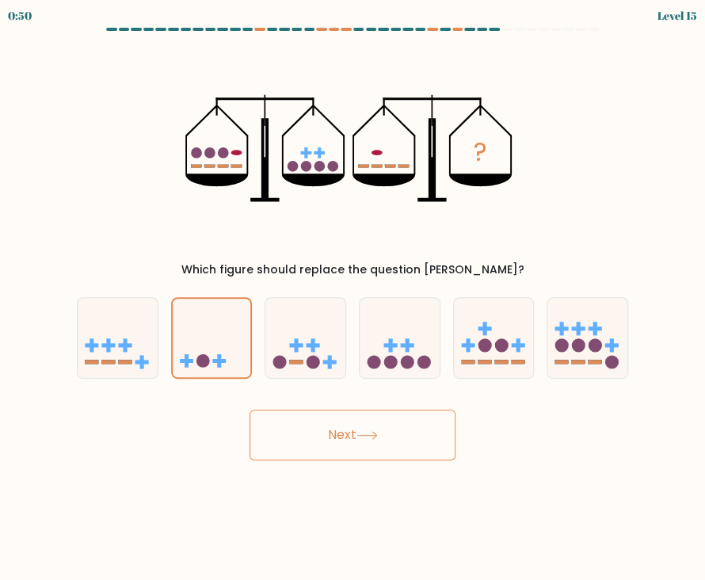
click at [276, 150] on icon "?" at bounding box center [352, 148] width 334 height 214
click at [317, 143] on icon "?" at bounding box center [352, 148] width 334 height 214
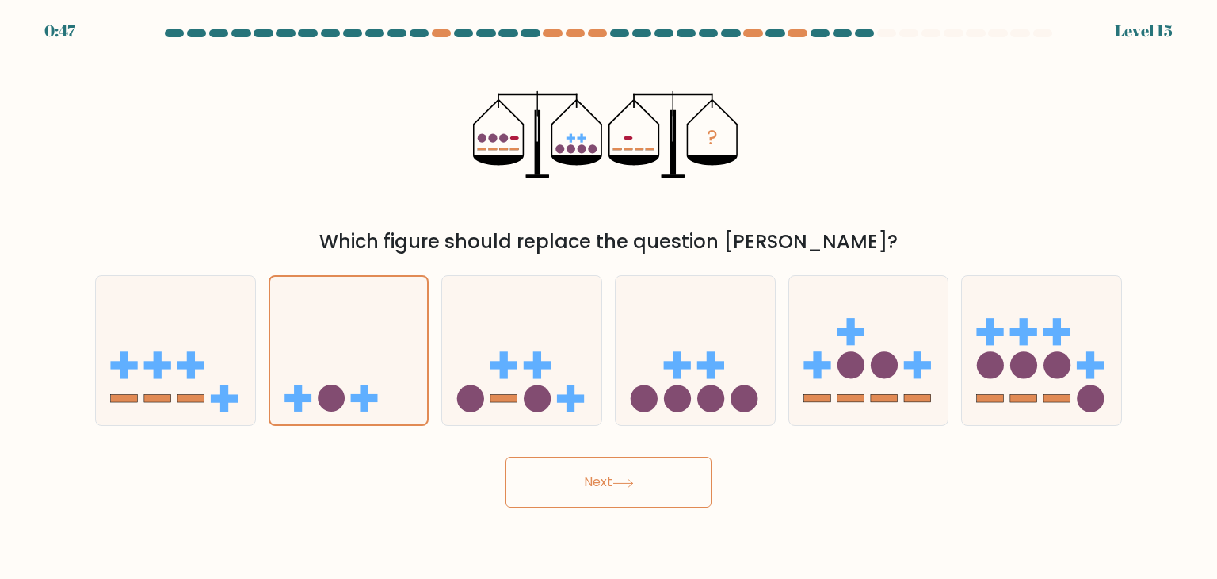
click at [624, 488] on button "Next" at bounding box center [609, 481] width 206 height 51
click at [372, 316] on icon at bounding box center [349, 350] width 158 height 131
click at [609, 297] on input "b." at bounding box center [609, 293] width 1 height 8
click at [363, 369] on icon at bounding box center [349, 350] width 158 height 131
click at [609, 297] on input "b." at bounding box center [609, 293] width 1 height 8
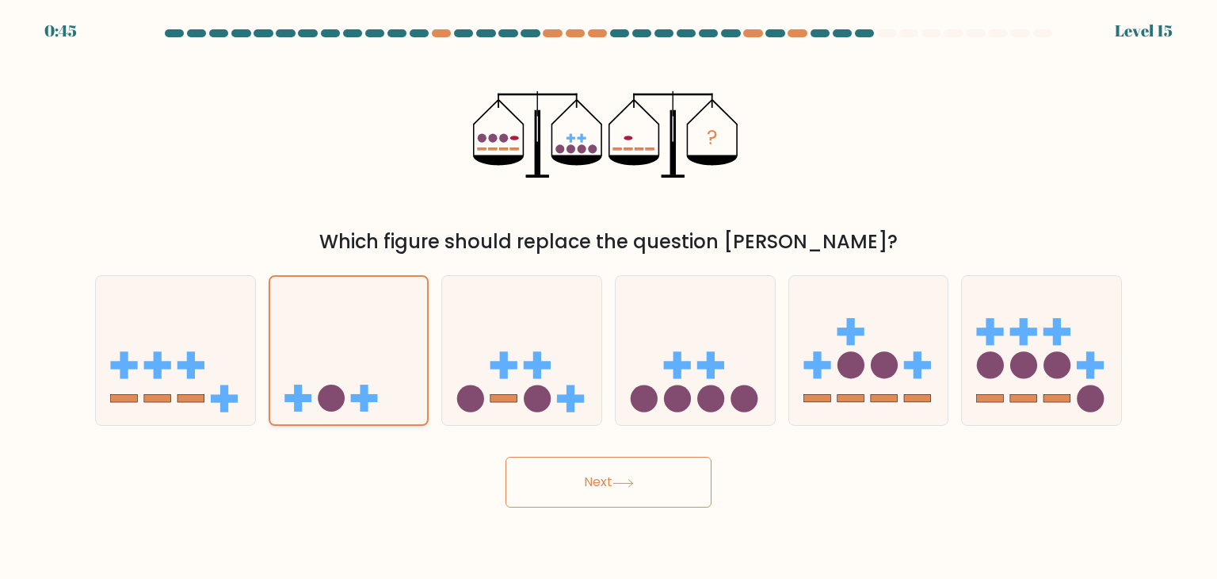
click at [363, 369] on icon at bounding box center [349, 350] width 158 height 131
click at [609, 297] on input "b." at bounding box center [609, 293] width 1 height 8
click at [363, 369] on icon at bounding box center [349, 350] width 158 height 131
click at [609, 297] on input "b." at bounding box center [609, 293] width 1 height 8
drag, startPoint x: 363, startPoint y: 369, endPoint x: 355, endPoint y: 366, distance: 8.3
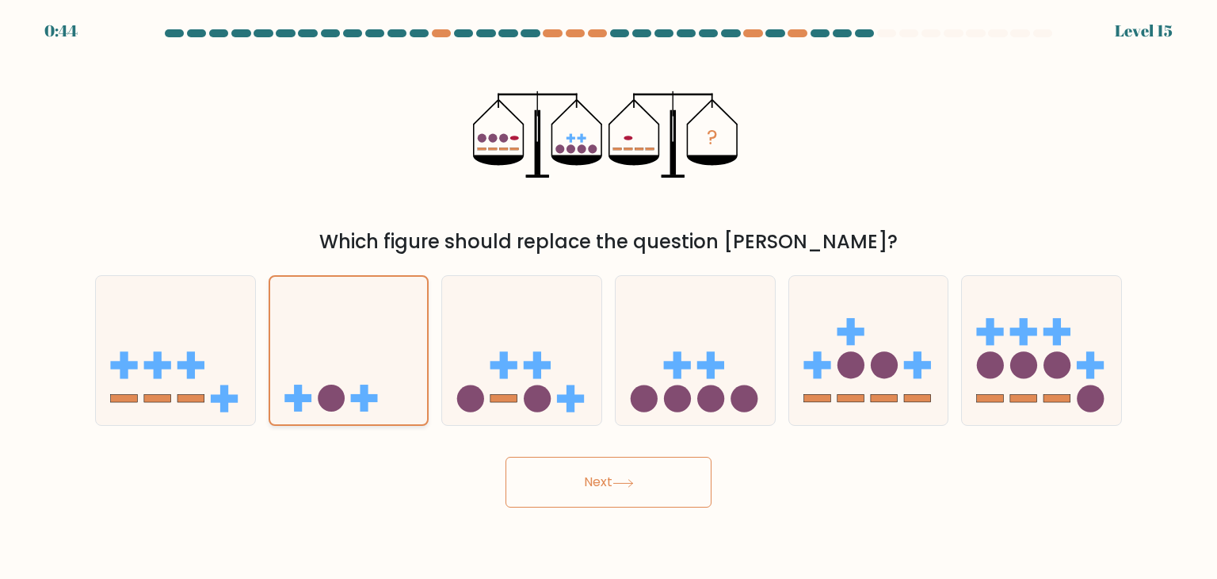
click at [355, 366] on icon at bounding box center [349, 350] width 158 height 131
click at [609, 297] on input "b." at bounding box center [609, 293] width 1 height 8
click at [556, 479] on button "Next" at bounding box center [609, 481] width 206 height 51
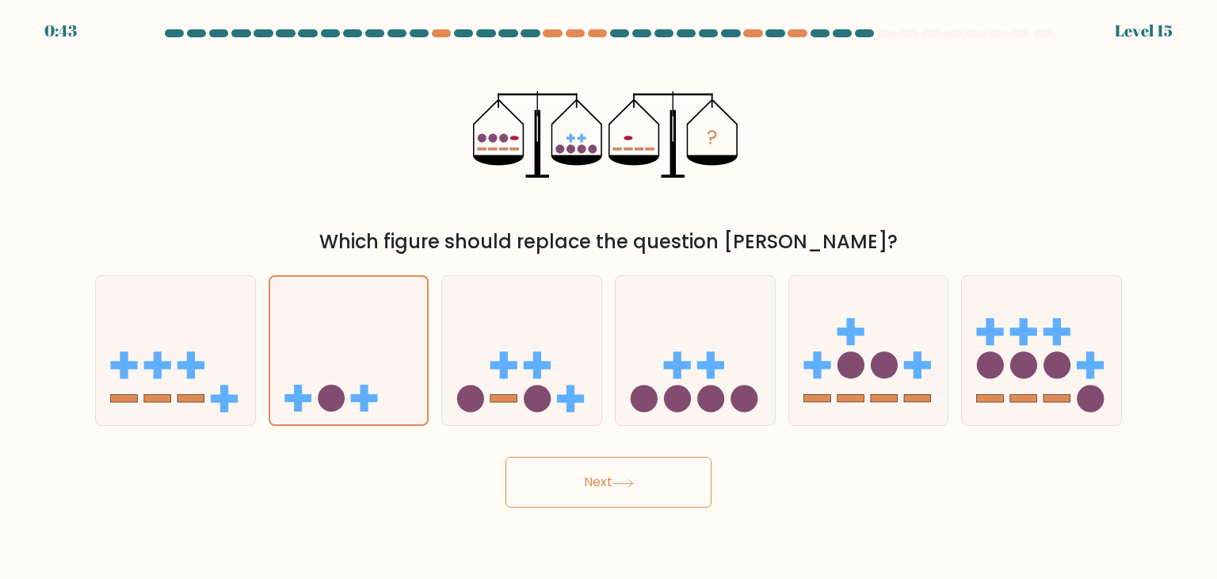
click at [556, 479] on button "Next" at bounding box center [609, 481] width 206 height 51
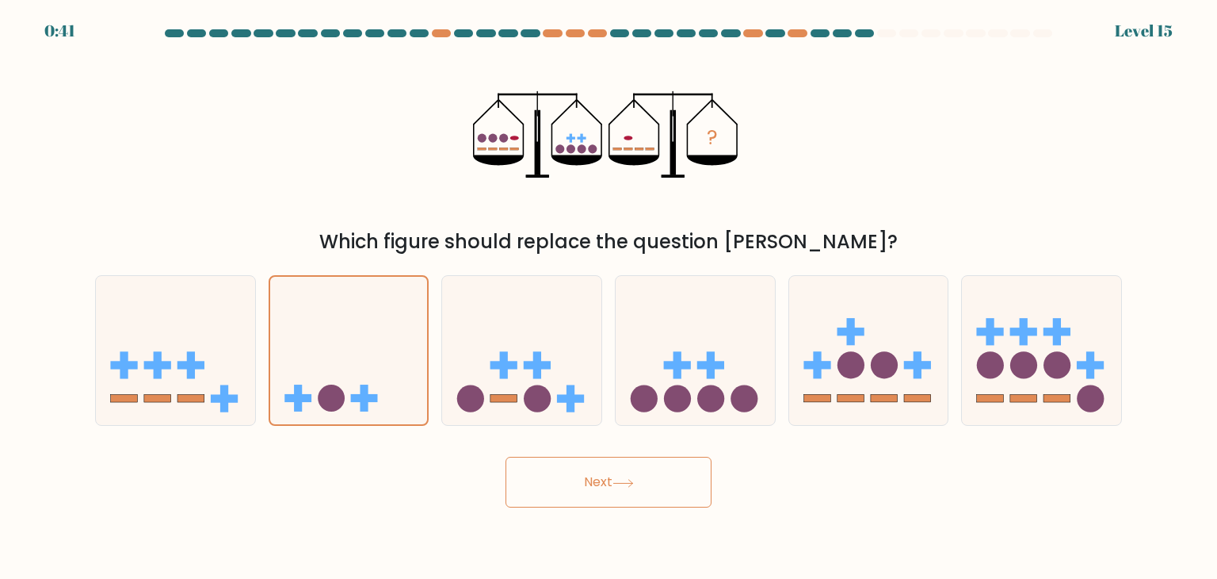
click at [556, 479] on button "Next" at bounding box center [609, 481] width 206 height 51
click at [705, 397] on circle at bounding box center [710, 398] width 27 height 27
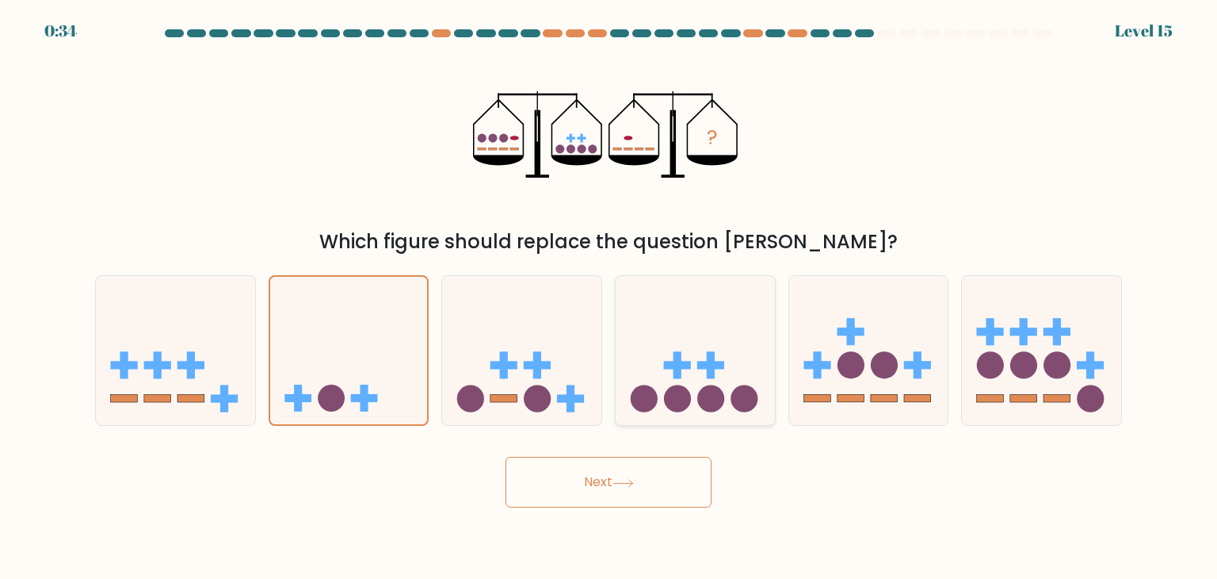
click at [609, 297] on input "d." at bounding box center [609, 293] width 1 height 8
radio input "true"
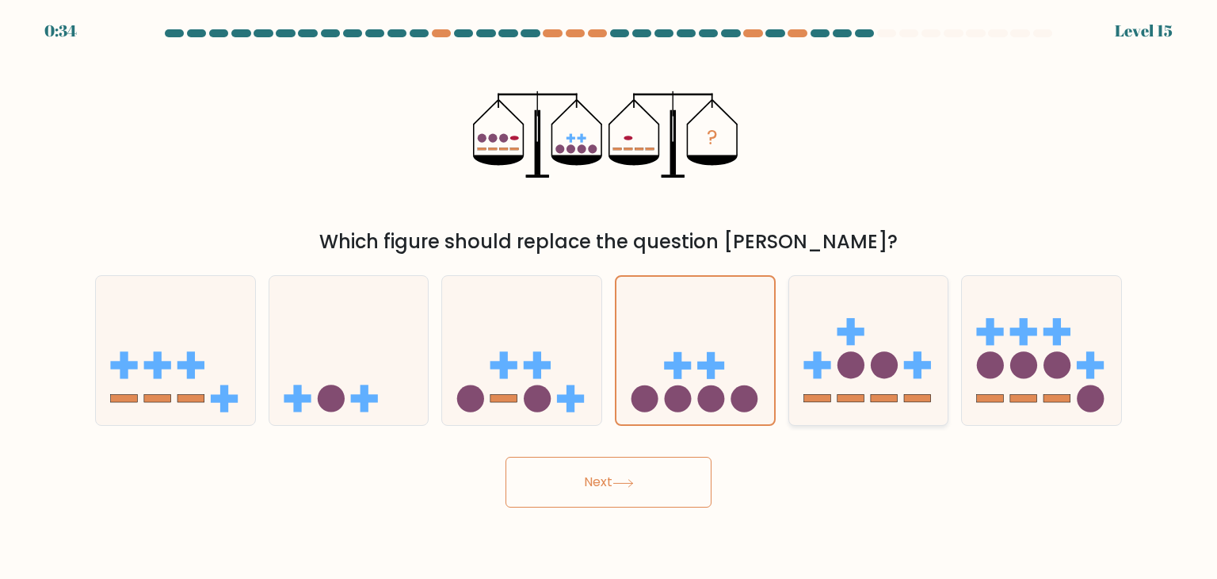
click at [705, 386] on icon at bounding box center [868, 351] width 159 height 132
click at [609, 297] on input "e." at bounding box center [609, 293] width 1 height 8
radio input "true"
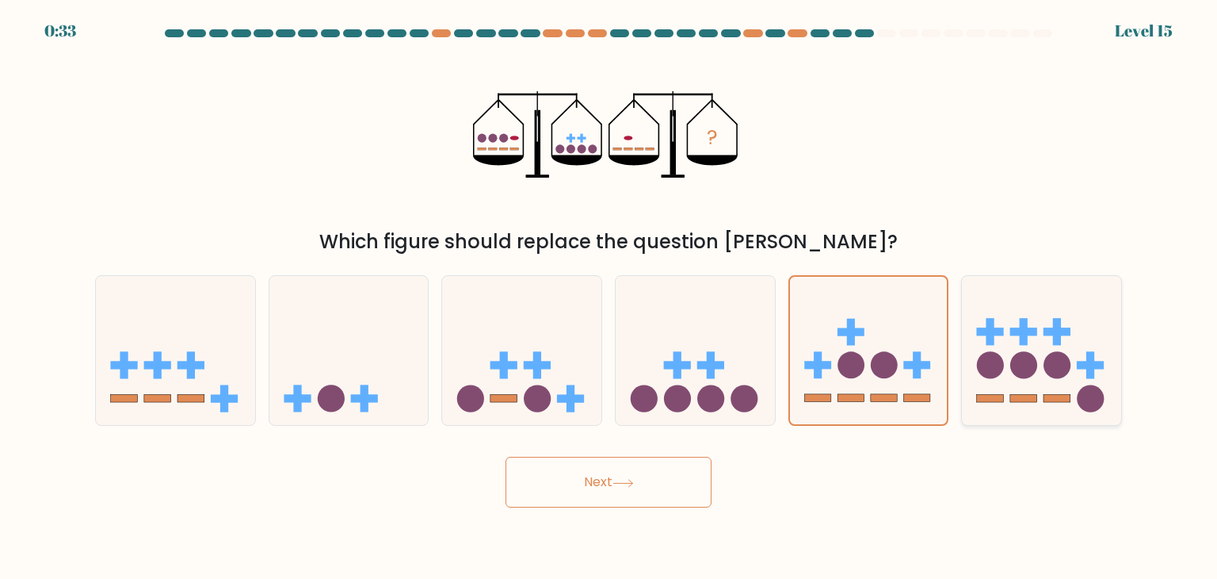
click at [705, 368] on circle at bounding box center [1023, 365] width 27 height 27
click at [609, 297] on input "f." at bounding box center [609, 293] width 1 height 8
radio input "true"
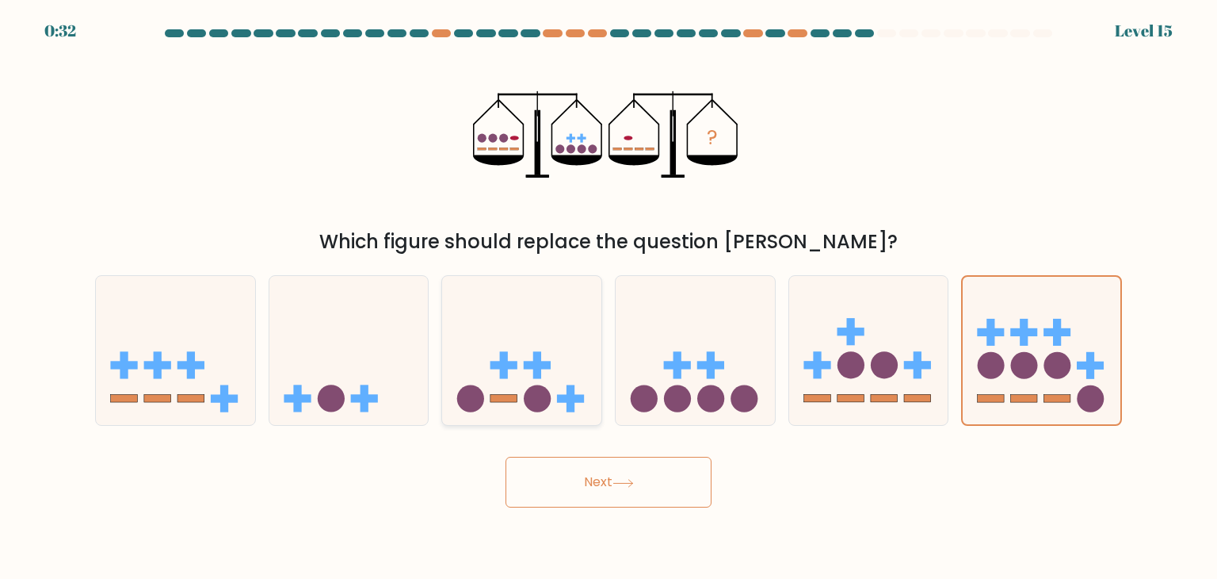
click at [566, 373] on icon at bounding box center [521, 351] width 159 height 132
click at [609, 297] on input "c." at bounding box center [609, 293] width 1 height 8
radio input "true"
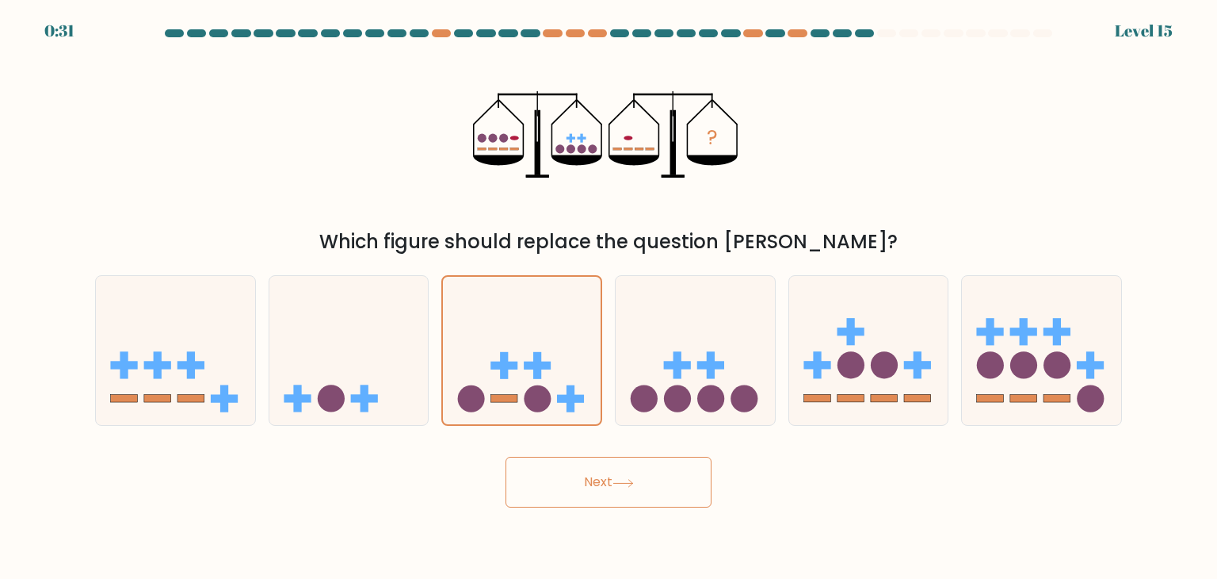
click at [565, 477] on button "Next" at bounding box center [609, 481] width 206 height 51
click at [367, 364] on icon at bounding box center [348, 351] width 159 height 132
click at [609, 297] on input "b." at bounding box center [609, 293] width 1 height 8
radio input "true"
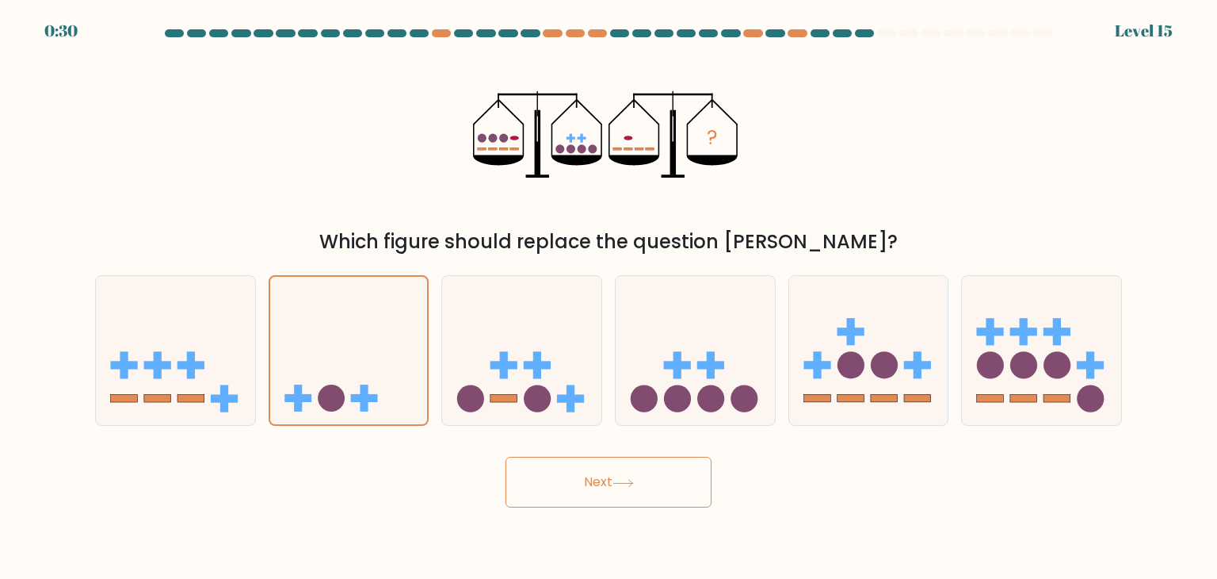
click at [549, 494] on button "Next" at bounding box center [609, 481] width 206 height 51
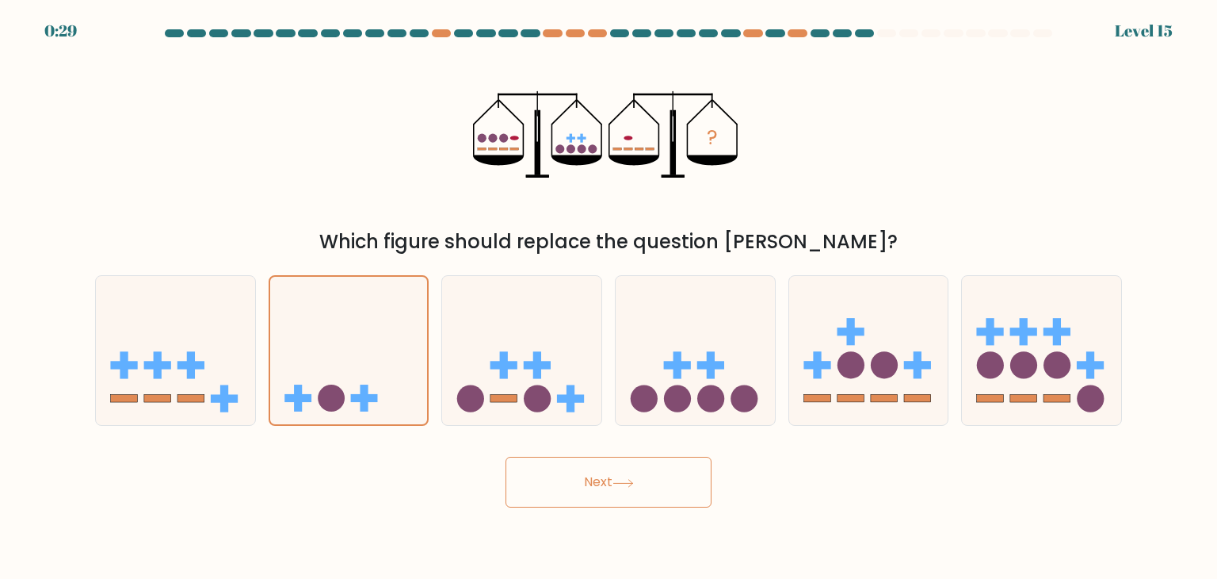
click at [549, 494] on button "Next" at bounding box center [609, 481] width 206 height 51
click at [549, 492] on button "Next" at bounding box center [609, 481] width 206 height 51
click at [549, 491] on button "Next" at bounding box center [609, 481] width 206 height 51
click at [549, 489] on button "Next" at bounding box center [609, 481] width 206 height 51
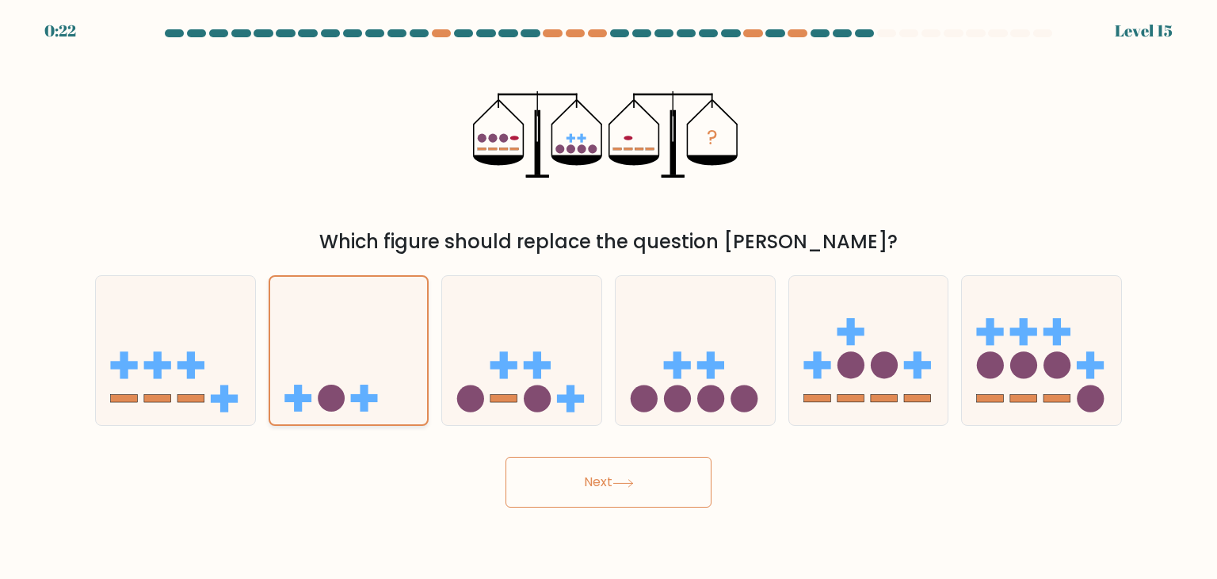
click at [391, 356] on icon at bounding box center [349, 350] width 158 height 131
click at [609, 297] on input "b." at bounding box center [609, 293] width 1 height 8
click at [567, 487] on button "Next" at bounding box center [609, 481] width 206 height 51
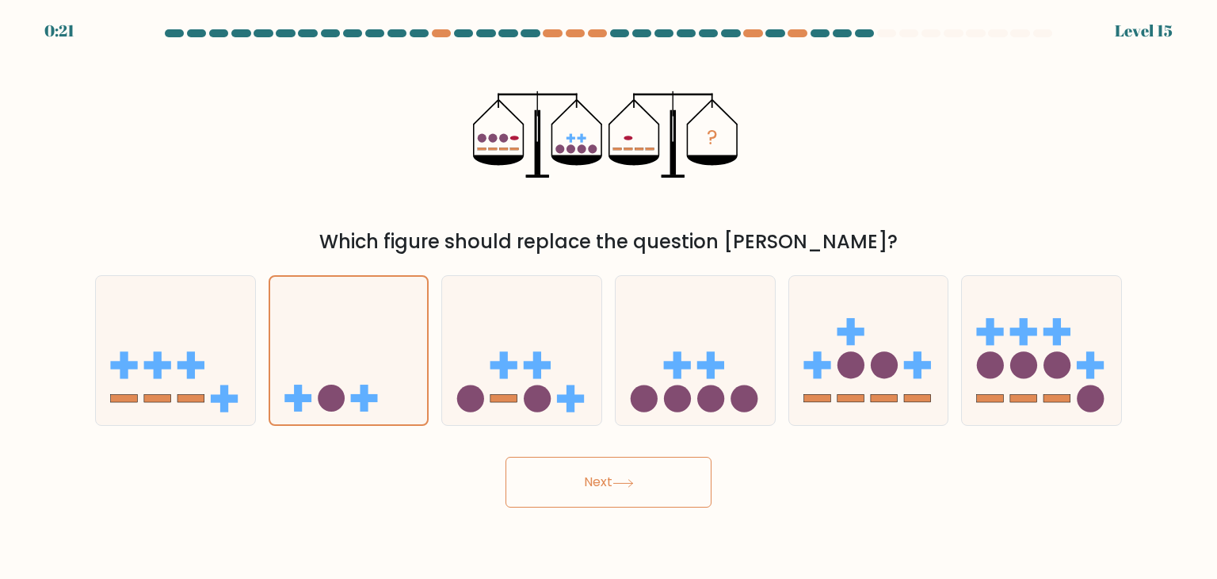
click at [567, 487] on button "Next" at bounding box center [609, 481] width 206 height 51
click at [506, 456] on button "Next" at bounding box center [609, 481] width 206 height 51
click at [666, 476] on button "Next" at bounding box center [609, 481] width 206 height 51
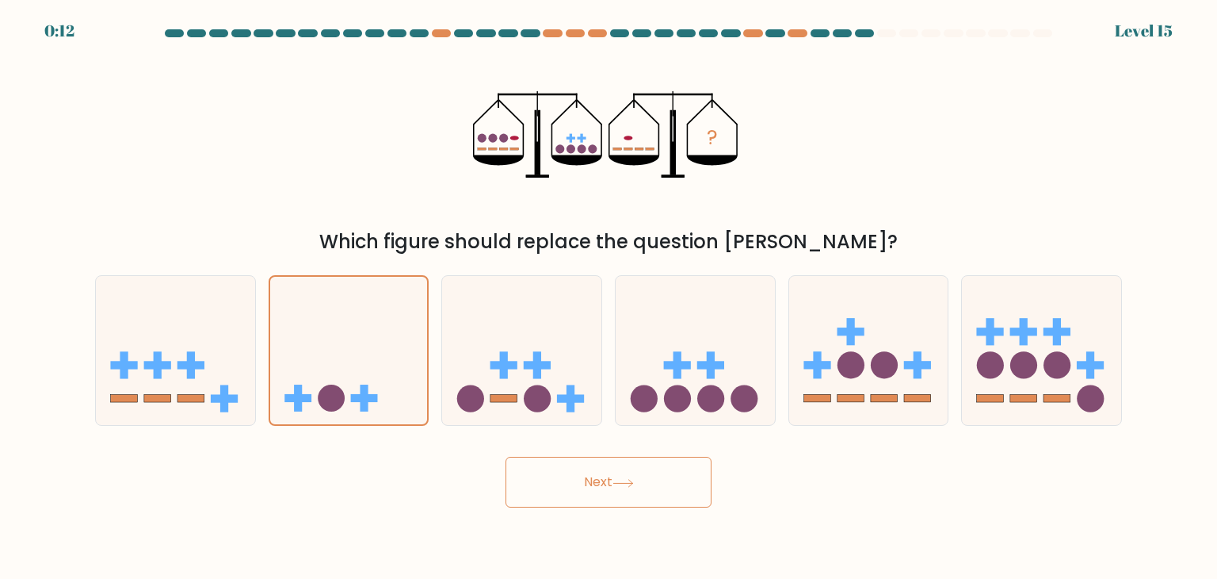
click at [659, 489] on button "Next" at bounding box center [609, 481] width 206 height 51
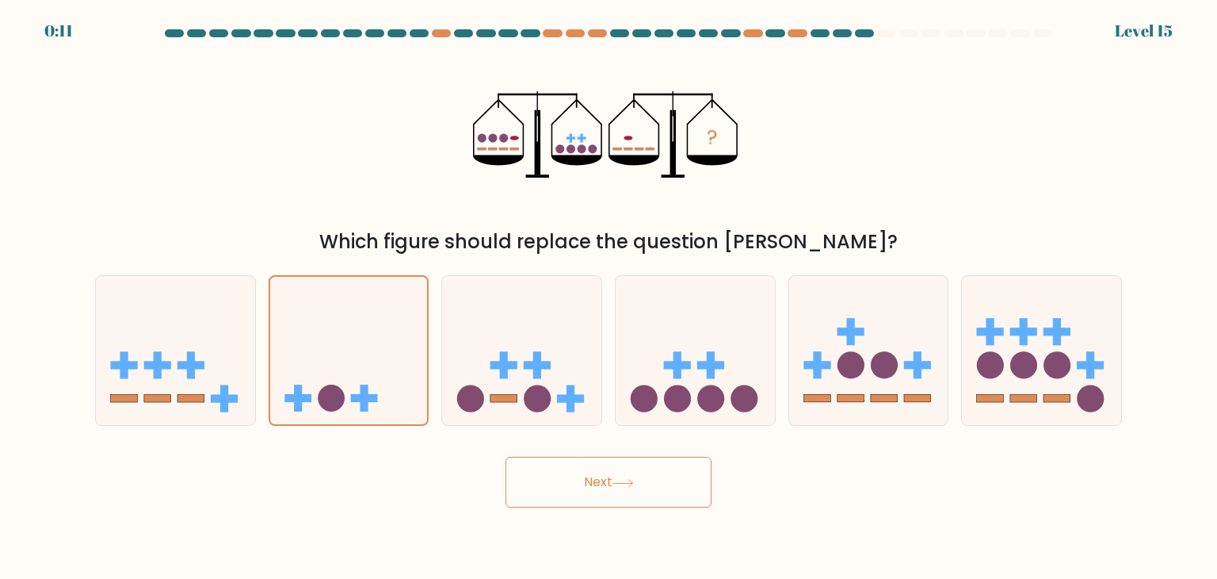
click at [659, 489] on button "Next" at bounding box center [609, 481] width 206 height 51
click at [659, 495] on button "Next" at bounding box center [609, 481] width 206 height 51
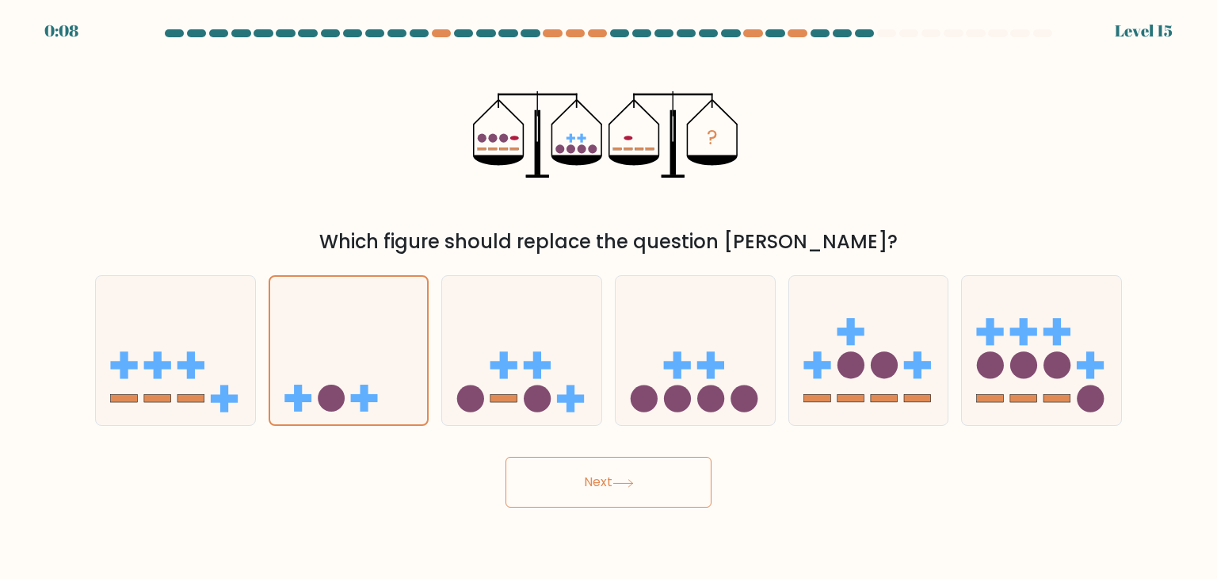
click at [659, 495] on button "Next" at bounding box center [609, 481] width 206 height 51
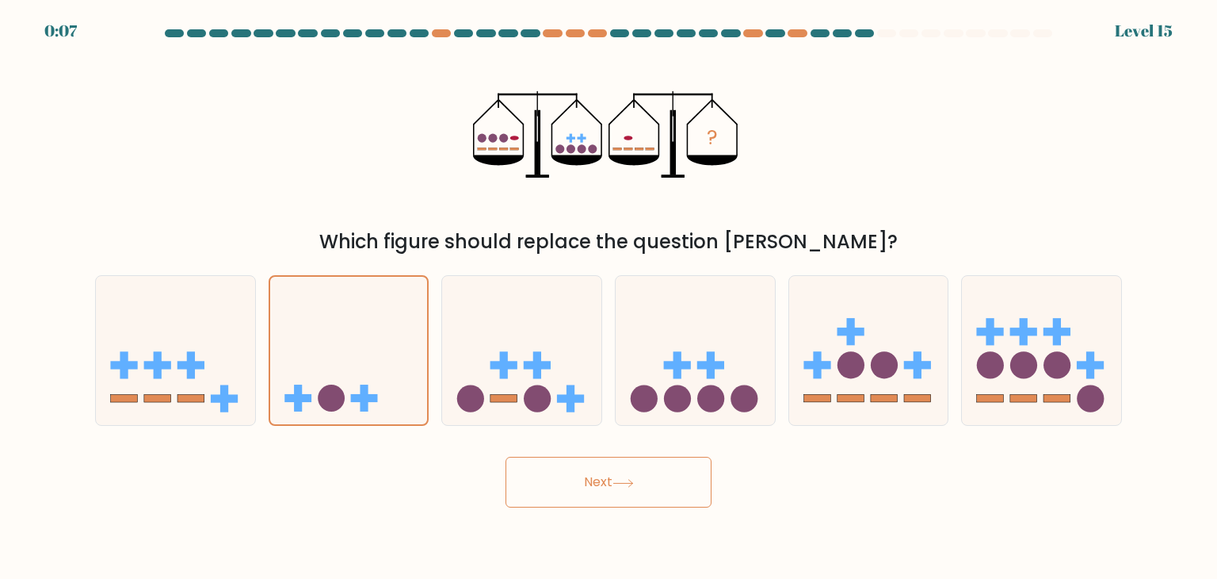
click at [659, 495] on button "Next" at bounding box center [609, 481] width 206 height 51
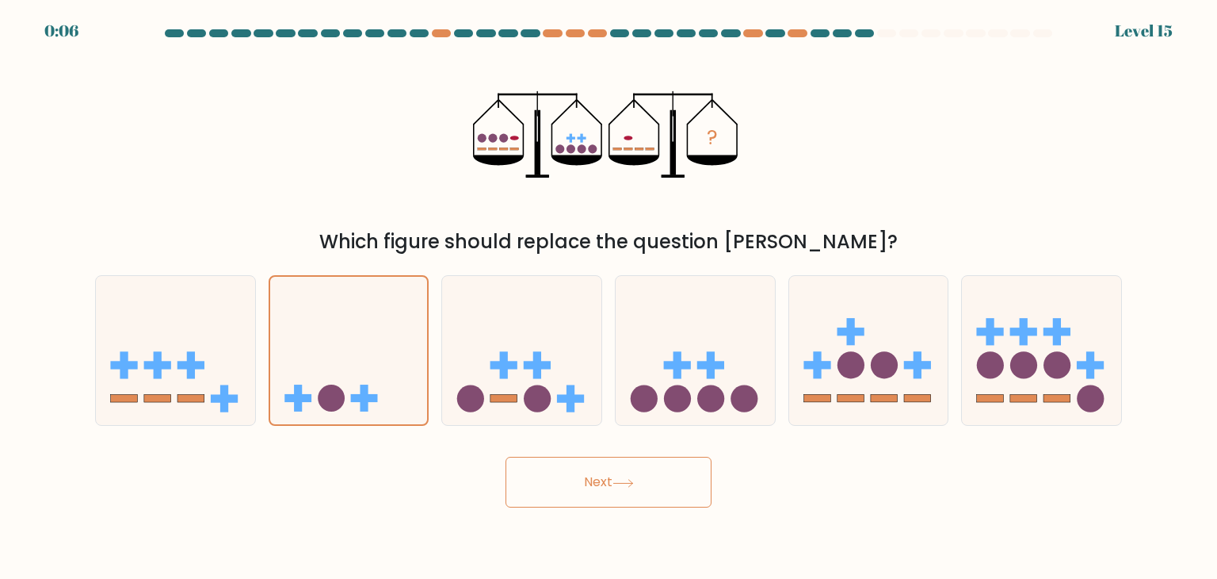
click at [659, 495] on button "Next" at bounding box center [609, 481] width 206 height 51
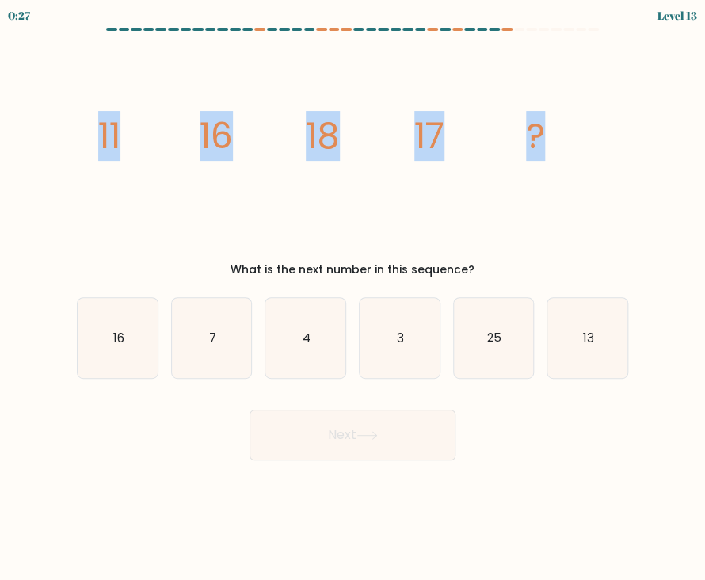
drag, startPoint x: 88, startPoint y: 136, endPoint x: 561, endPoint y: 139, distance: 473.1
click at [561, 139] on div "image/svg+xml 11 16 18 17 ? What is the next number in this sequence?" at bounding box center [352, 159] width 571 height 237
copy g "11 16 18 17 ?"
click at [576, 327] on icon "13" at bounding box center [588, 338] width 80 height 80
click at [353, 298] on input "f. 13" at bounding box center [353, 294] width 1 height 8
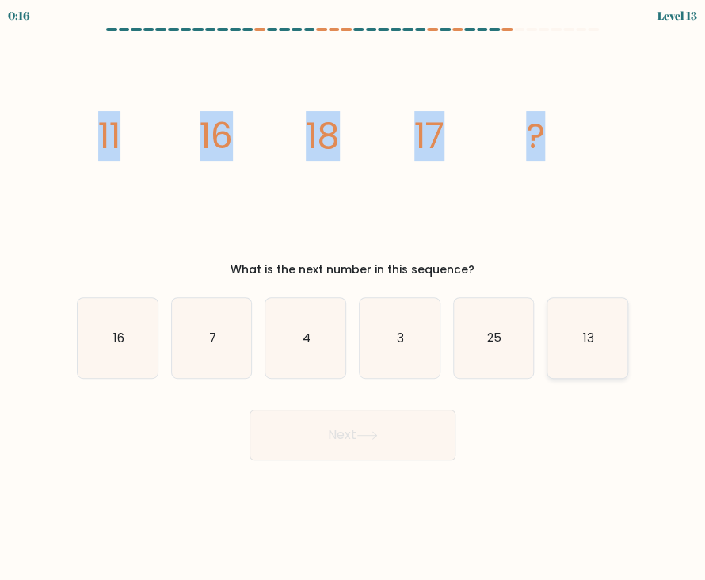
radio input "true"
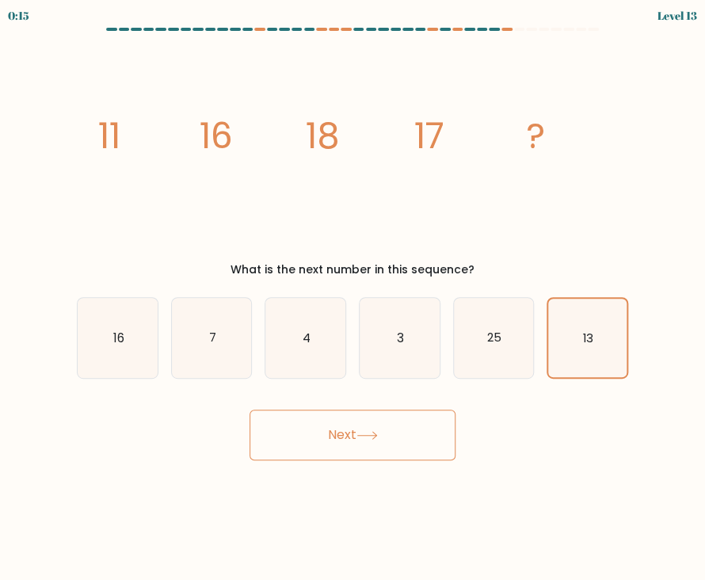
click at [393, 438] on button "Next" at bounding box center [353, 435] width 206 height 51
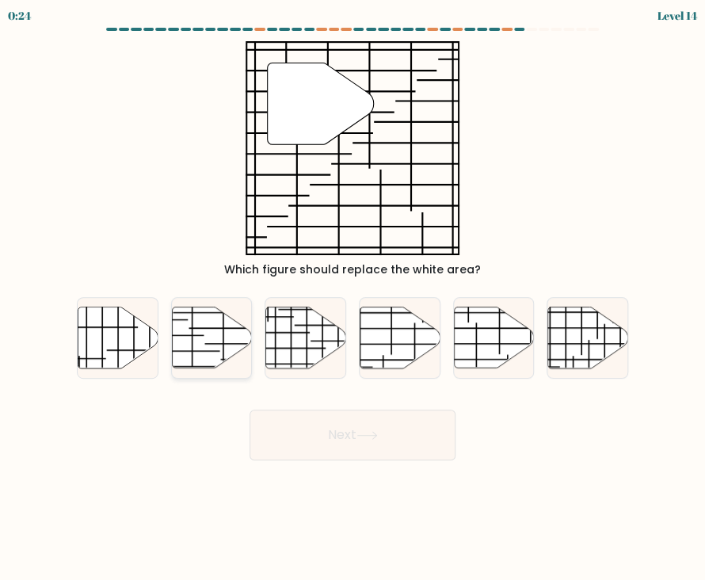
click at [200, 346] on icon at bounding box center [212, 337] width 80 height 61
click at [353, 298] on input "b." at bounding box center [353, 294] width 1 height 8
radio input "true"
click at [479, 354] on icon at bounding box center [494, 337] width 80 height 61
click at [353, 298] on input "e." at bounding box center [353, 294] width 1 height 8
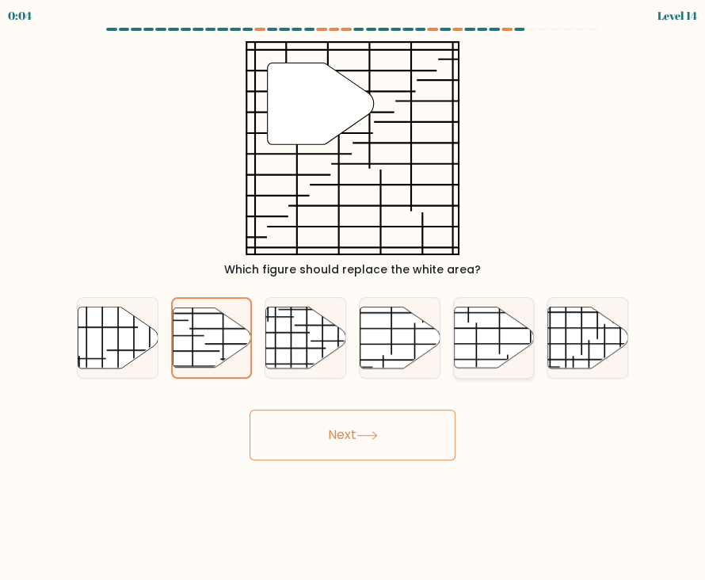
radio input "true"
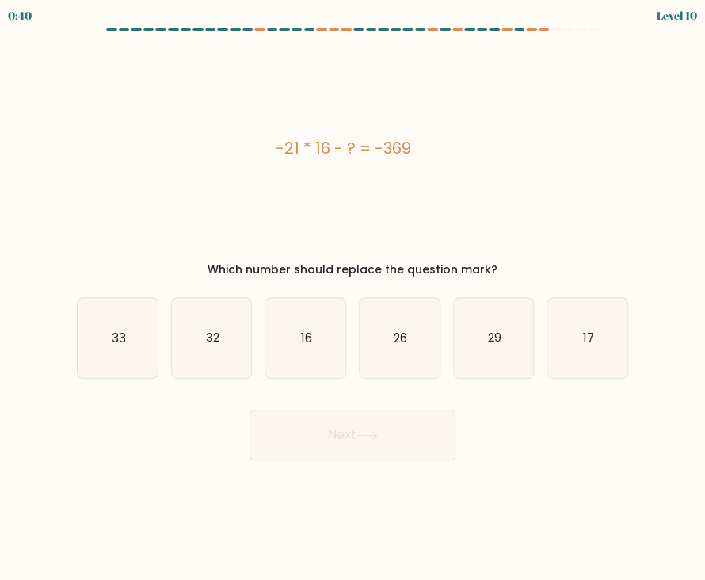
drag, startPoint x: 273, startPoint y: 143, endPoint x: 412, endPoint y: 154, distance: 139.9
click at [412, 154] on div "-21 * 16 - ? = -369" at bounding box center [343, 148] width 533 height 24
copy div "-21 * 16 - ? = -369"
click at [139, 333] on icon "33" at bounding box center [118, 338] width 80 height 80
click at [353, 298] on input "a. 33" at bounding box center [353, 294] width 1 height 8
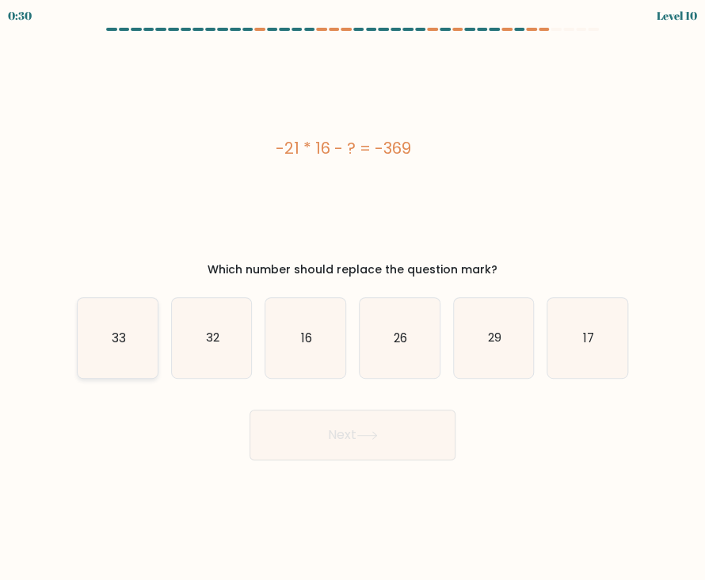
radio input "true"
click at [346, 449] on button "Next" at bounding box center [353, 435] width 206 height 51
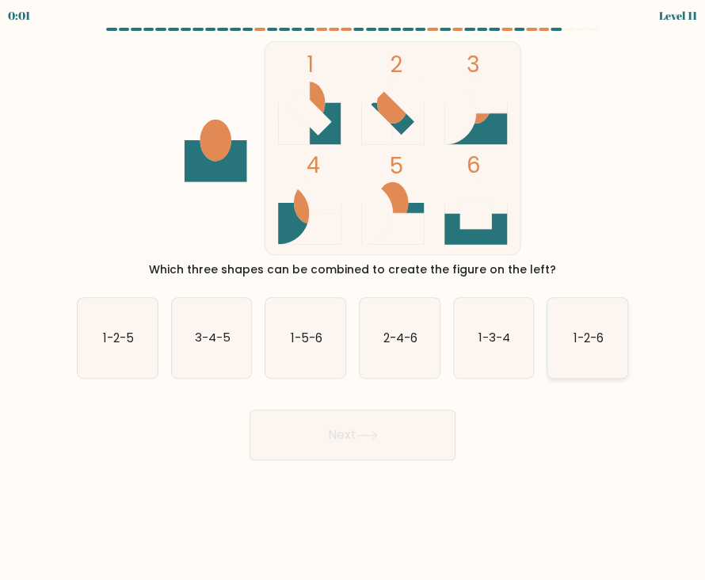
click at [586, 336] on text "1-2-6" at bounding box center [589, 337] width 30 height 17
click at [353, 298] on input "f. 1-2-6" at bounding box center [353, 294] width 1 height 8
radio input "true"
click at [373, 448] on div "Next" at bounding box center [352, 429] width 571 height 63
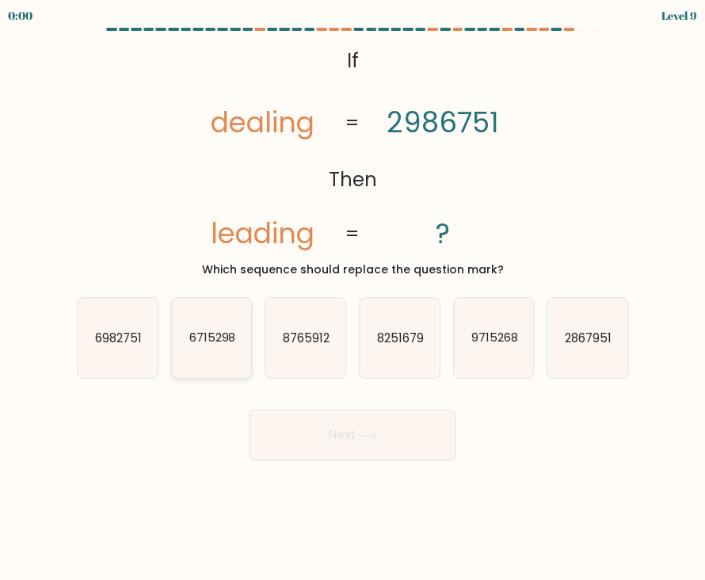
click at [219, 348] on icon "6715298" at bounding box center [212, 338] width 80 height 80
click at [353, 298] on input "b. 6715298" at bounding box center [353, 294] width 1 height 8
radio input "true"
click at [82, 375] on icon "6982751" at bounding box center [118, 338] width 80 height 80
click at [353, 298] on input "a. 6982751" at bounding box center [353, 294] width 1 height 8
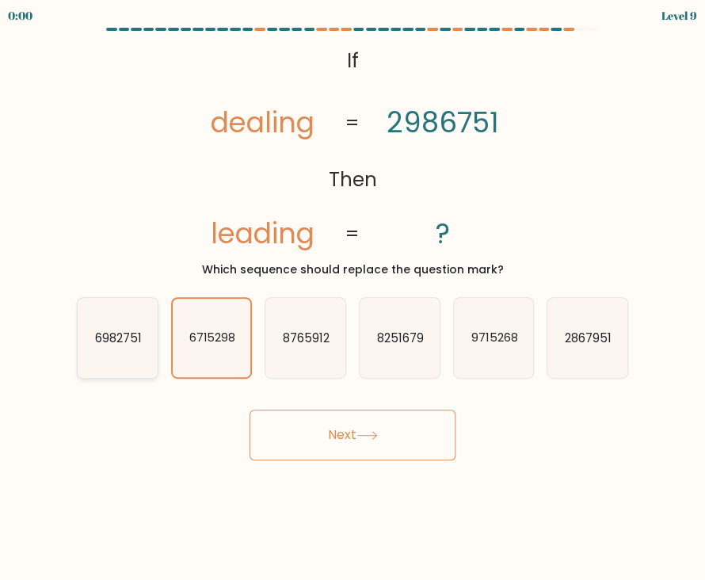
radio input "true"
click at [91, 352] on icon "6982751" at bounding box center [117, 338] width 78 height 78
click at [353, 298] on input "a. 6982751" at bounding box center [353, 294] width 1 height 8
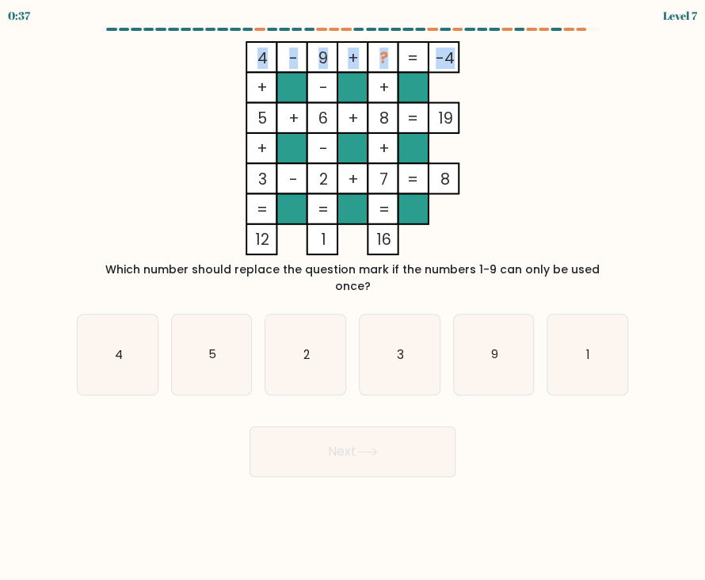
drag, startPoint x: 250, startPoint y: 57, endPoint x: 450, endPoint y: 39, distance: 200.5
click at [450, 39] on form at bounding box center [352, 252] width 705 height 449
copy icon "4 - 9 + ? -4"
click at [594, 337] on icon "1" at bounding box center [588, 355] width 80 height 80
click at [353, 298] on input "f. 1" at bounding box center [353, 294] width 1 height 8
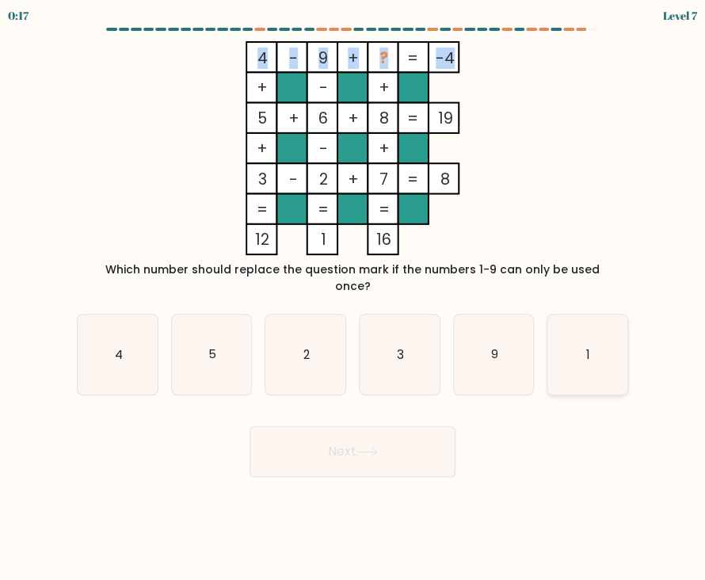
radio input "true"
click at [378, 445] on button "Next" at bounding box center [353, 451] width 206 height 51
